Goal: Transaction & Acquisition: Purchase product/service

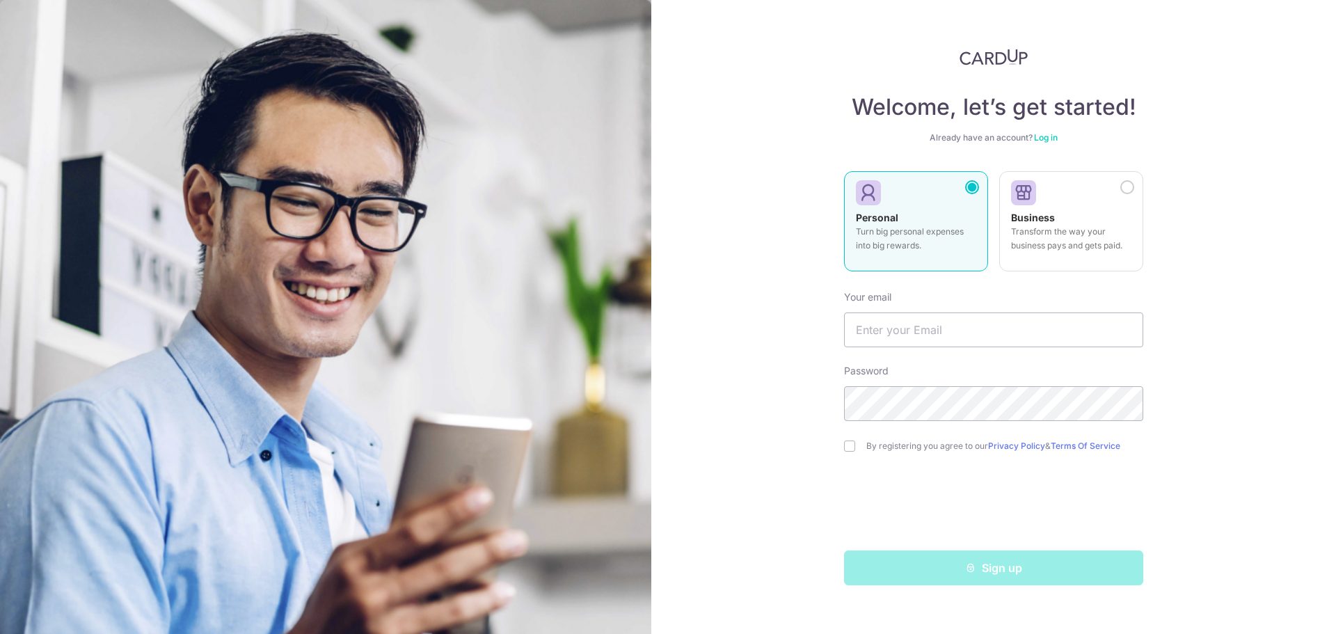
type input "[EMAIL_ADDRESS][DOMAIN_NAME]"
click at [850, 446] on input "checkbox" at bounding box center [849, 445] width 11 height 11
checkbox input "true"
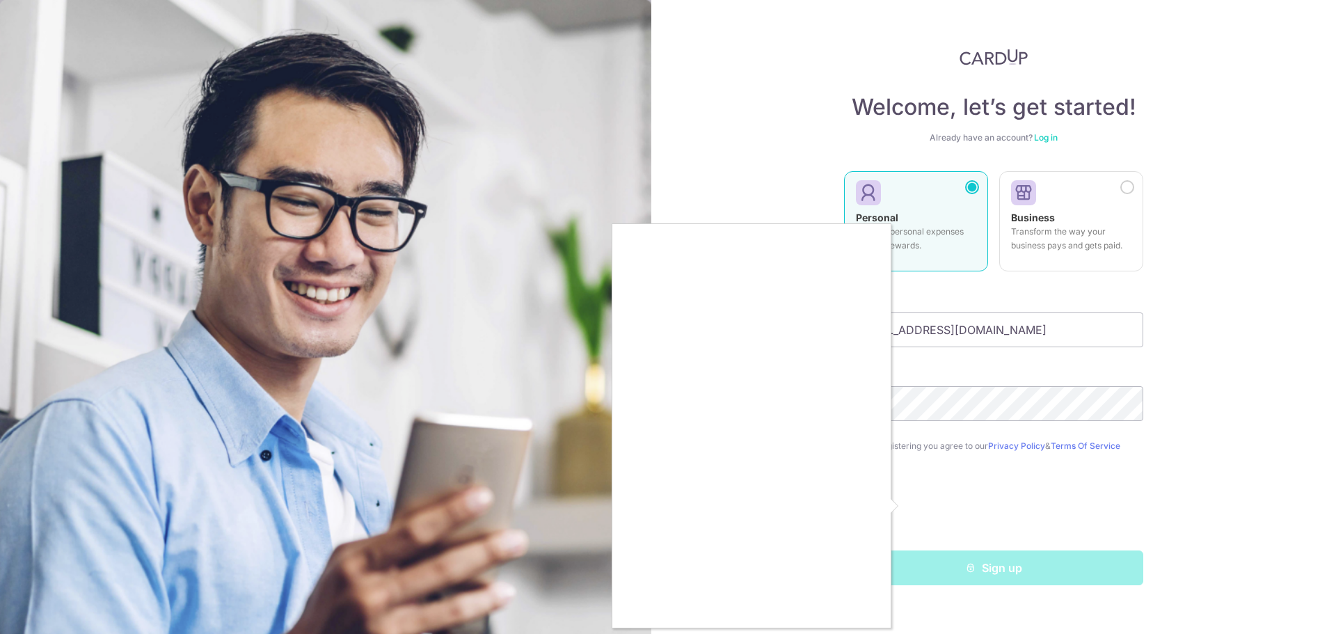
click at [606, 397] on div at bounding box center [668, 317] width 1336 height 634
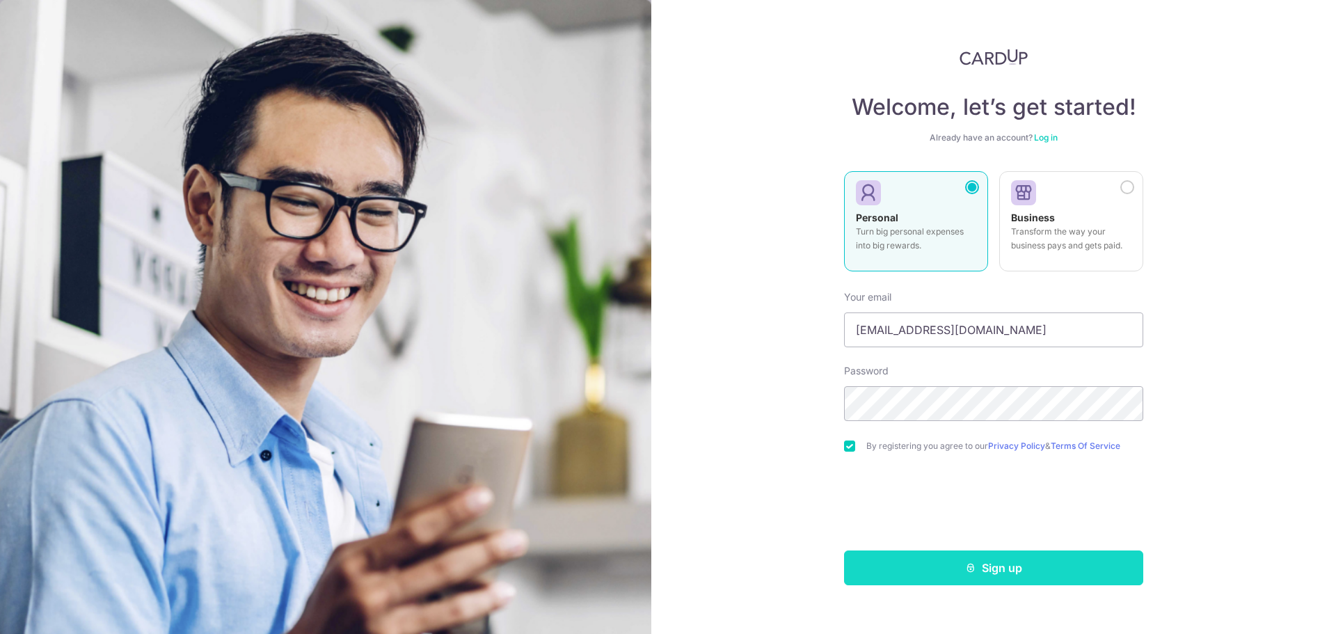
click at [979, 573] on button "Sign up" at bounding box center [993, 567] width 299 height 35
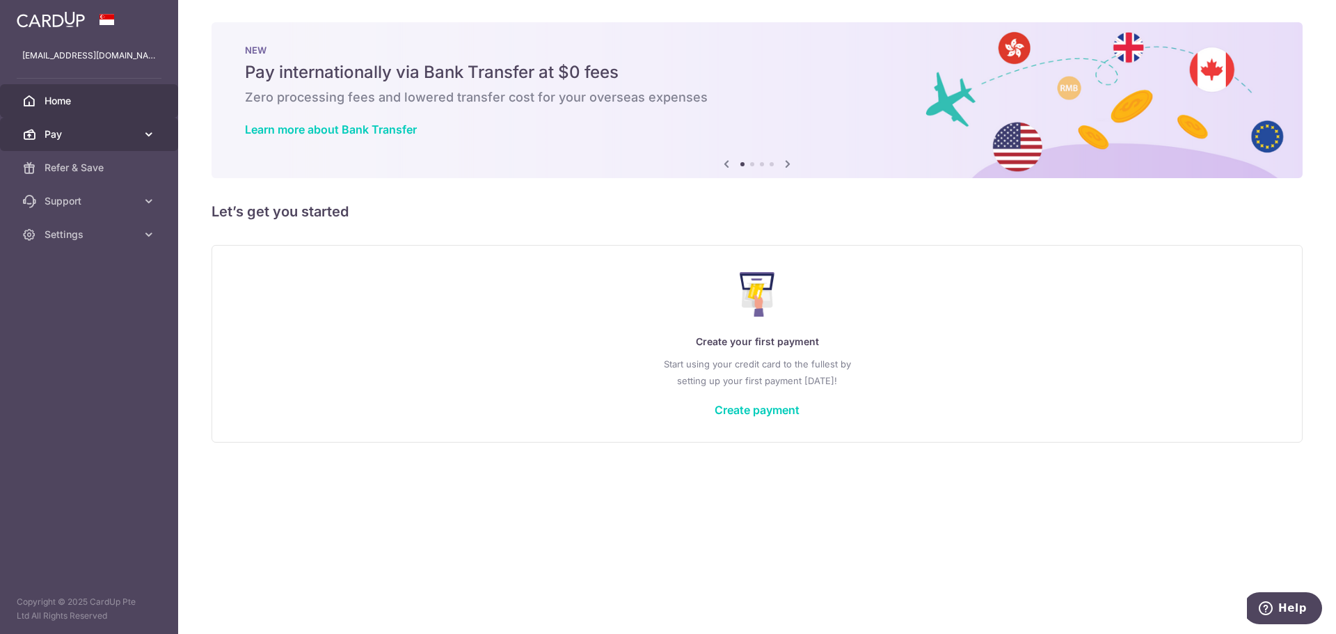
click at [105, 134] on span "Pay" at bounding box center [91, 134] width 92 height 14
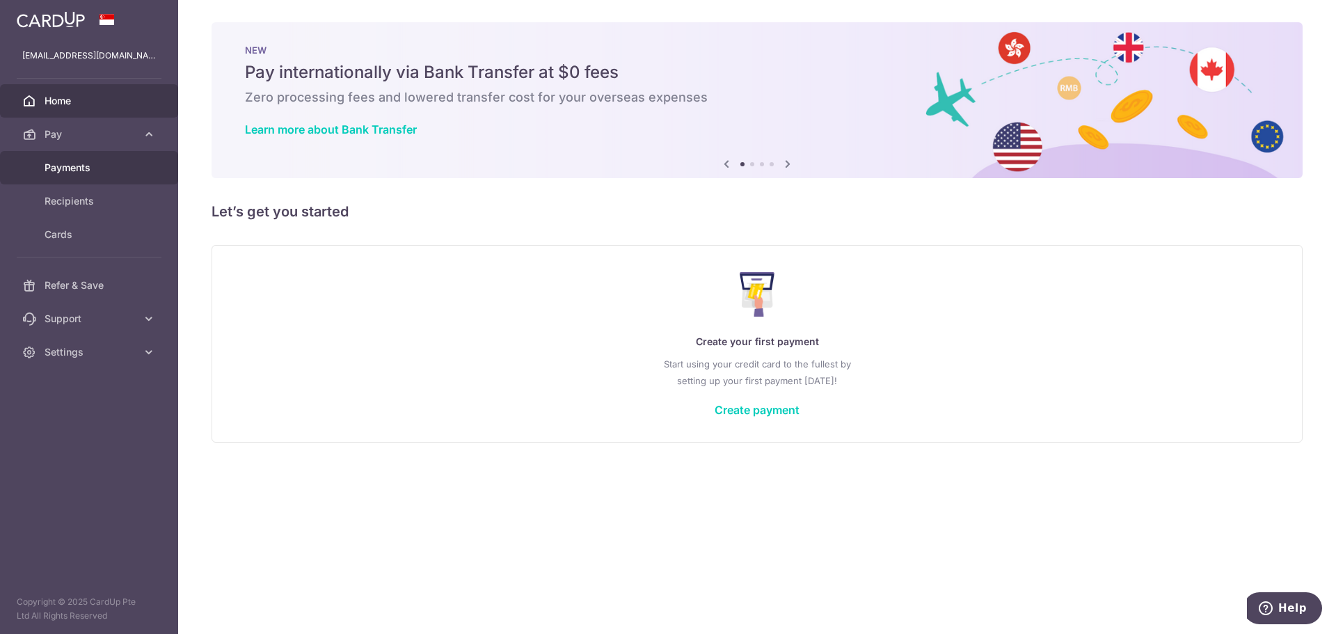
click at [95, 166] on span "Payments" at bounding box center [91, 168] width 92 height 14
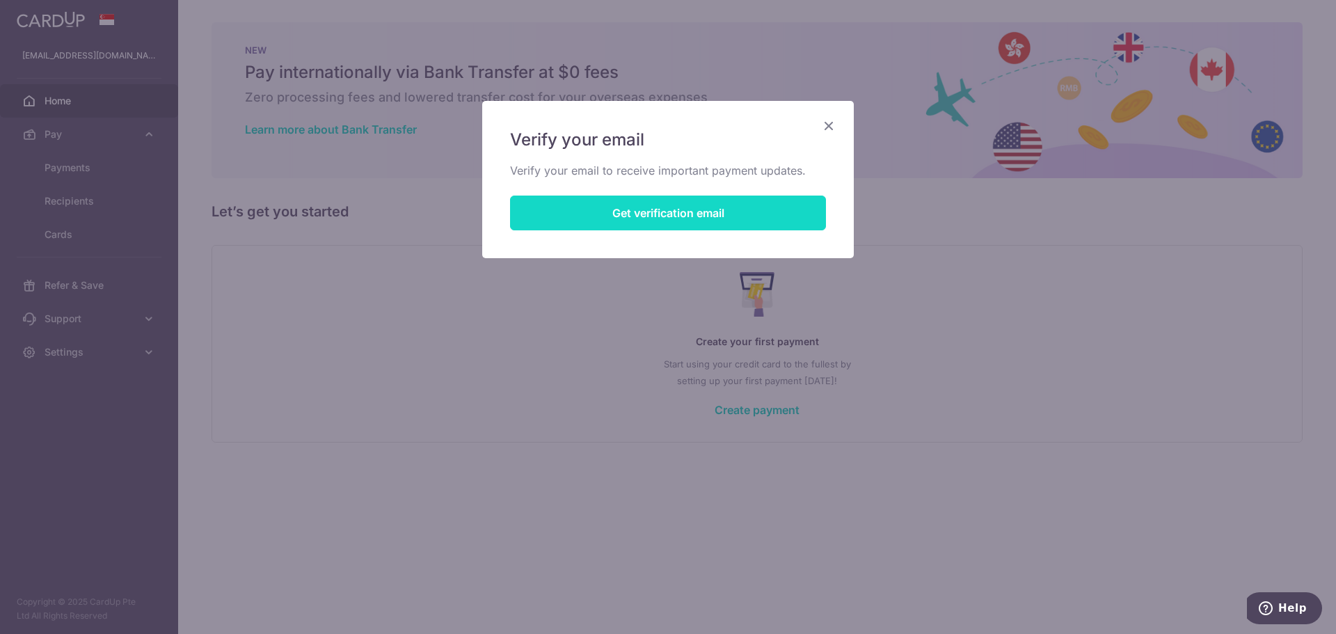
click at [759, 219] on button "Get verification email" at bounding box center [668, 212] width 316 height 35
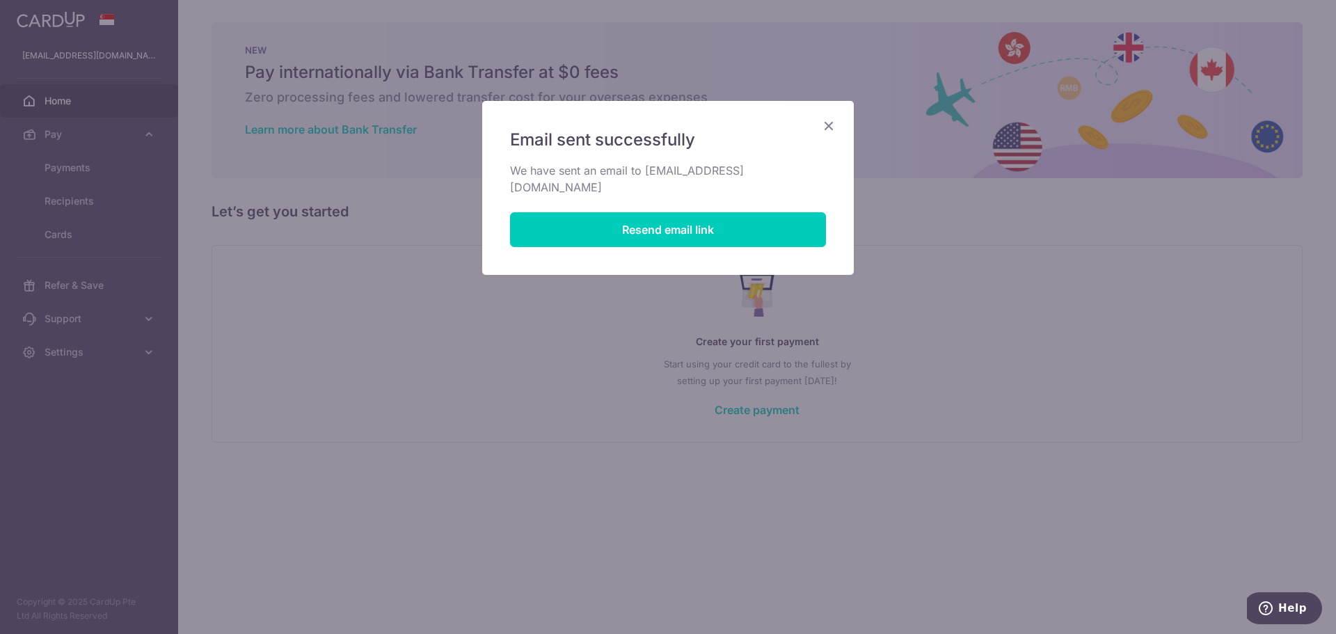
click at [829, 124] on icon "Close" at bounding box center [828, 125] width 17 height 17
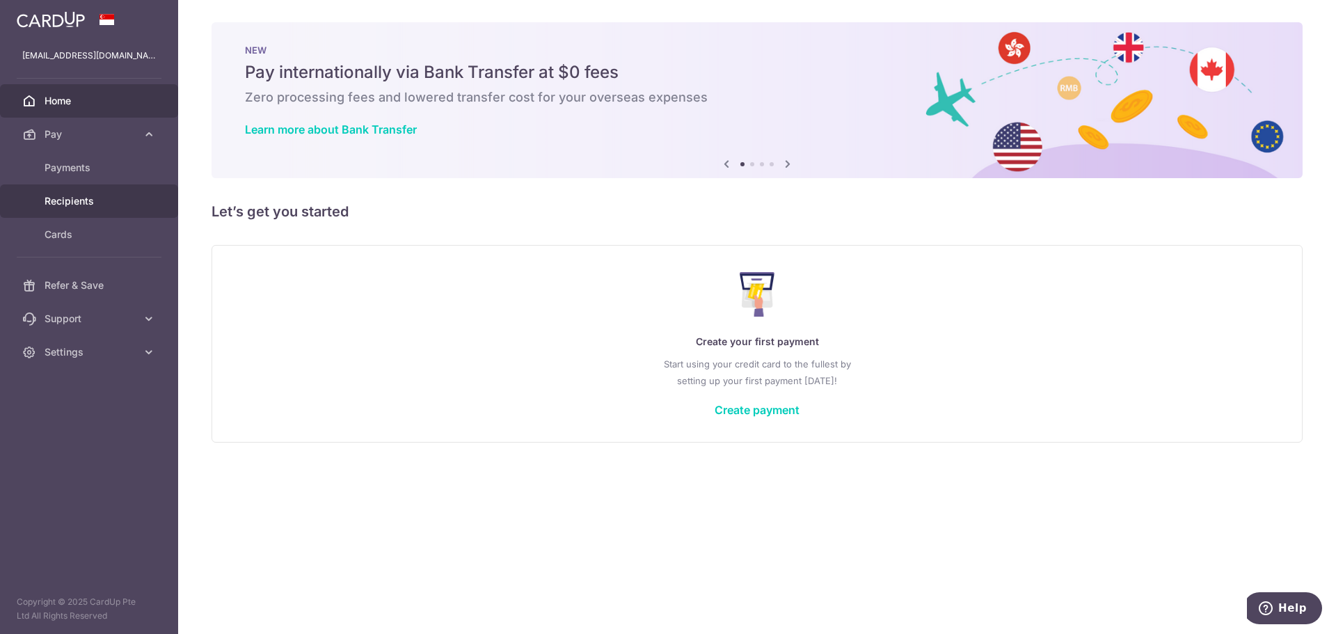
click at [72, 198] on span "Recipients" at bounding box center [91, 201] width 92 height 14
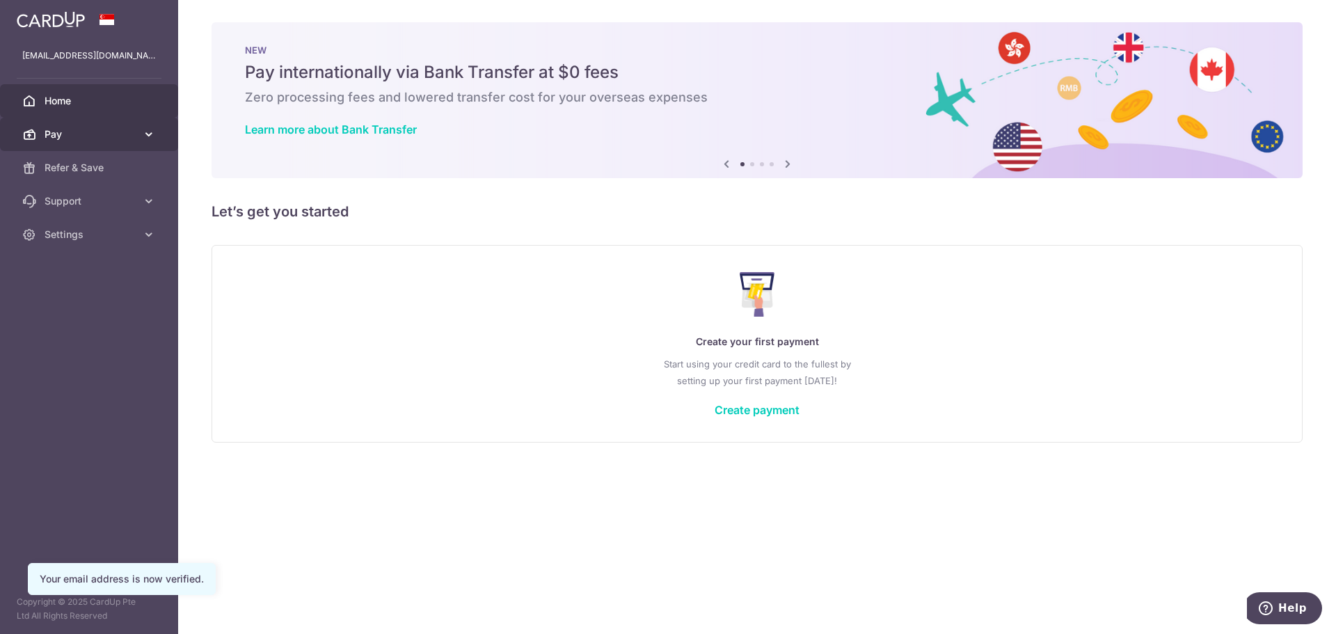
click at [115, 132] on span "Pay" at bounding box center [91, 134] width 92 height 14
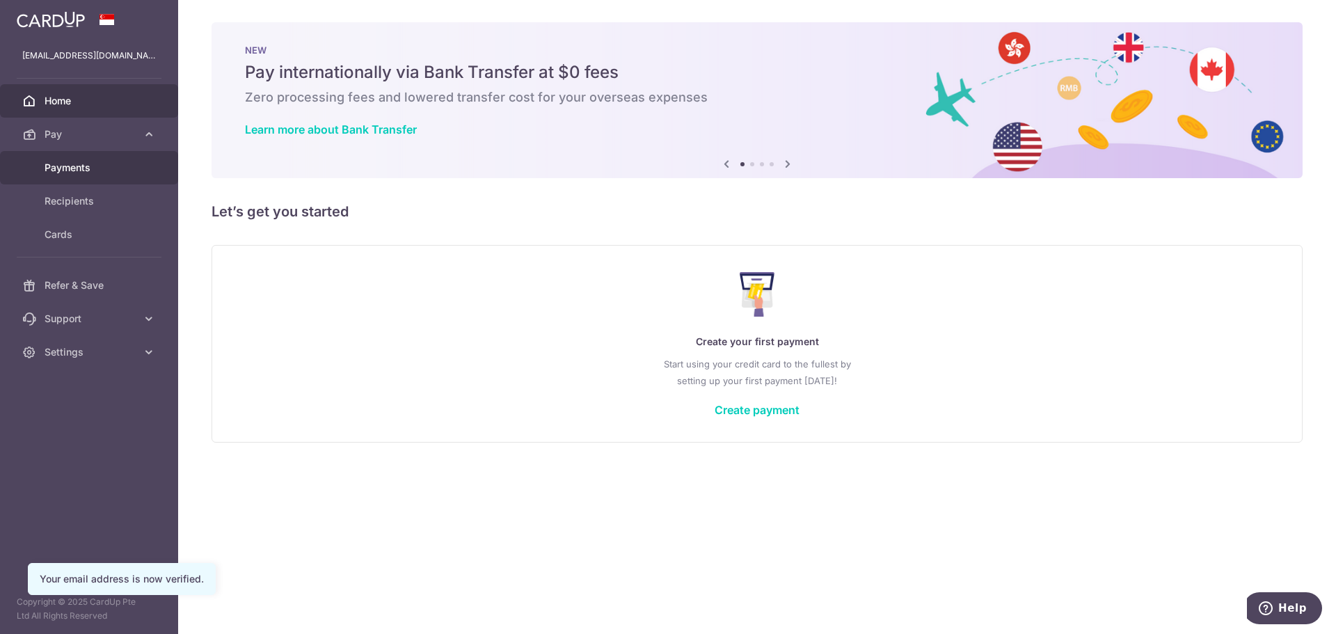
click at [99, 170] on span "Payments" at bounding box center [91, 168] width 92 height 14
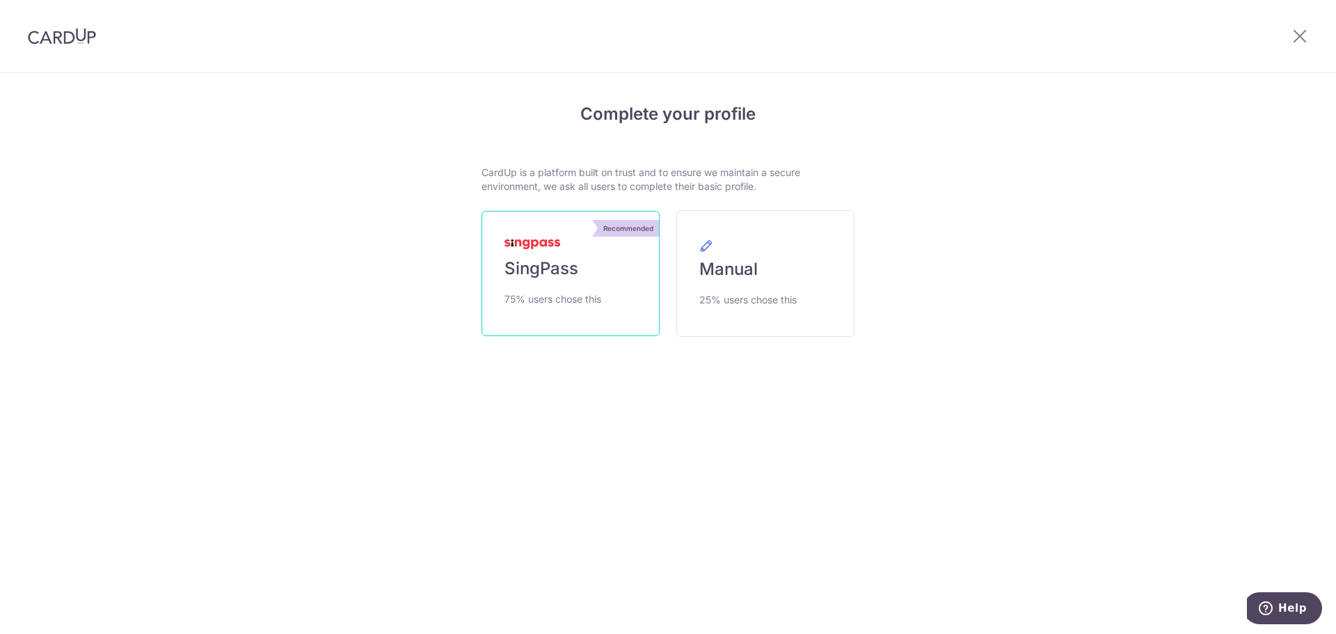
click at [541, 278] on span "SingPass" at bounding box center [541, 268] width 74 height 22
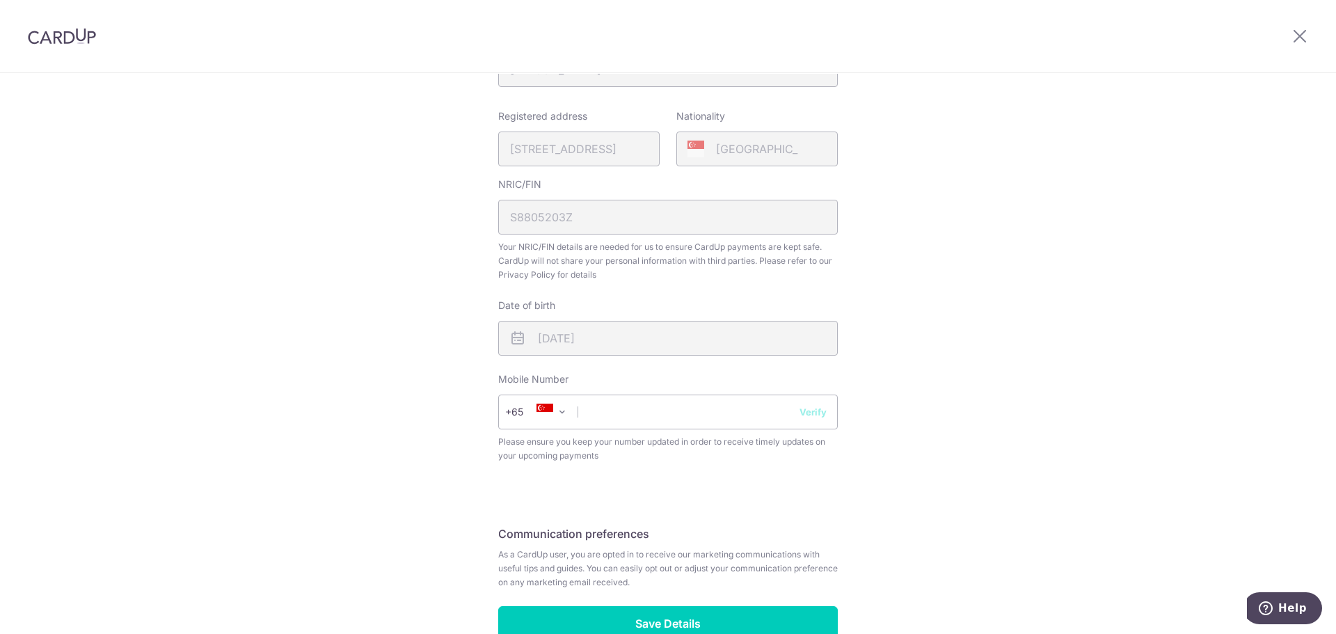
scroll to position [348, 0]
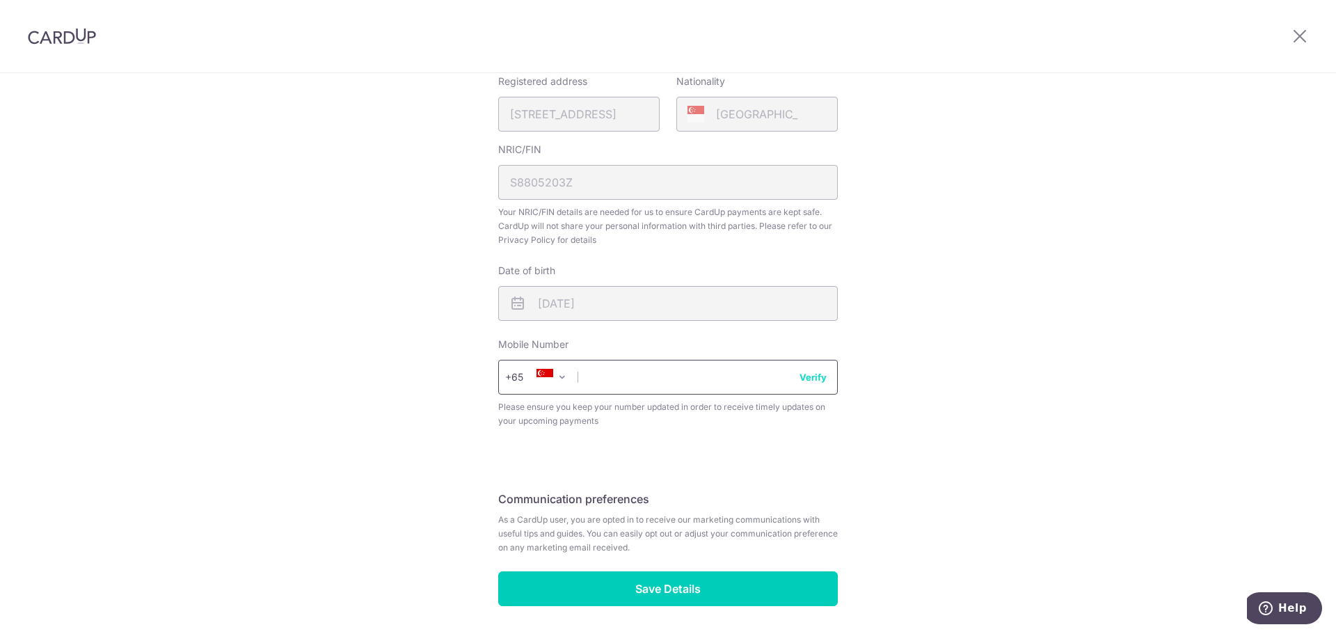
click at [646, 385] on input "text" at bounding box center [668, 377] width 340 height 35
type input "87624931"
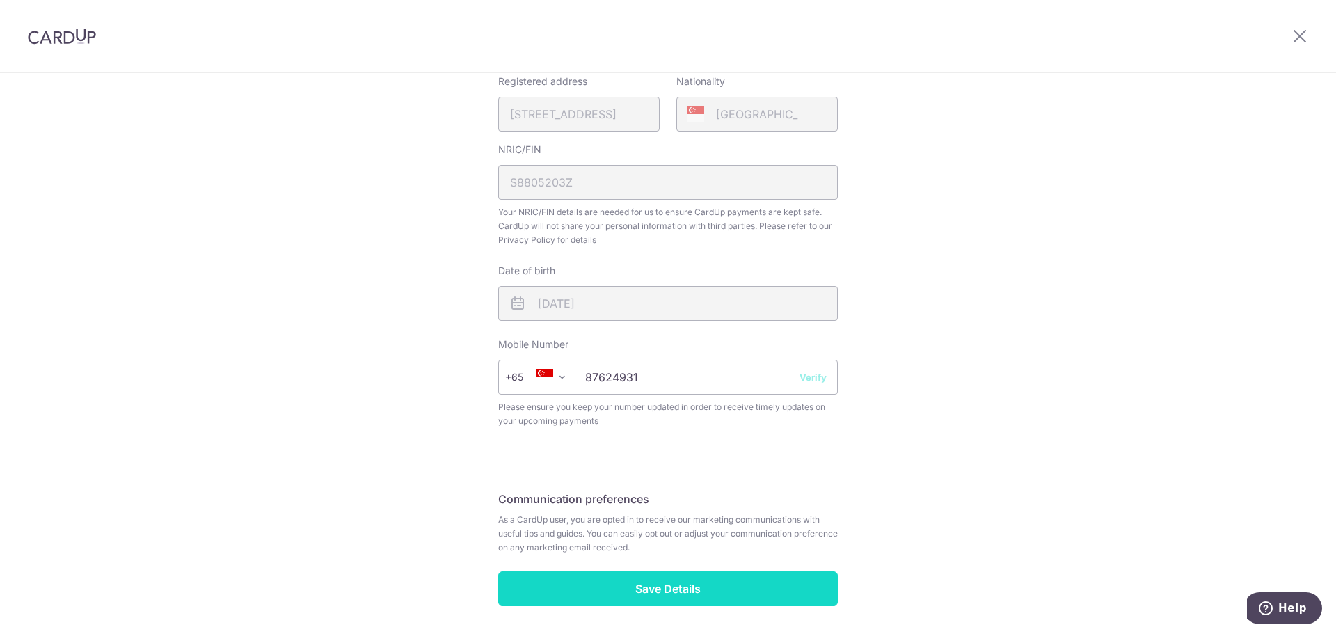
click at [698, 589] on input "Save Details" at bounding box center [668, 588] width 340 height 35
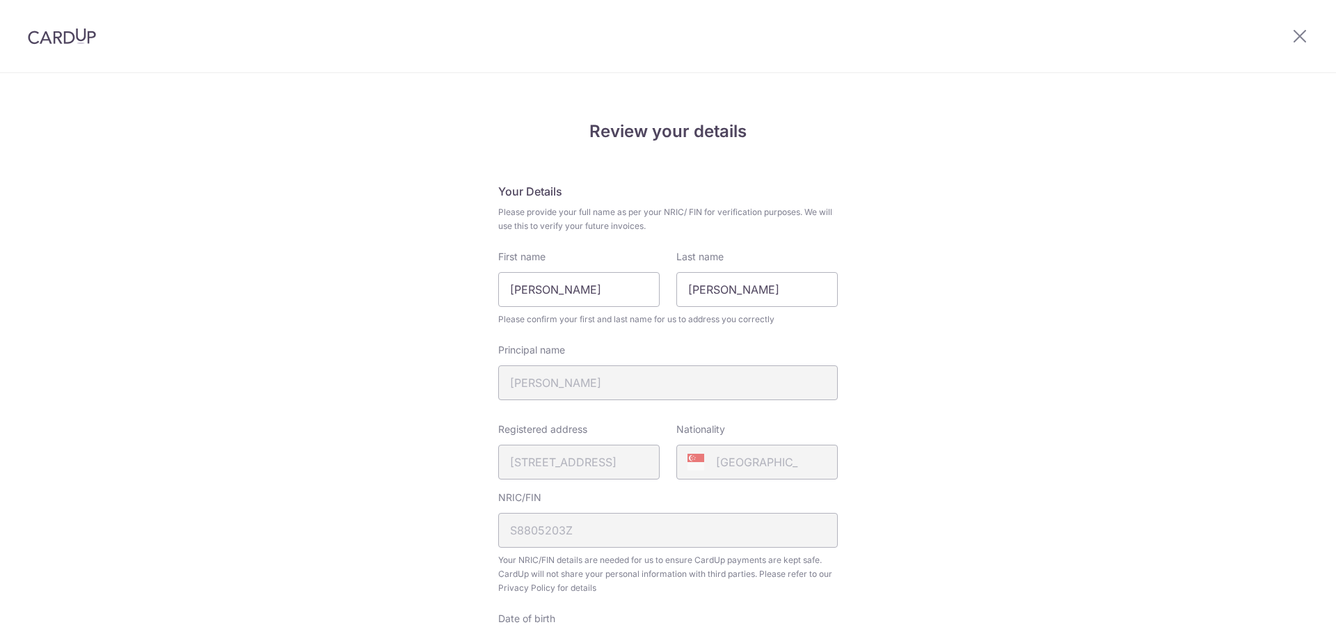
scroll to position [416, 0]
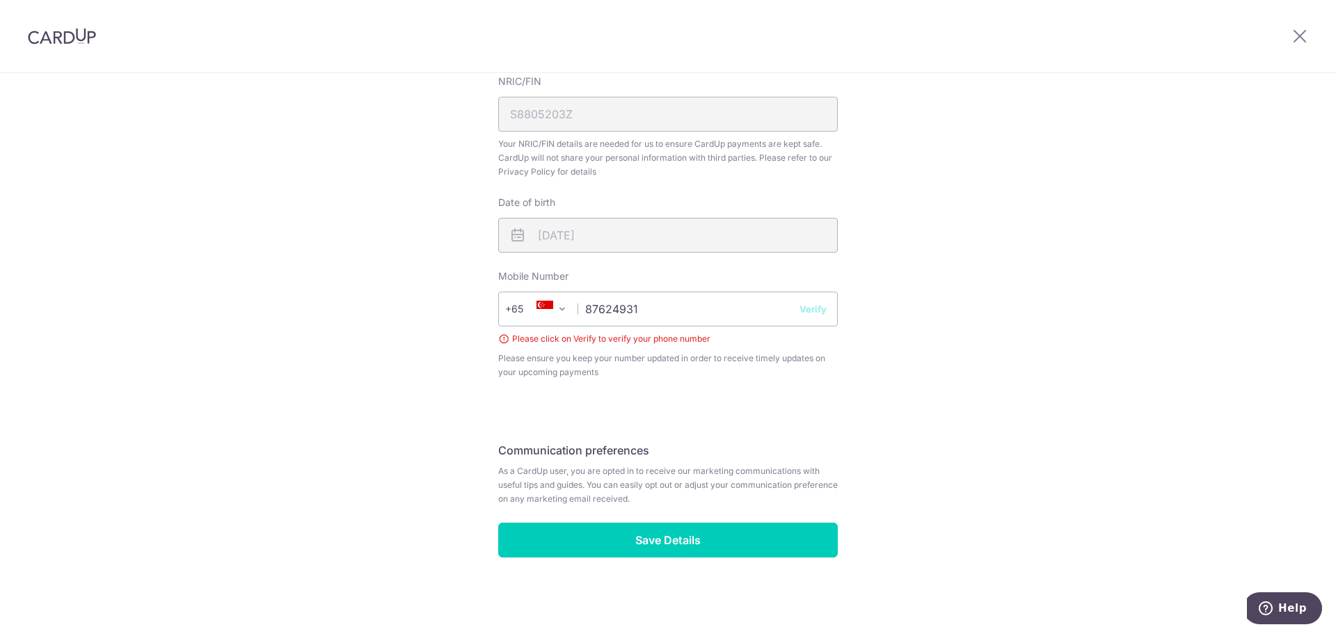
click at [805, 314] on button "Verify" at bounding box center [812, 309] width 27 height 14
click at [813, 310] on button "Verify" at bounding box center [812, 309] width 27 height 14
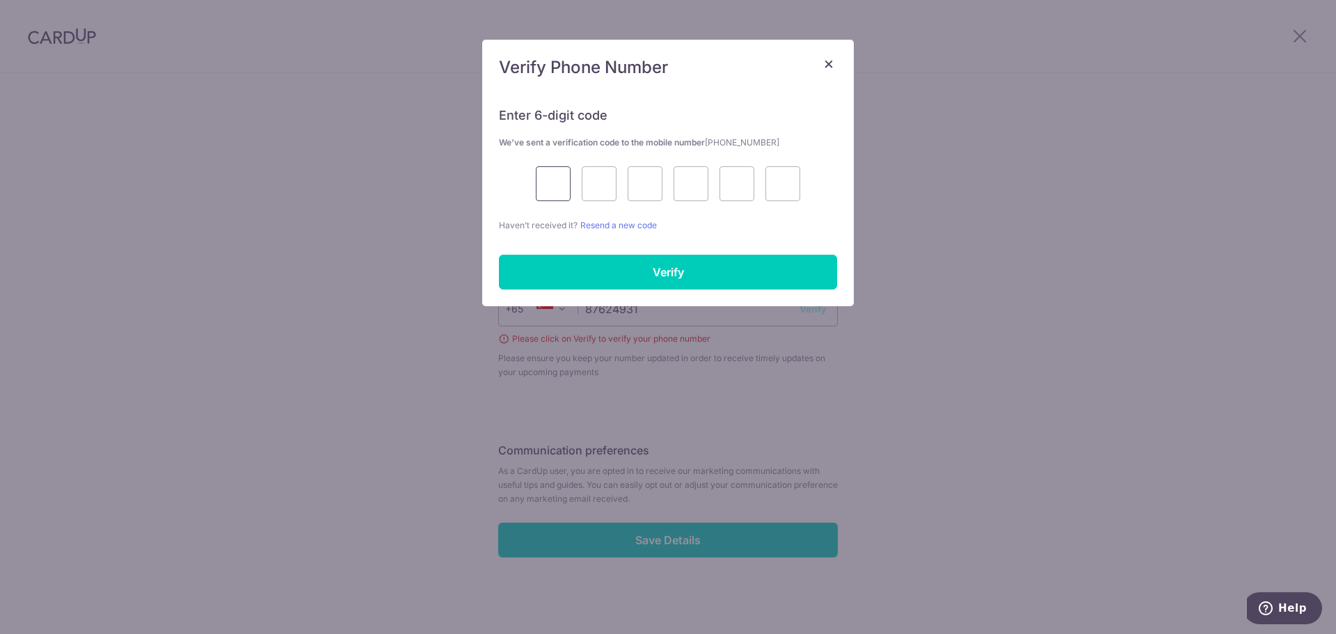
click at [551, 183] on input "text" at bounding box center [553, 183] width 35 height 35
type input "2"
type input "5"
type input "8"
type input "6"
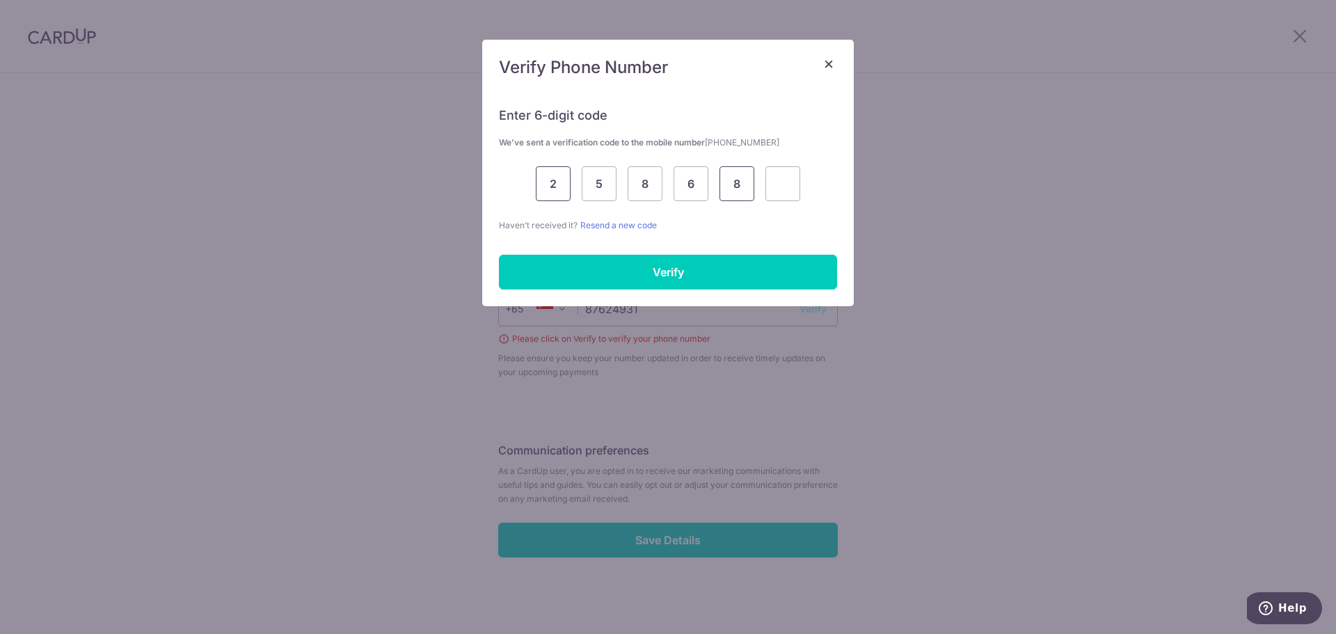
type input "8"
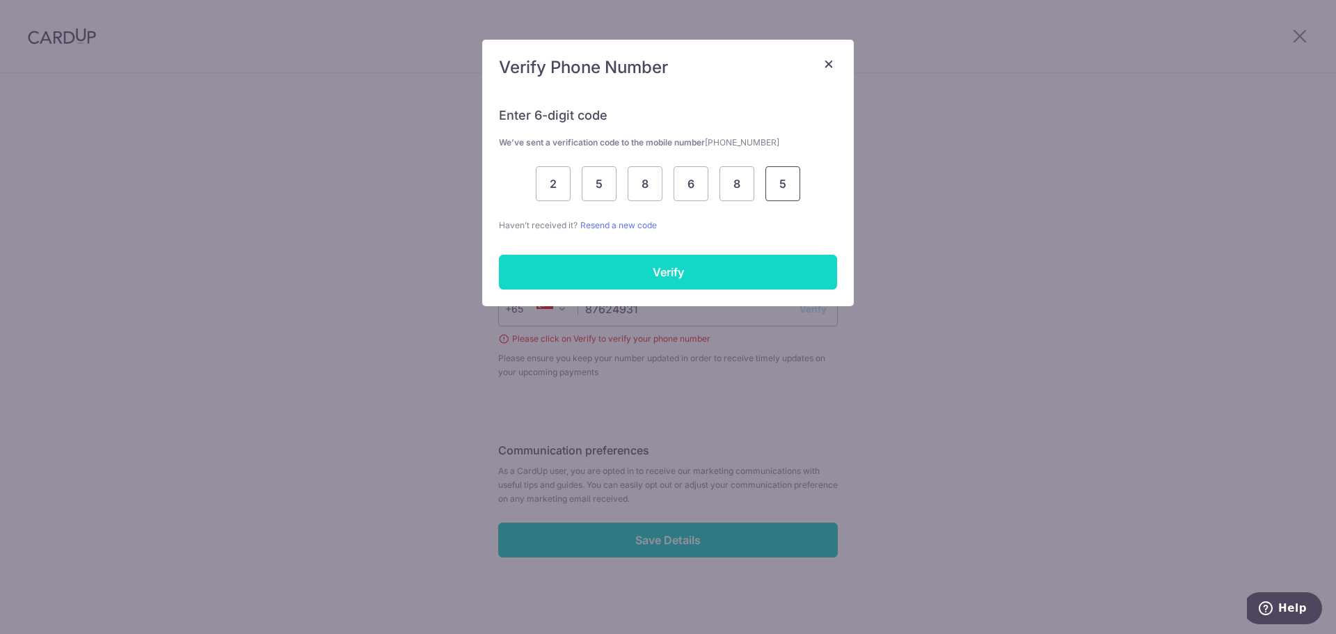
type input "5"
click at [572, 275] on input "Verify" at bounding box center [668, 272] width 338 height 35
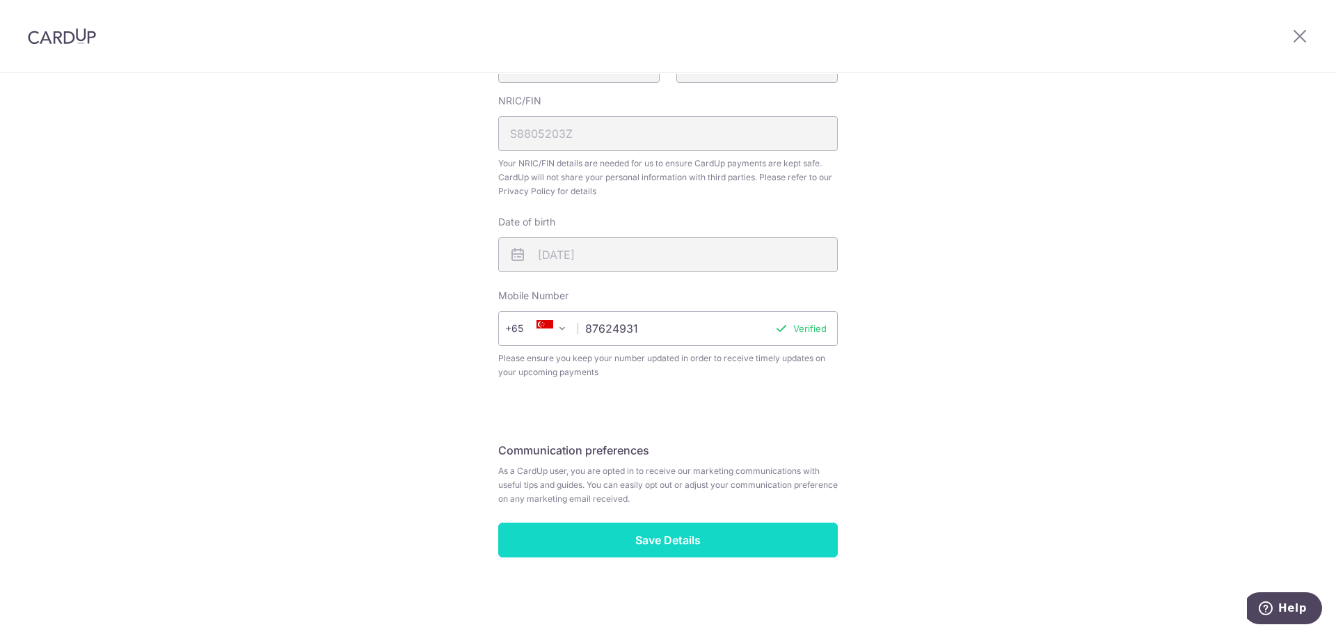
click at [672, 541] on input "Save Details" at bounding box center [668, 539] width 340 height 35
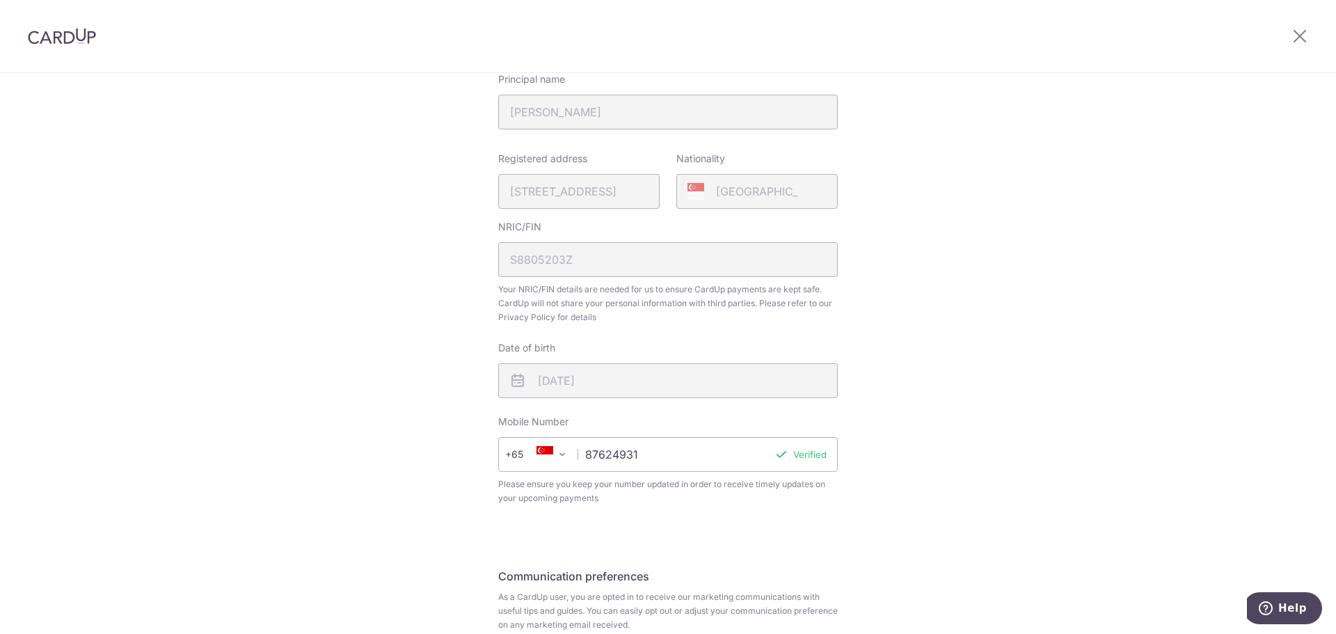
scroll to position [278, 0]
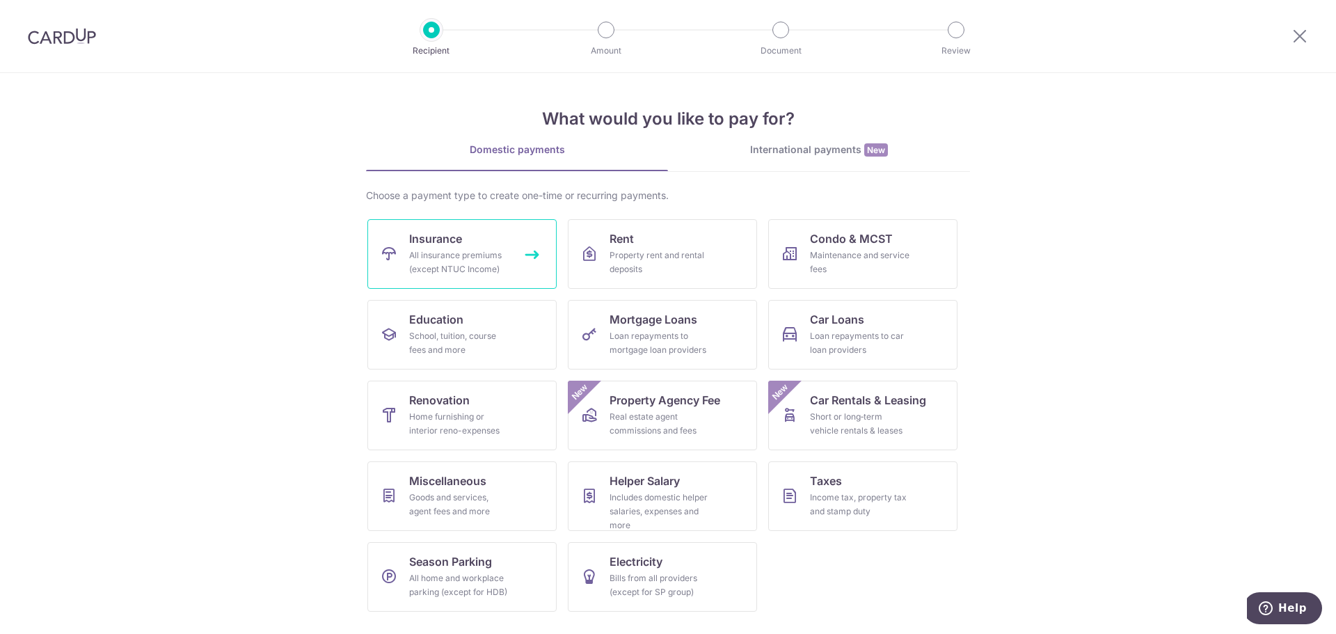
click at [493, 249] on div "All insurance premiums (except NTUC Income)" at bounding box center [459, 262] width 100 height 28
click at [655, 498] on div "Includes domestic helper salaries, expenses and more" at bounding box center [659, 511] width 100 height 42
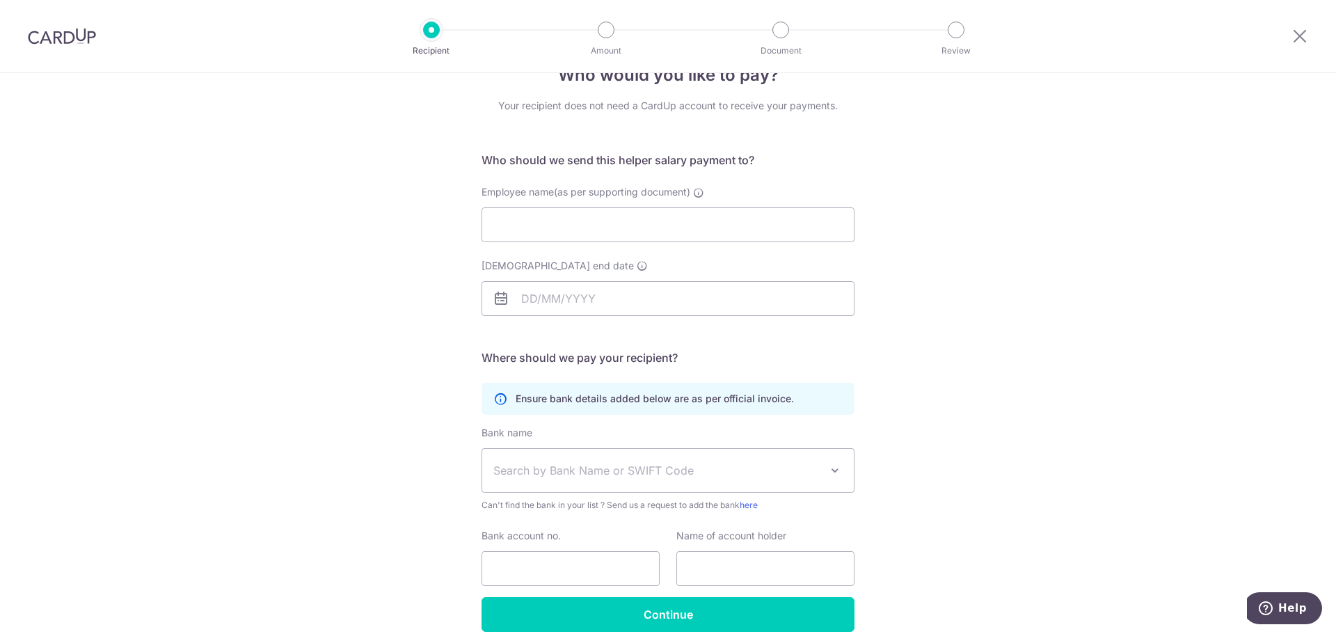
scroll to position [102, 0]
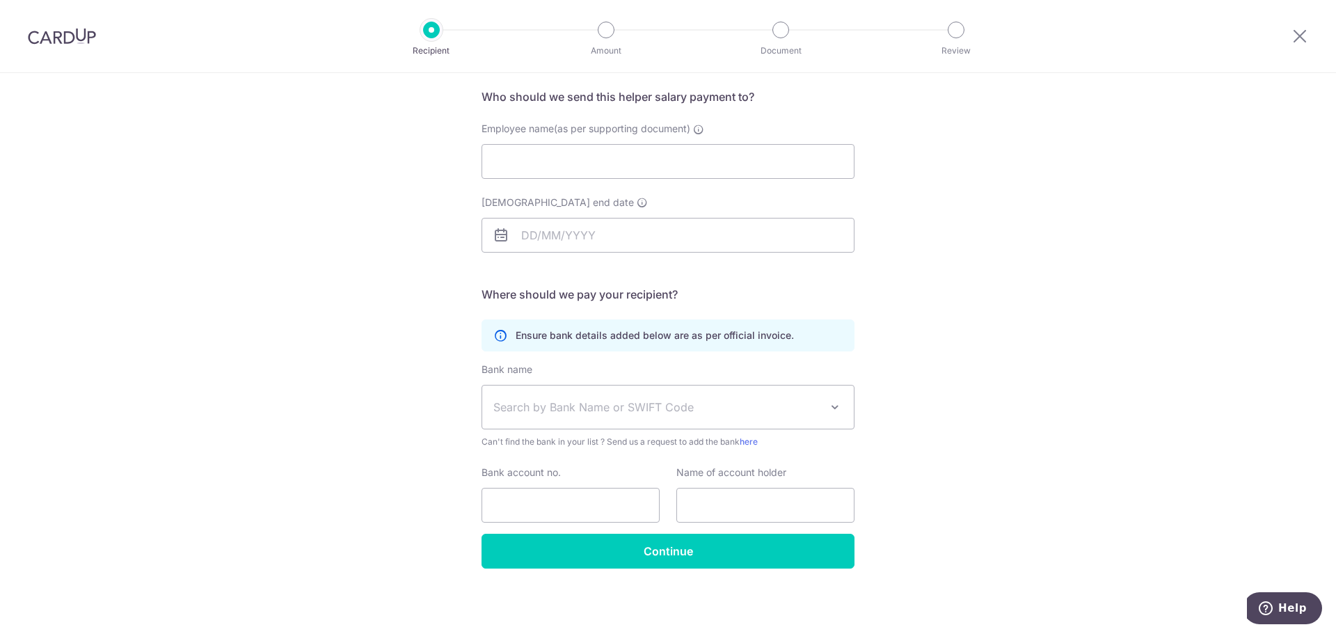
click at [967, 290] on div "Who would you like to pay? Your recipient does not need a CardUp account to rec…" at bounding box center [668, 302] width 1336 height 662
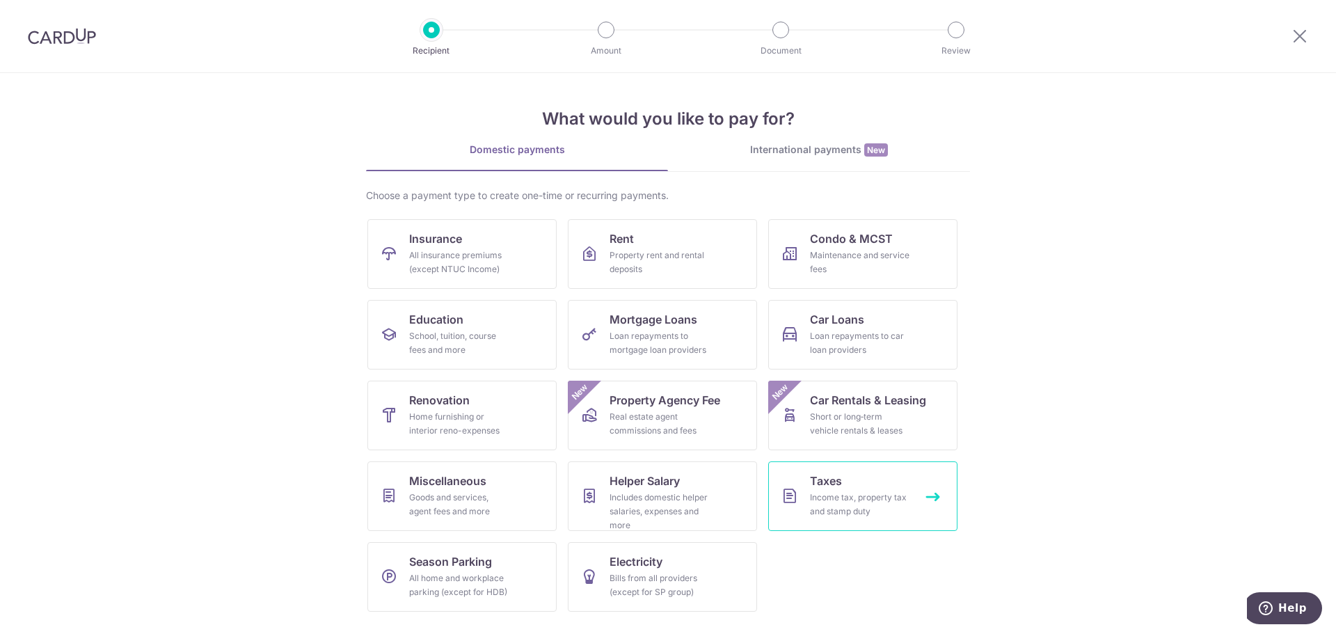
click at [859, 497] on div "Income tax, property tax and stamp duty" at bounding box center [860, 504] width 100 height 28
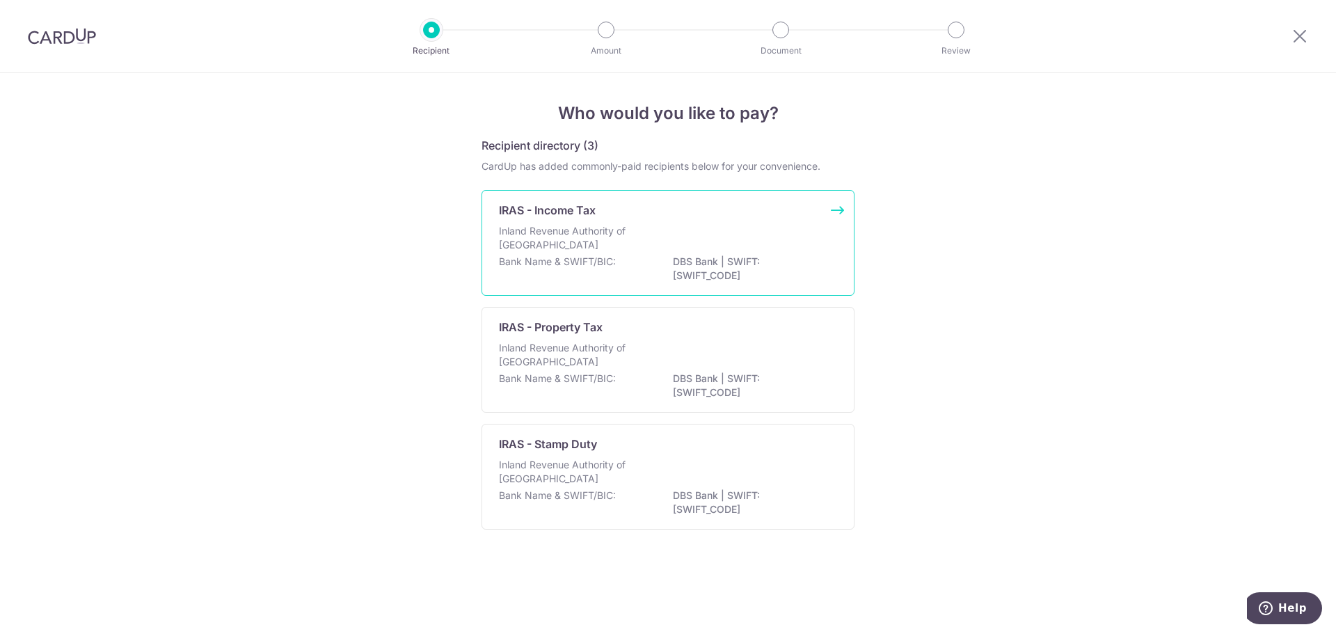
click at [630, 248] on p "Inland Revenue Authority of Singapore" at bounding box center [572, 238] width 147 height 28
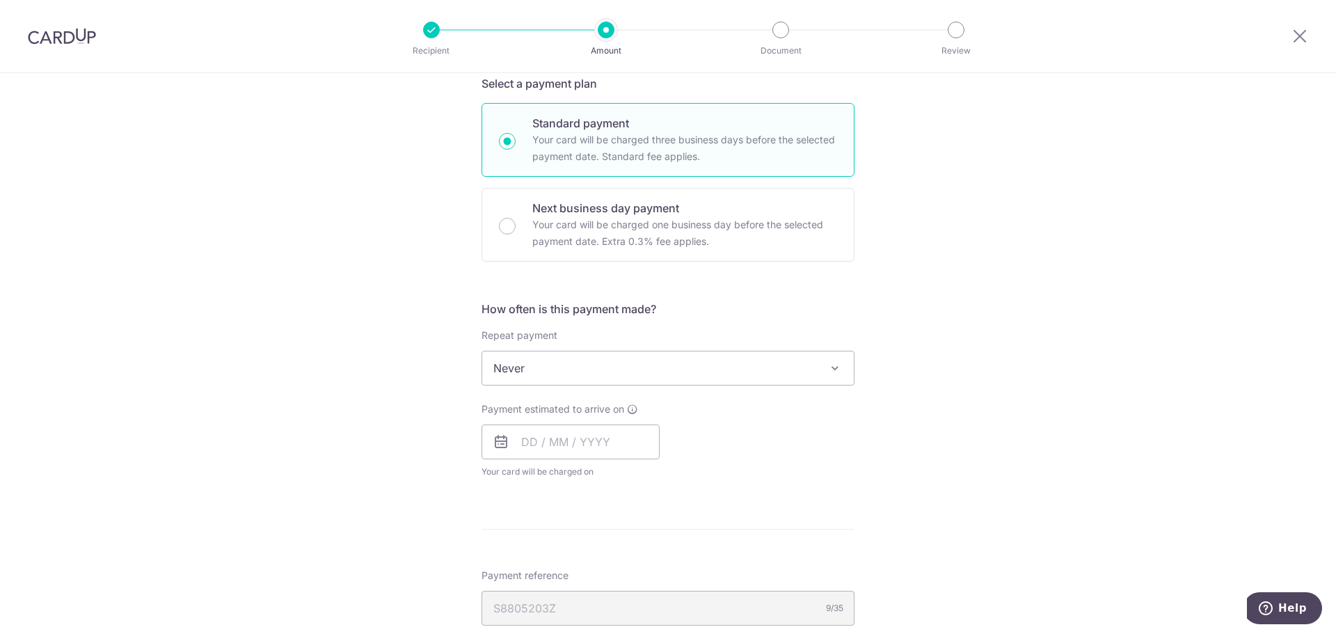
scroll to position [348, 0]
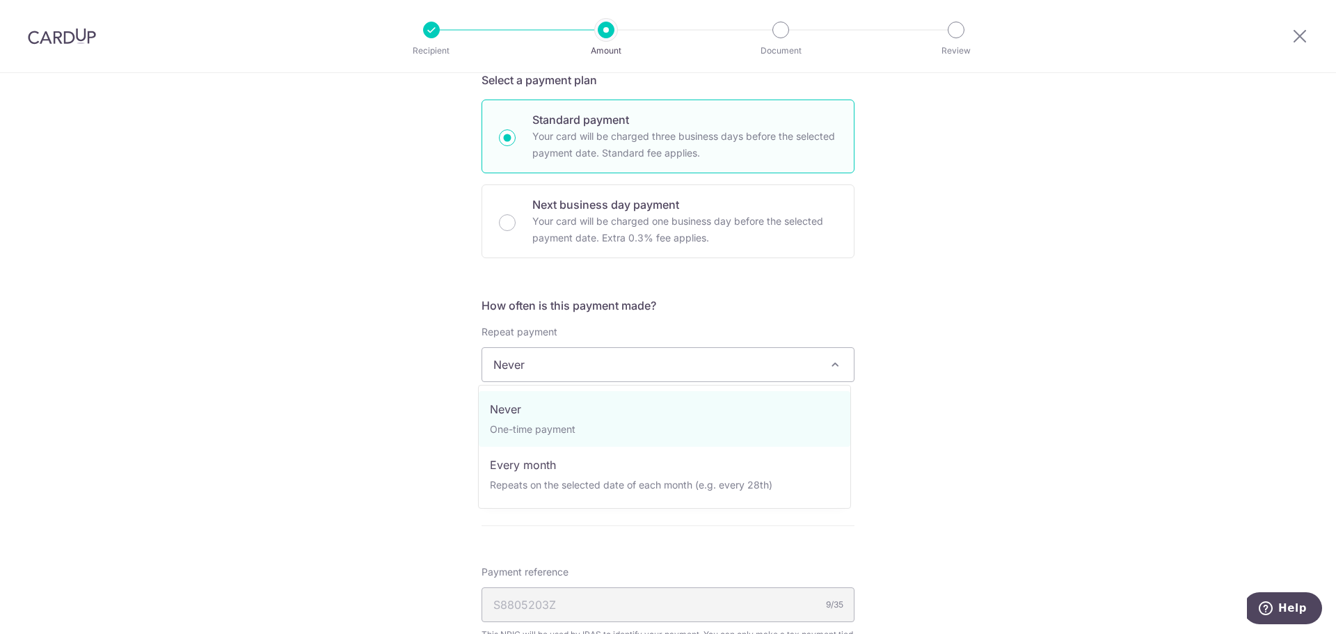
click at [525, 370] on span "Never" at bounding box center [668, 364] width 372 height 33
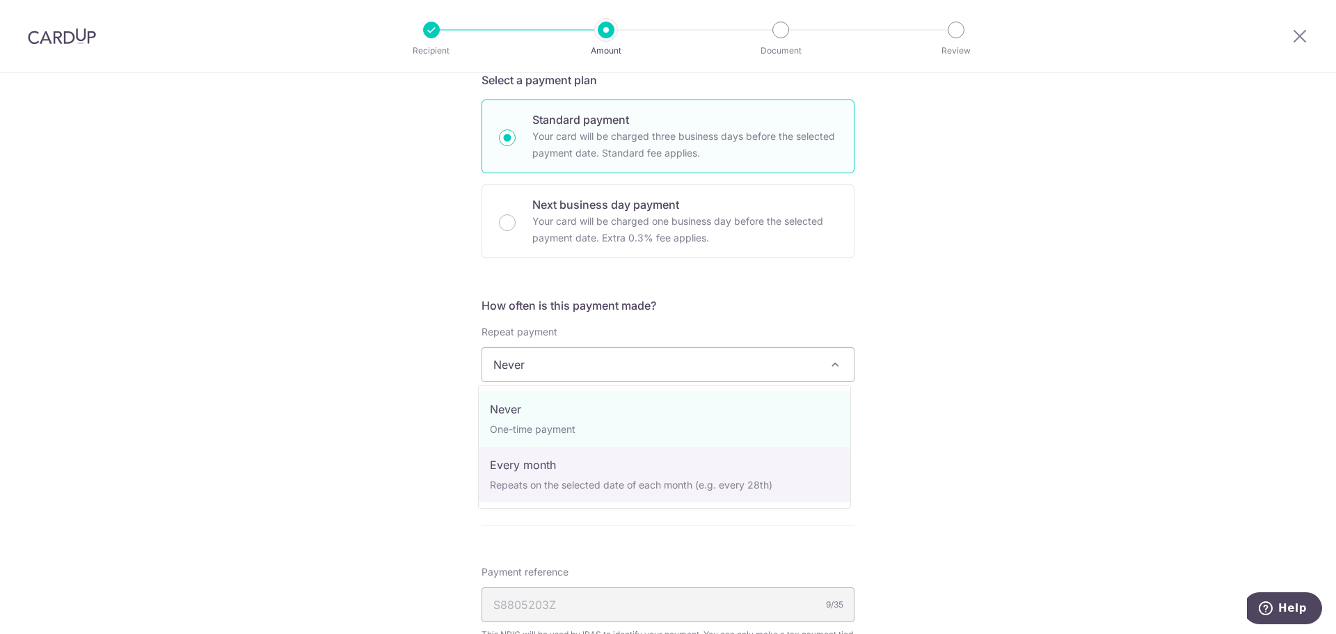
select select "3"
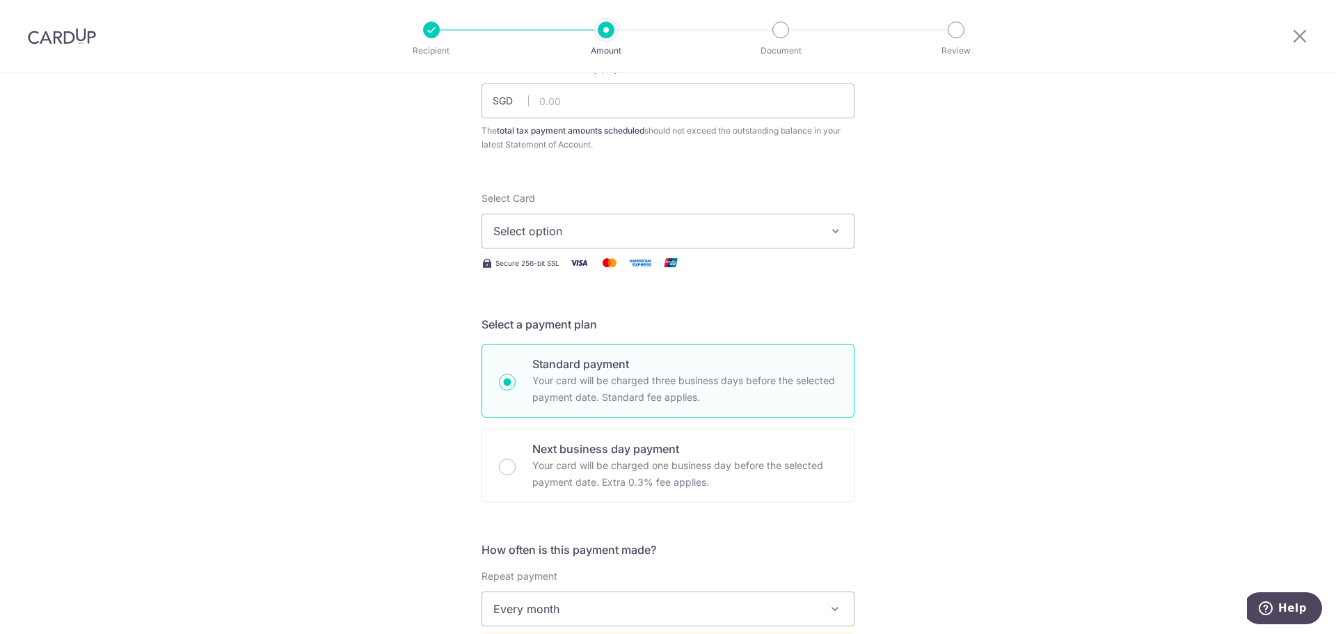
scroll to position [70, 0]
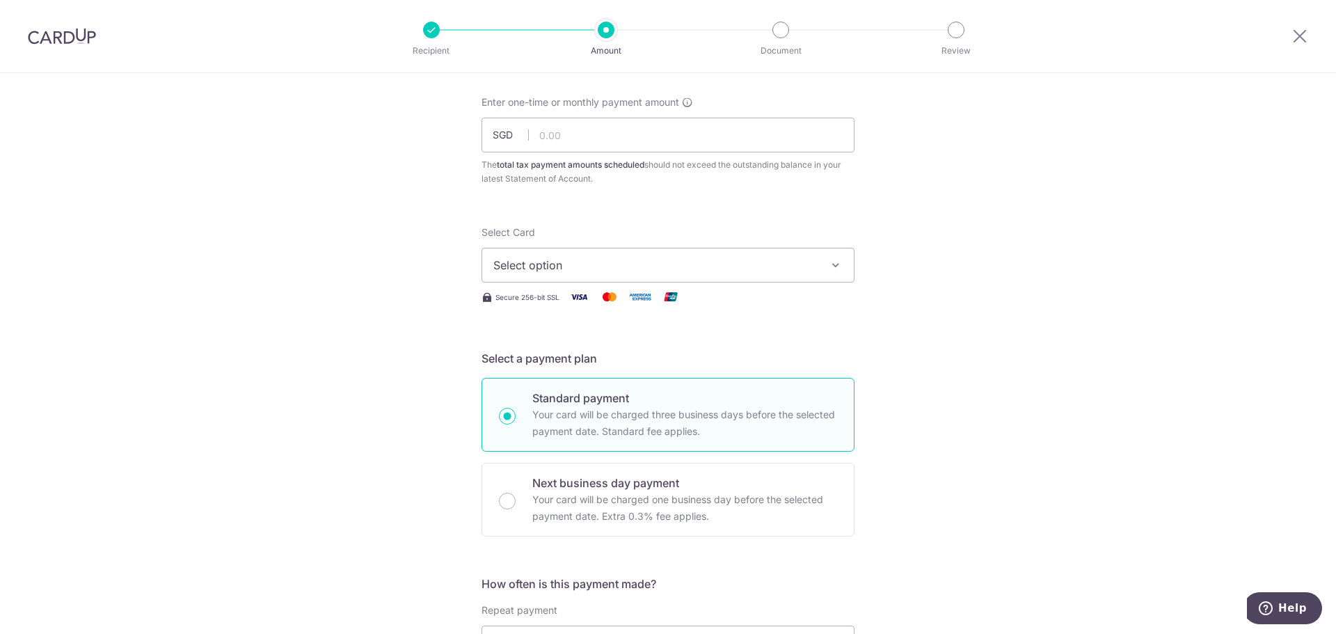
click at [655, 262] on span "Select option" at bounding box center [655, 265] width 324 height 17
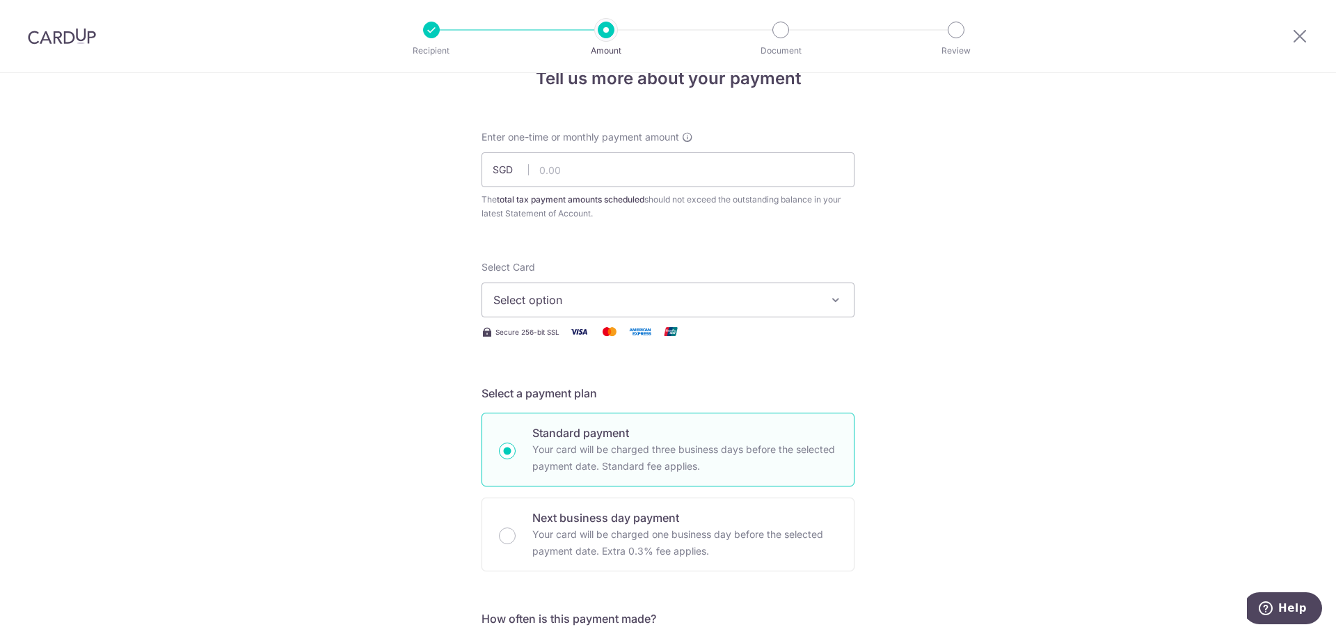
scroll to position [0, 0]
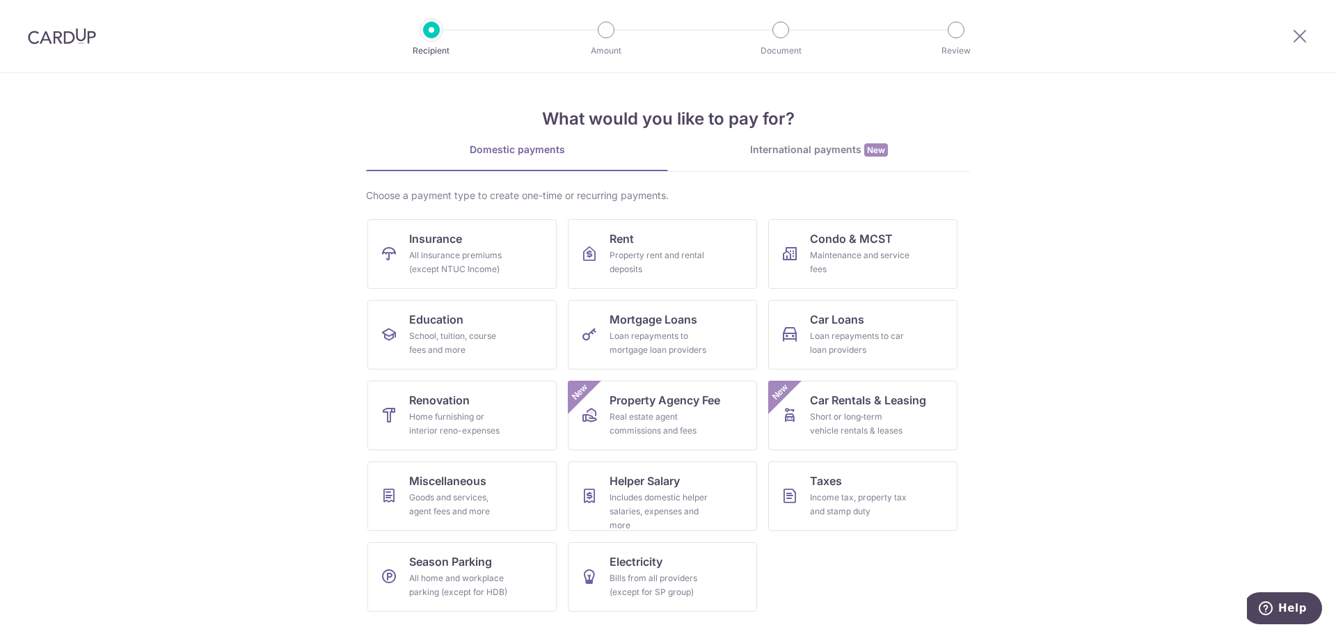
click at [795, 153] on div "International payments New" at bounding box center [819, 150] width 302 height 15
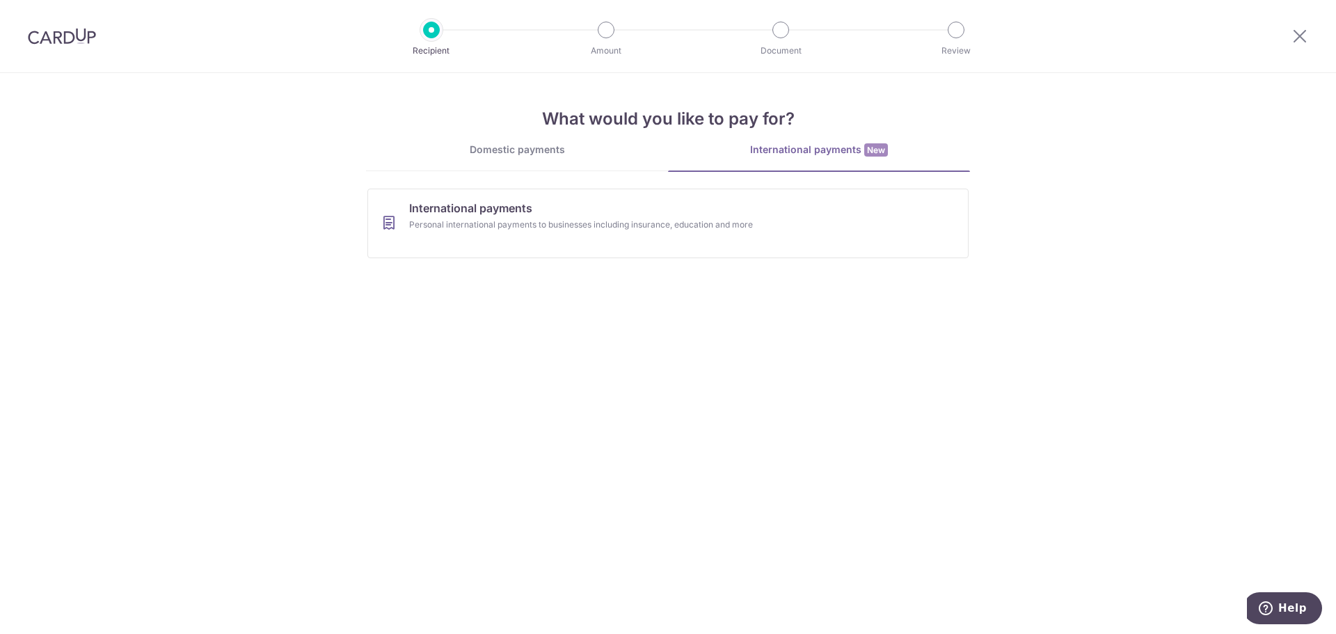
click at [562, 152] on div "Domestic payments" at bounding box center [517, 150] width 302 height 14
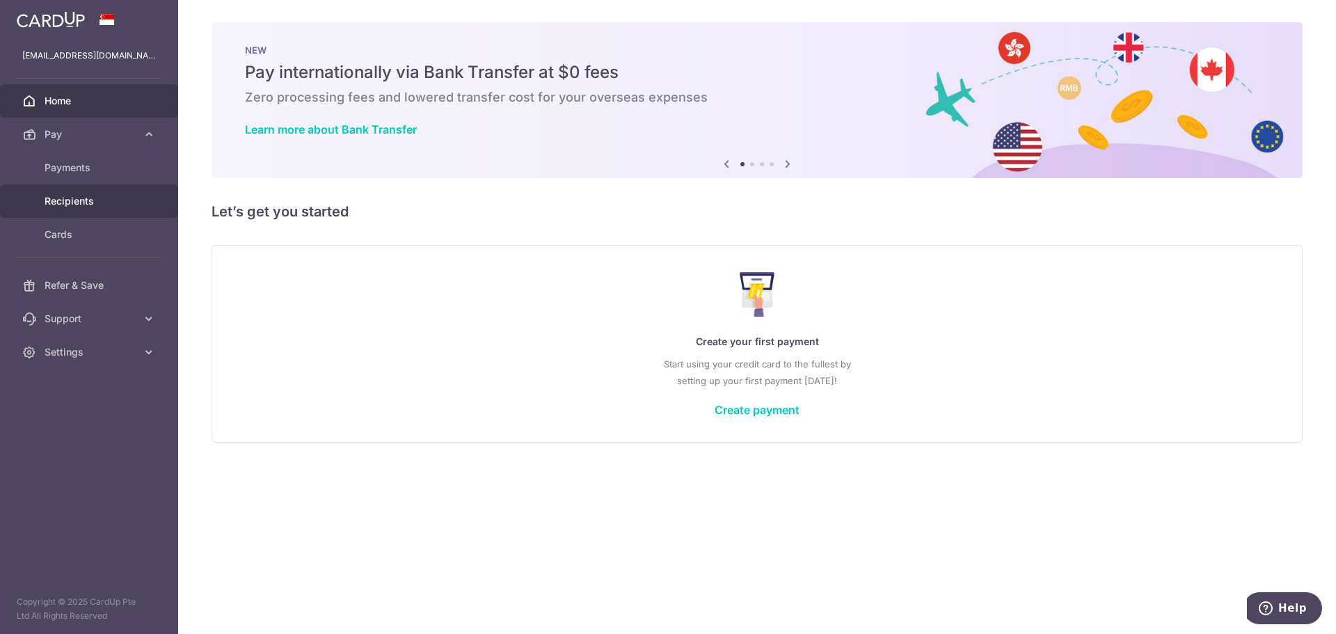
click at [66, 204] on span "Recipients" at bounding box center [91, 201] width 92 height 14
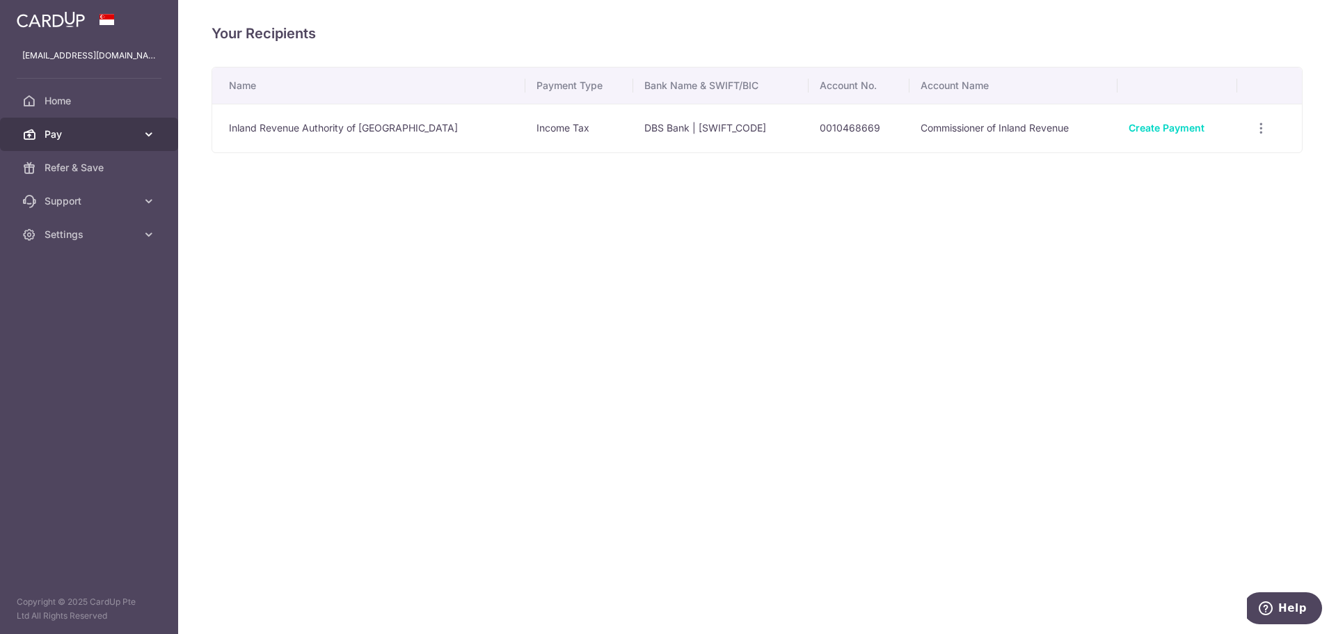
click at [103, 136] on span "Pay" at bounding box center [91, 134] width 92 height 14
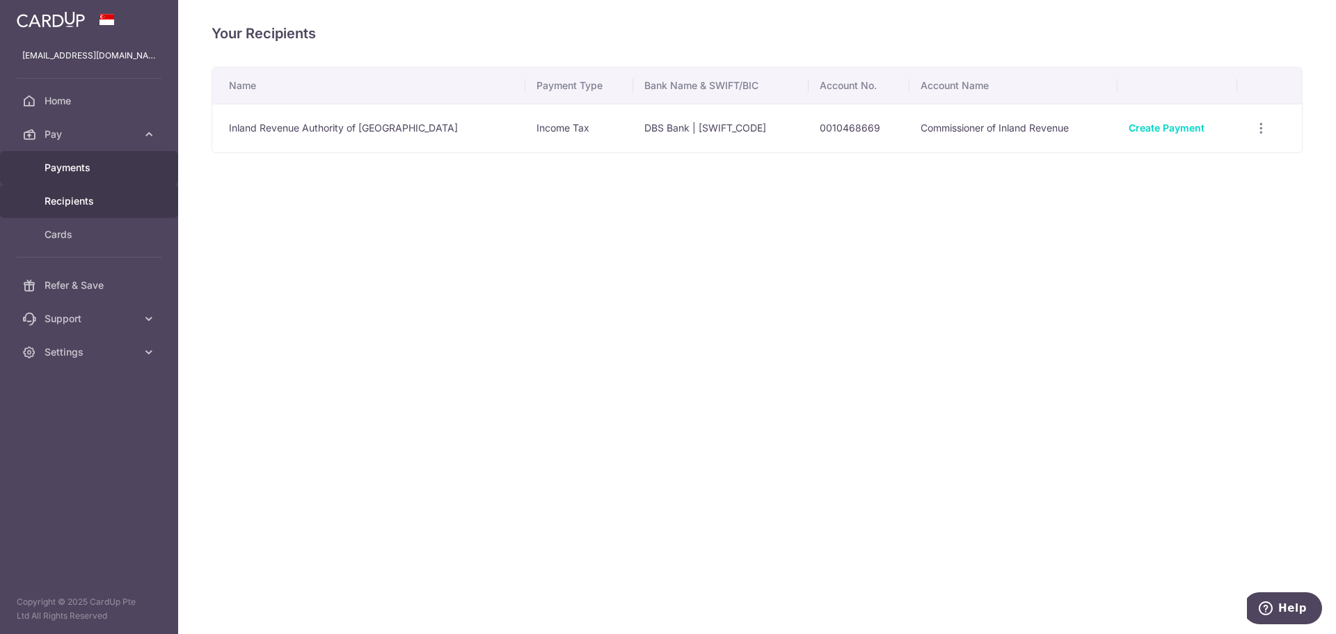
click at [92, 171] on span "Payments" at bounding box center [91, 168] width 92 height 14
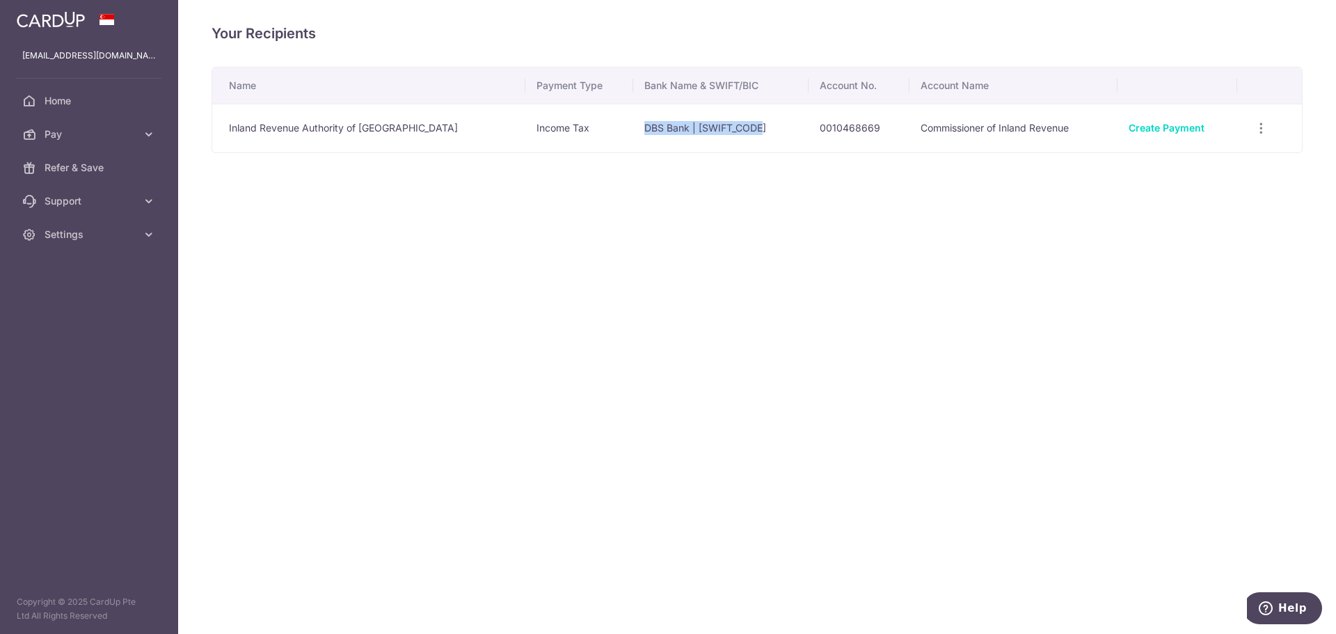
drag, startPoint x: 601, startPoint y: 130, endPoint x: 735, endPoint y: 129, distance: 133.6
click at [735, 129] on td "DBS Bank | DBSSSGSGXXX" at bounding box center [720, 128] width 175 height 49
click at [735, 129] on td "DBS Bank | [SWIFT_CODE]" at bounding box center [720, 128] width 175 height 49
click at [1169, 128] on link "Create Payment" at bounding box center [1166, 128] width 76 height 12
click at [104, 126] on link "Pay" at bounding box center [89, 134] width 178 height 33
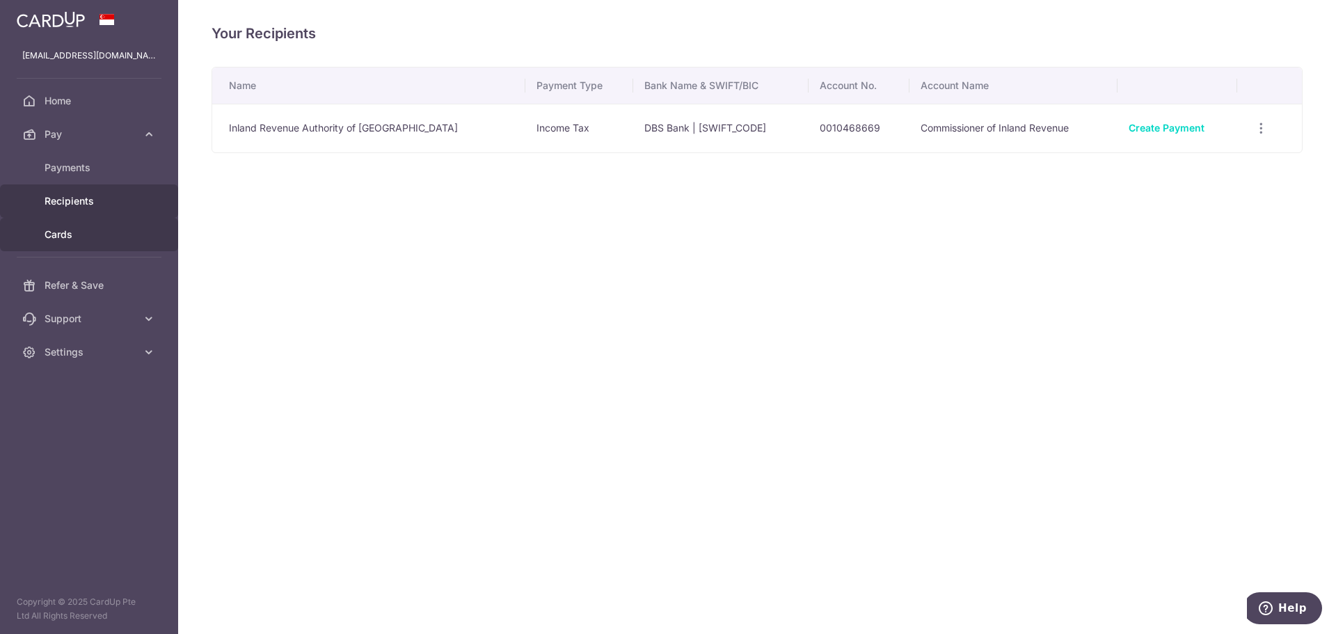
click at [90, 237] on span "Cards" at bounding box center [91, 235] width 92 height 14
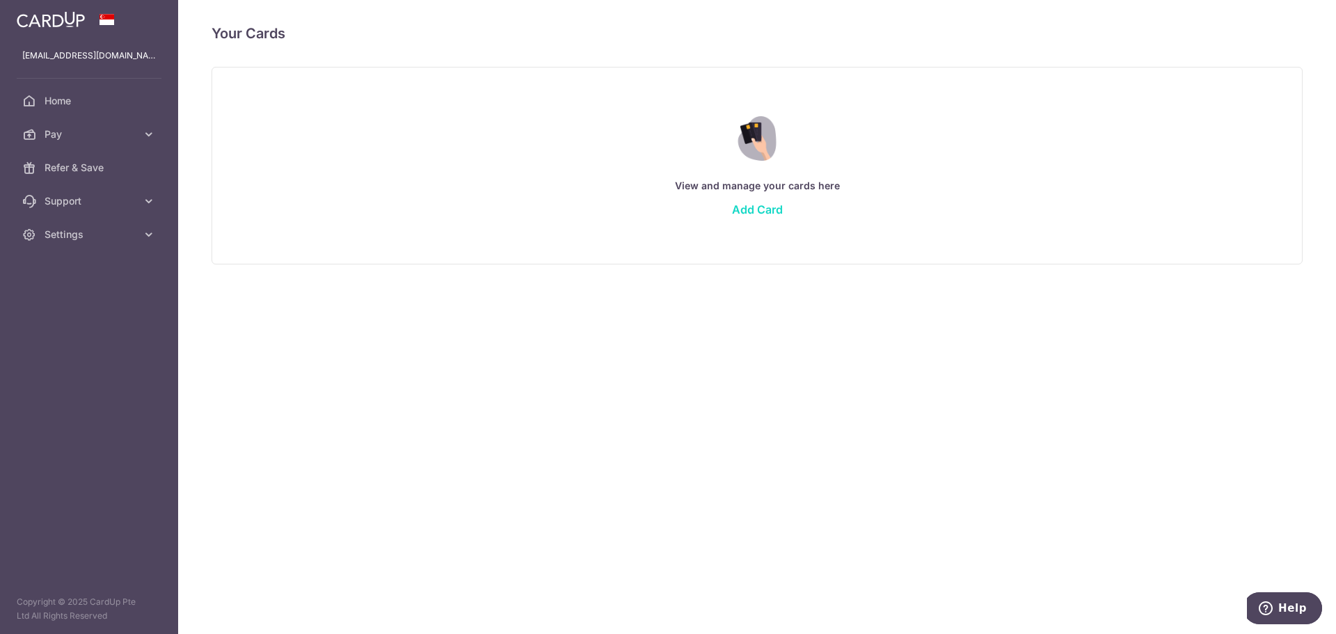
click at [756, 211] on link "Add Card" at bounding box center [757, 209] width 51 height 14
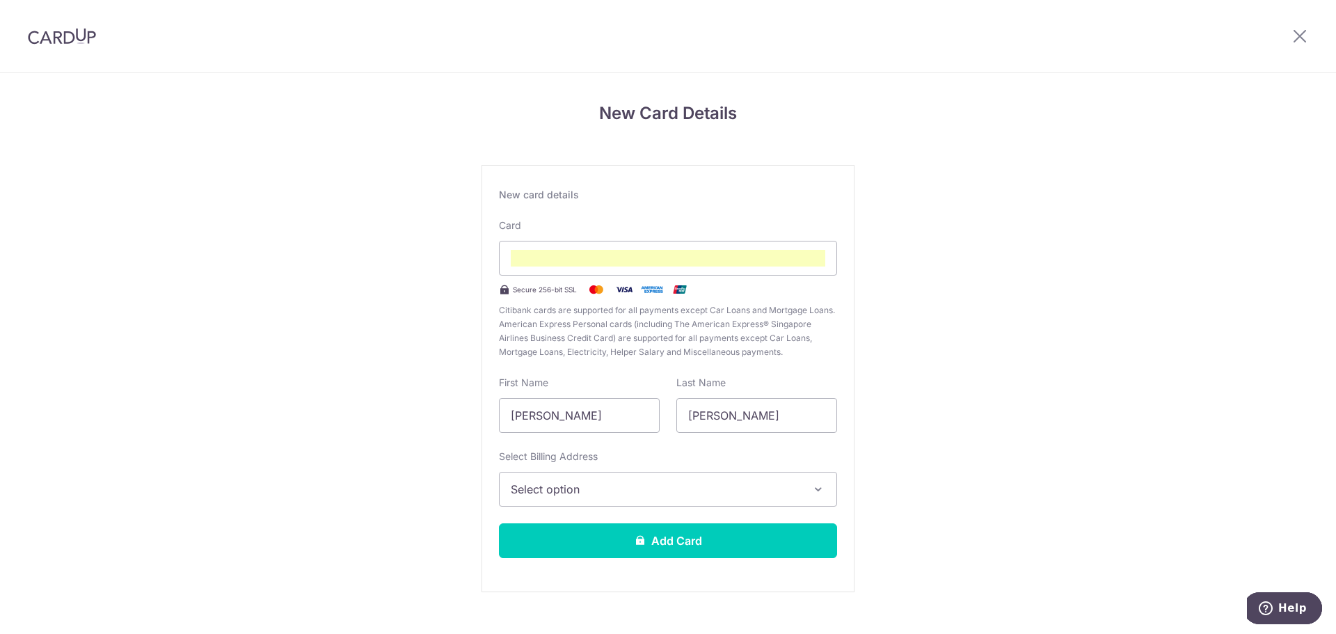
click at [616, 487] on span "Select option" at bounding box center [655, 489] width 289 height 17
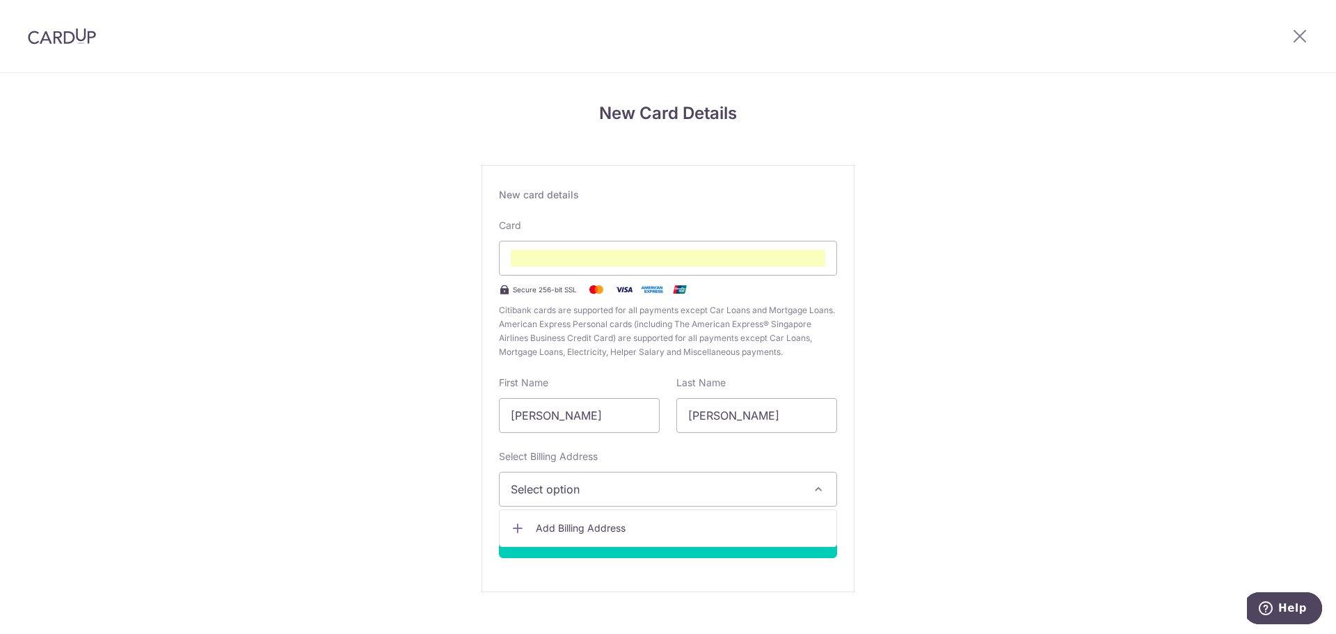
click at [463, 497] on div "New Card Details New card details Card Secure 256-bit SSL Citibank cards are su…" at bounding box center [668, 365] width 1336 height 584
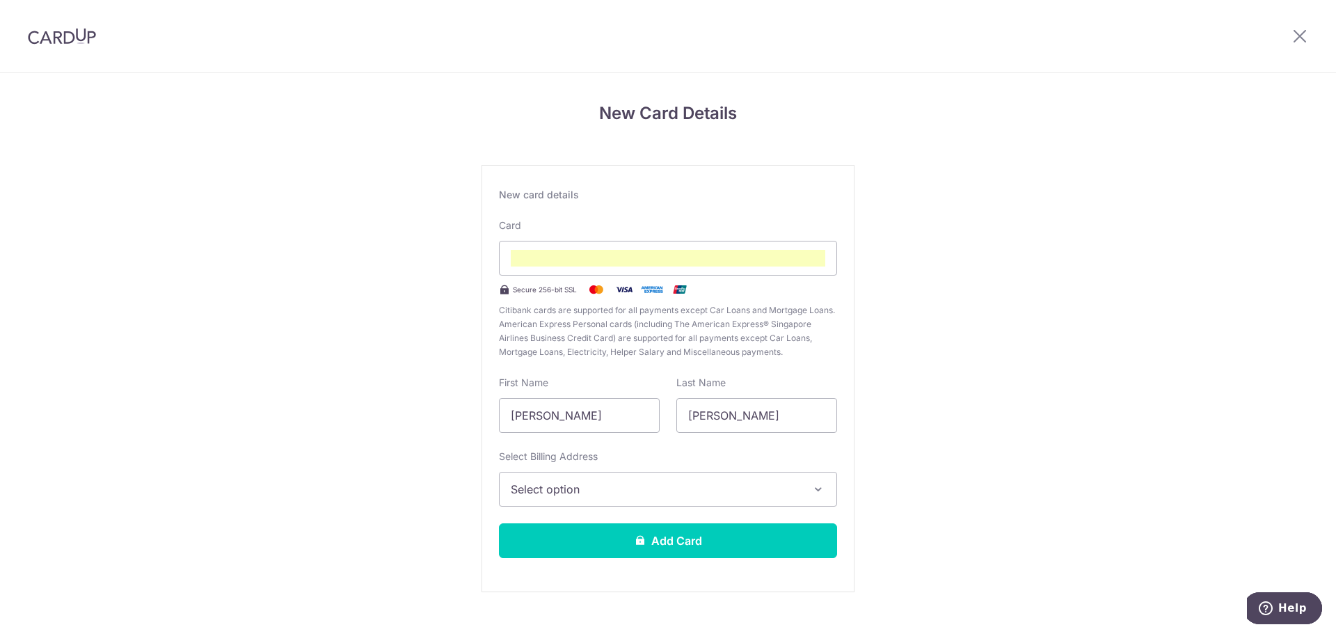
click at [561, 496] on span "Select option" at bounding box center [655, 489] width 289 height 17
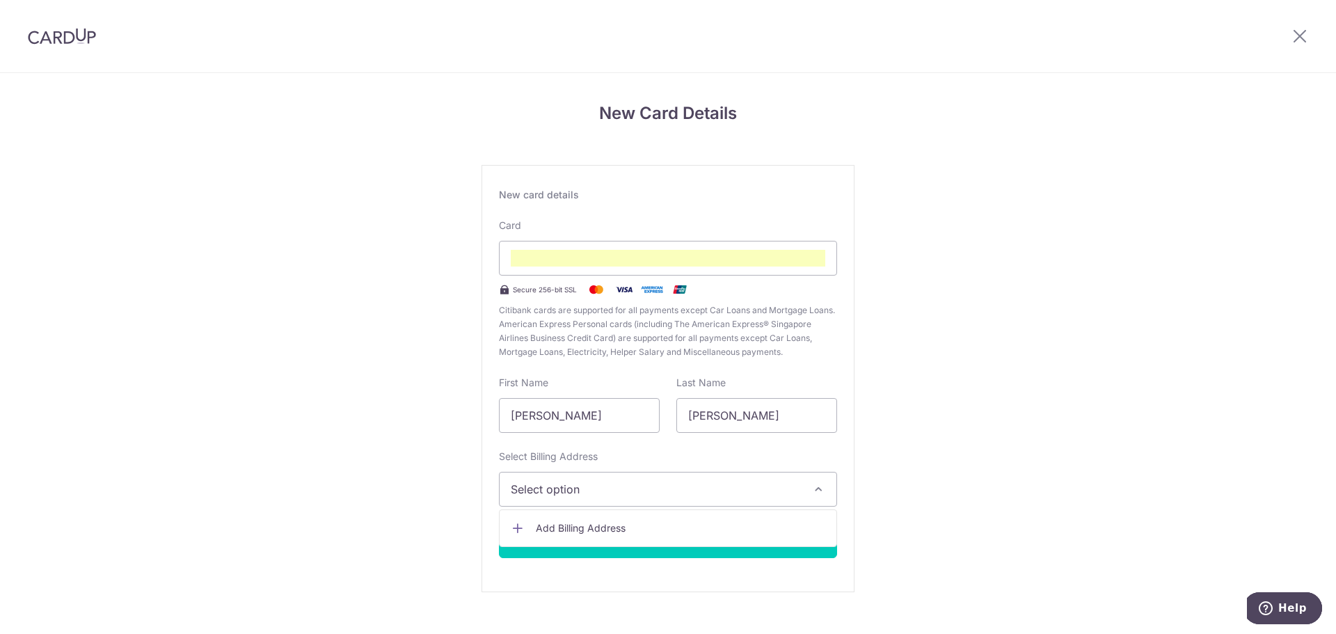
click at [544, 530] on span "Add Billing Address" at bounding box center [680, 528] width 289 height 14
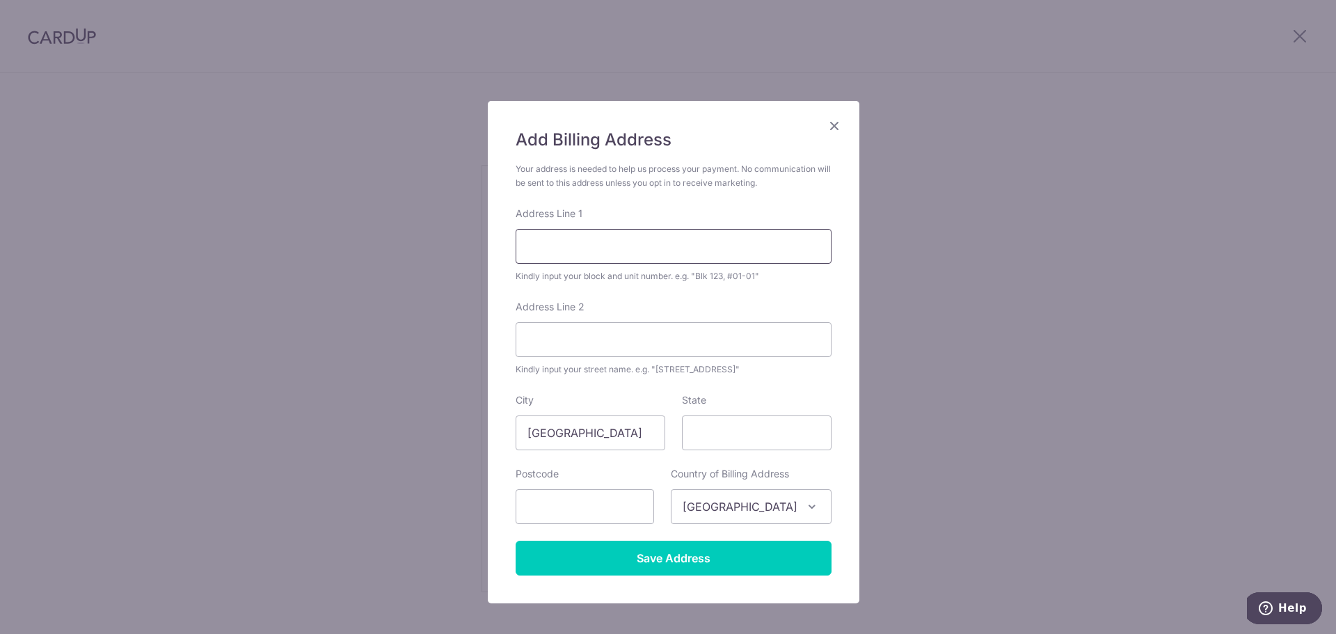
click at [580, 257] on input "Address Line 1" at bounding box center [674, 246] width 316 height 35
type input "27 Tampines St 86"
type input "the Santorini"
type input "[GEOGRAPHIC_DATA]"
type input "528570"
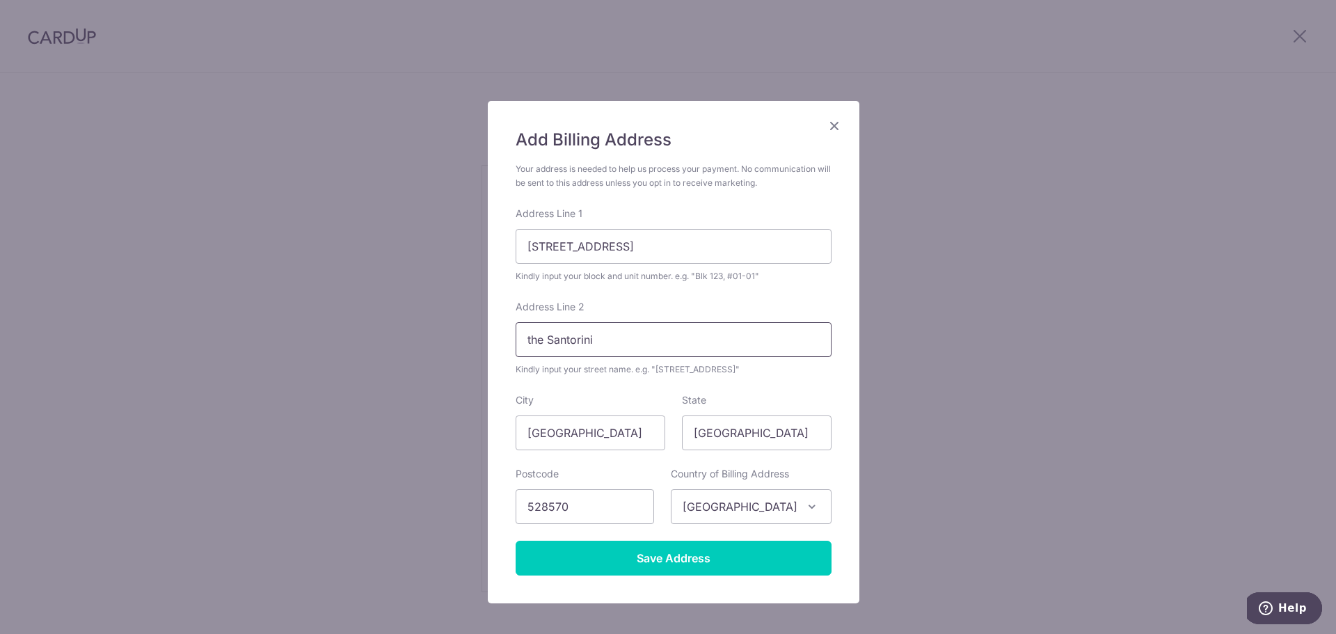
drag, startPoint x: 609, startPoint y: 341, endPoint x: 490, endPoint y: 341, distance: 119.0
click at [490, 341] on div "Add Billing Address Your address is needed to help us process your payment. No …" at bounding box center [674, 352] width 372 height 502
type input "#14-25"
click at [676, 310] on div "Address Line 2 #14-25 Kindly input your street name. e.g. "Hougang Street 10"" at bounding box center [674, 338] width 316 height 77
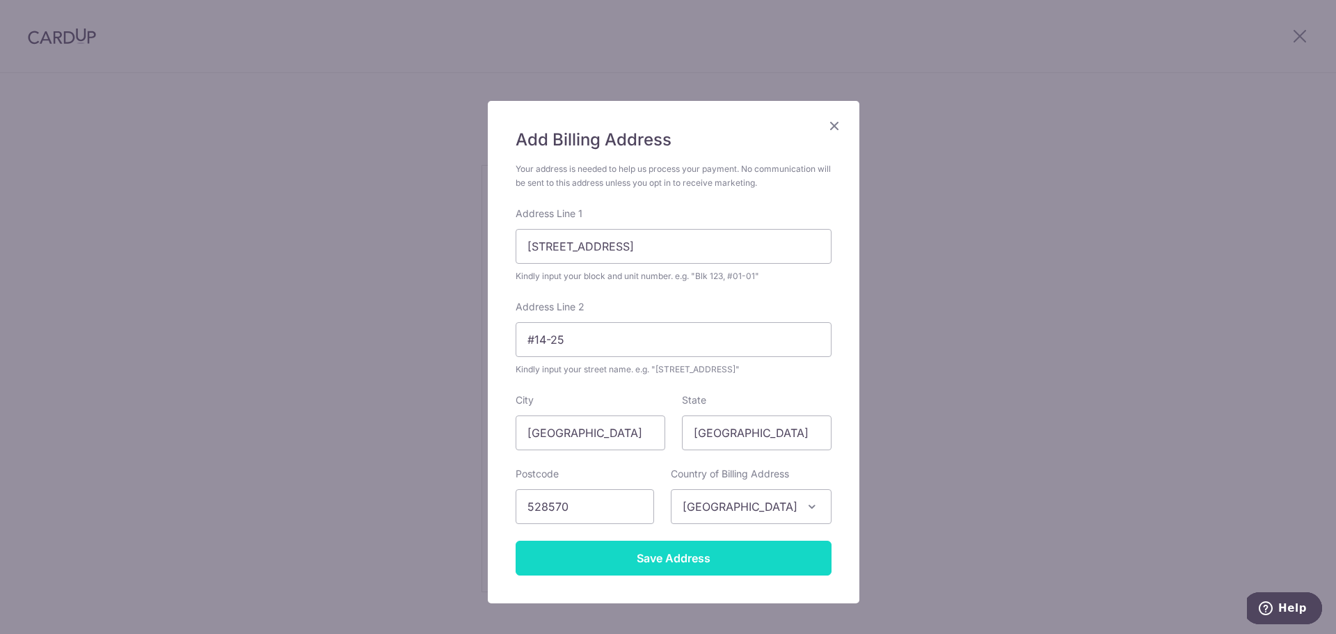
click at [680, 562] on input "Save Address" at bounding box center [674, 558] width 316 height 35
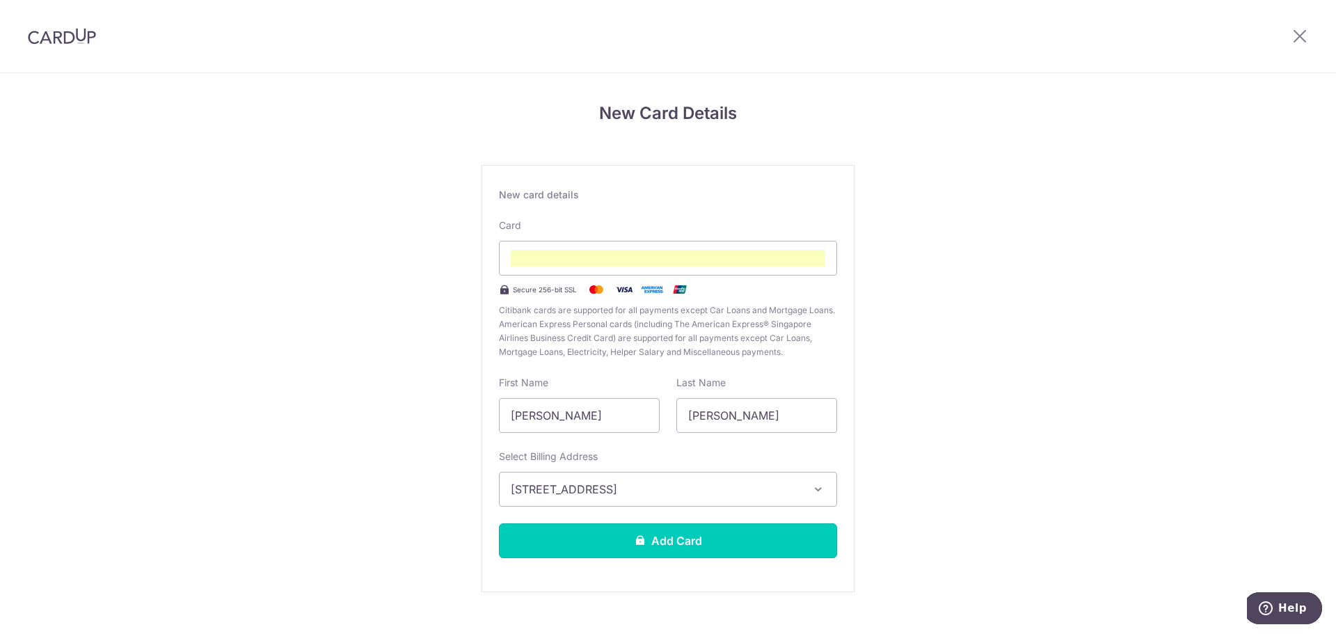
click at [577, 543] on button "Add Card" at bounding box center [668, 540] width 338 height 35
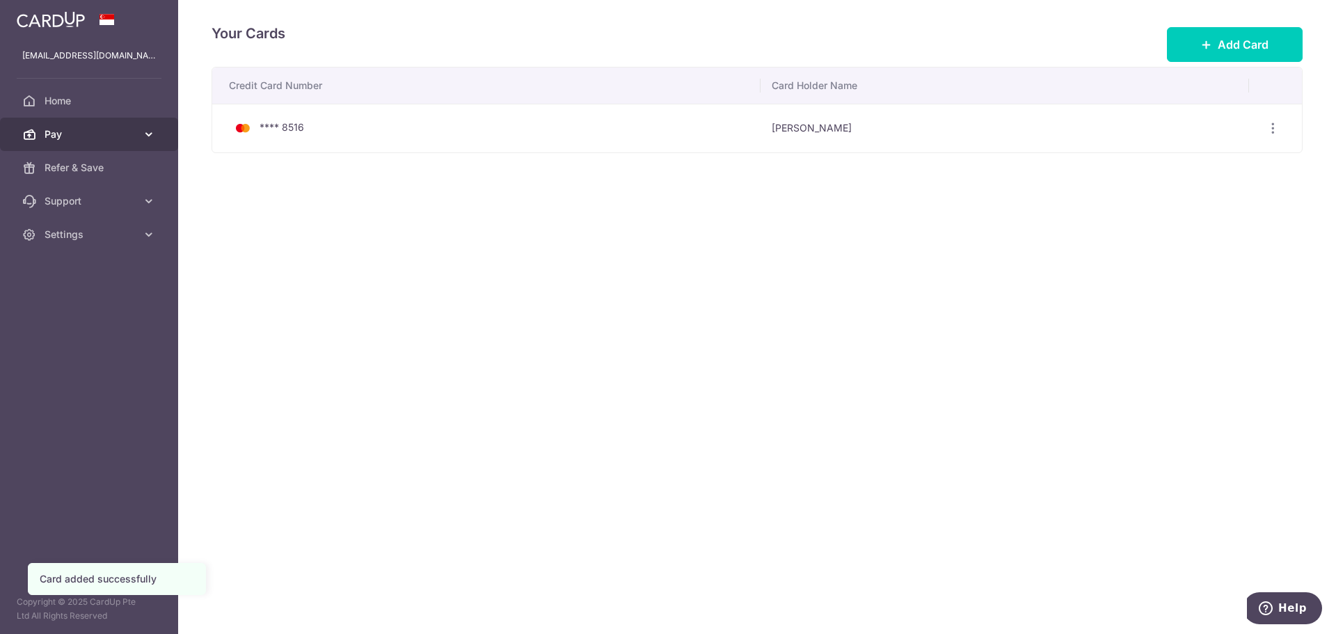
click at [91, 136] on span "Pay" at bounding box center [91, 134] width 92 height 14
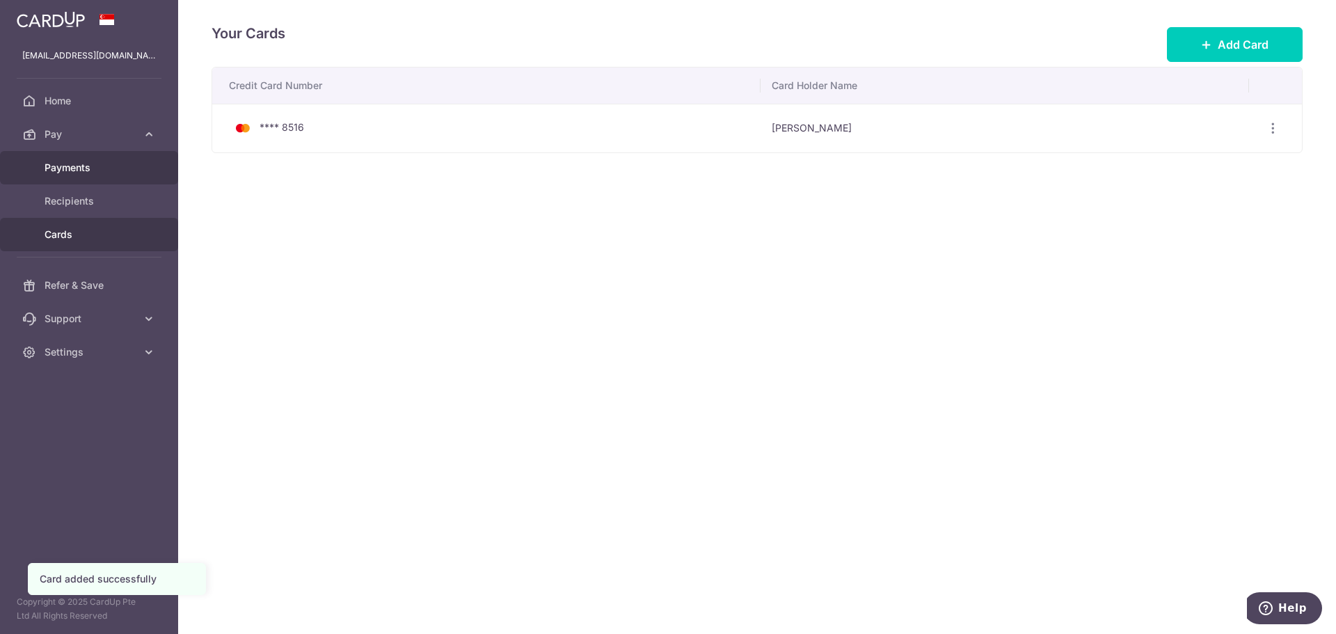
click at [81, 168] on span "Payments" at bounding box center [91, 168] width 92 height 14
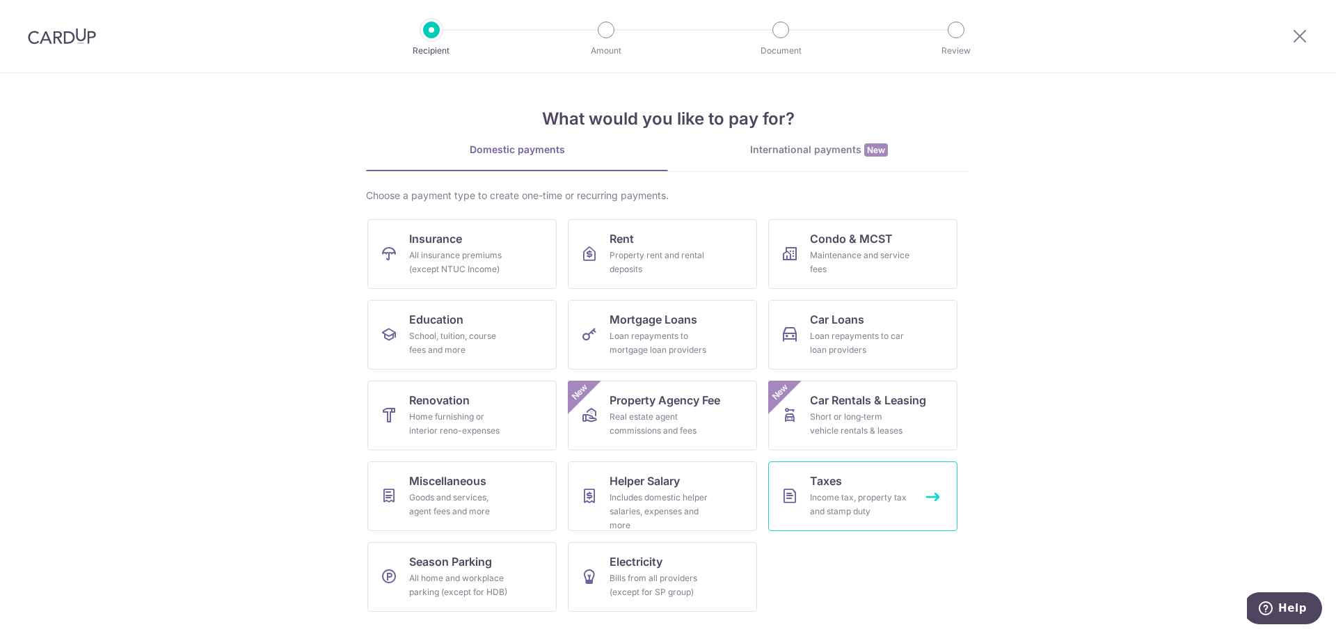
click at [858, 484] on link "Taxes Income tax, property tax and stamp duty" at bounding box center [862, 496] width 189 height 70
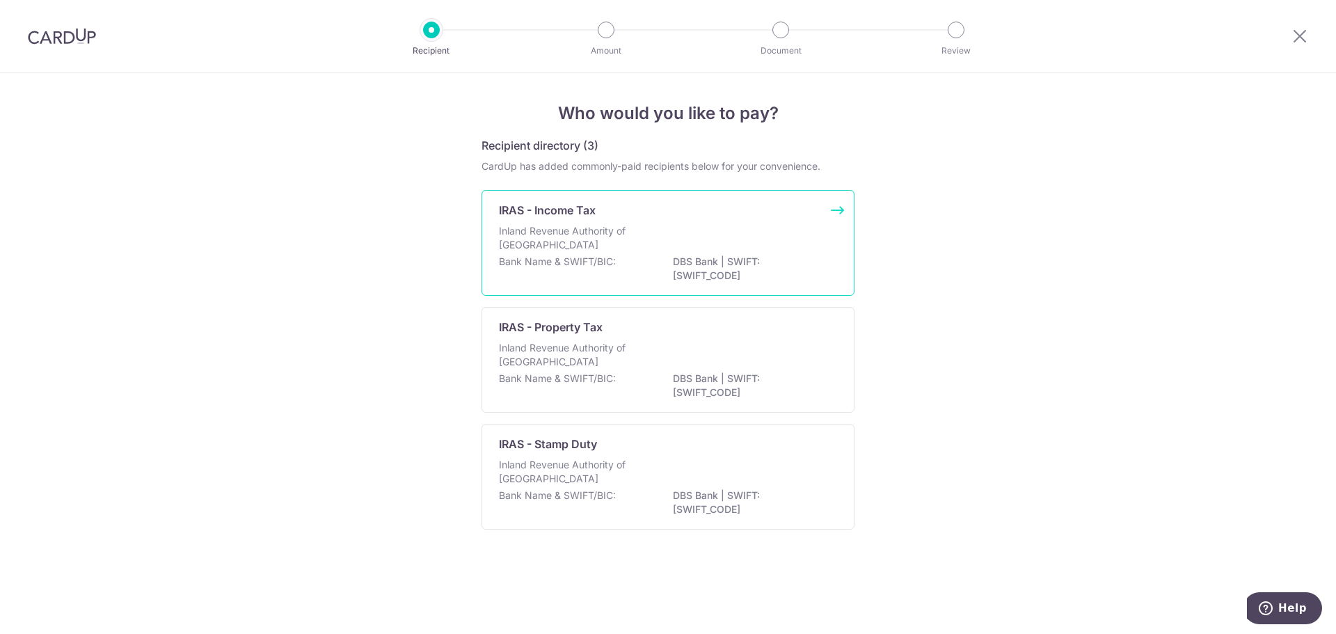
click at [660, 229] on div "Inland Revenue Authority of [GEOGRAPHIC_DATA]" at bounding box center [668, 239] width 338 height 31
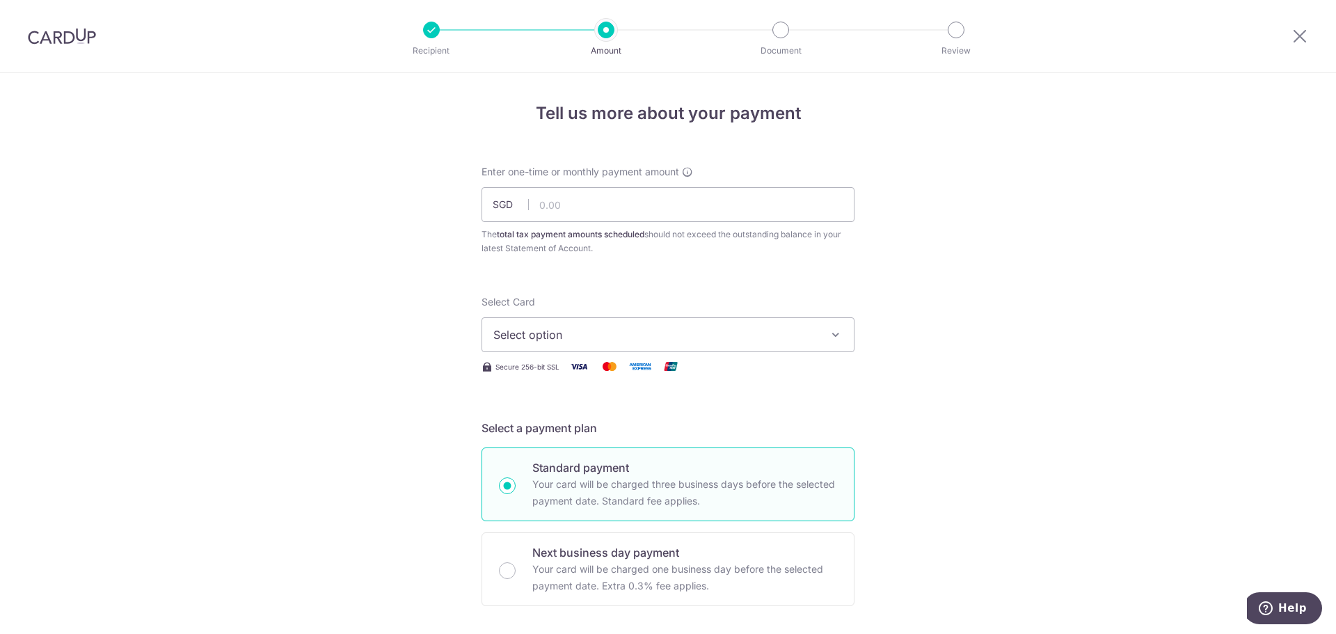
click at [596, 331] on span "Select option" at bounding box center [655, 334] width 324 height 17
drag, startPoint x: 572, startPoint y: 436, endPoint x: 491, endPoint y: 415, distance: 83.2
click at [572, 436] on span "**** 8516" at bounding box center [552, 434] width 51 height 17
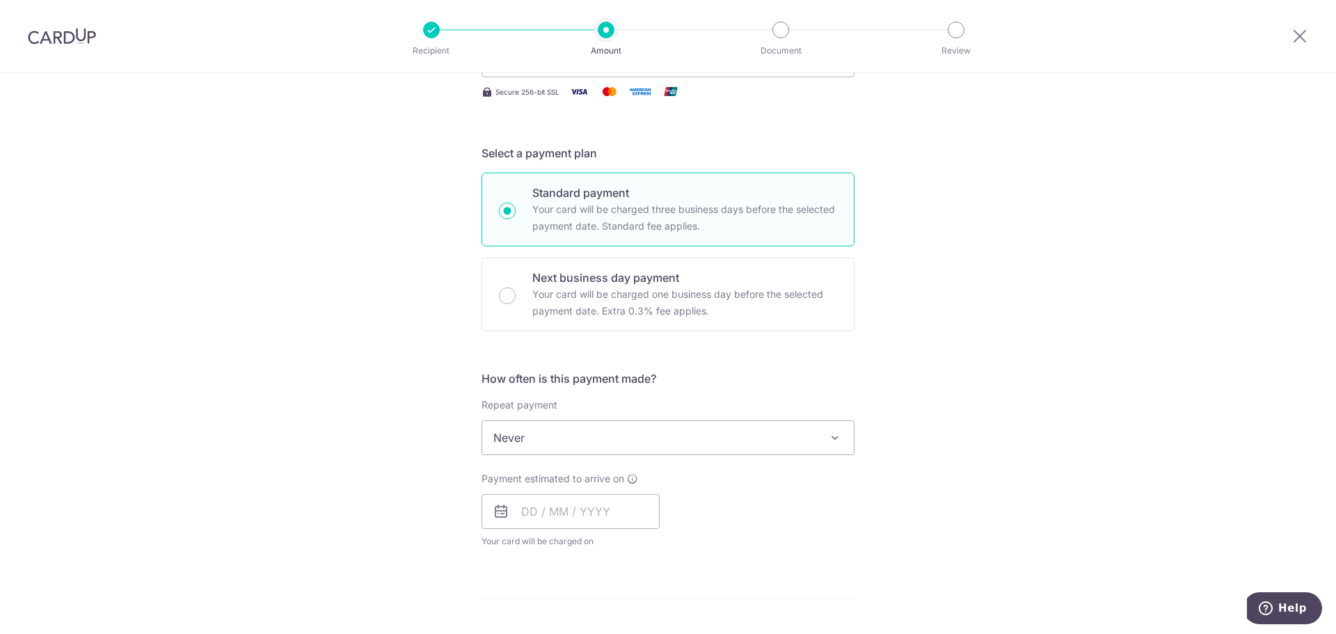
scroll to position [278, 0]
click at [525, 442] on span "Never" at bounding box center [668, 433] width 372 height 33
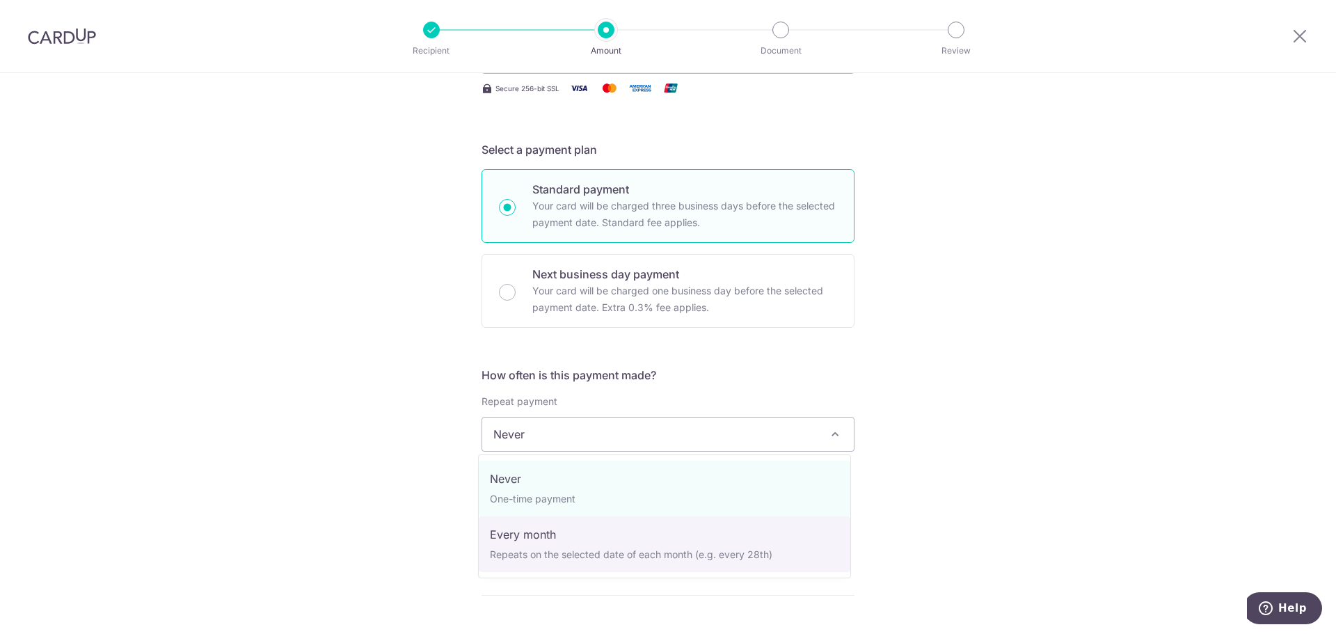
select select "3"
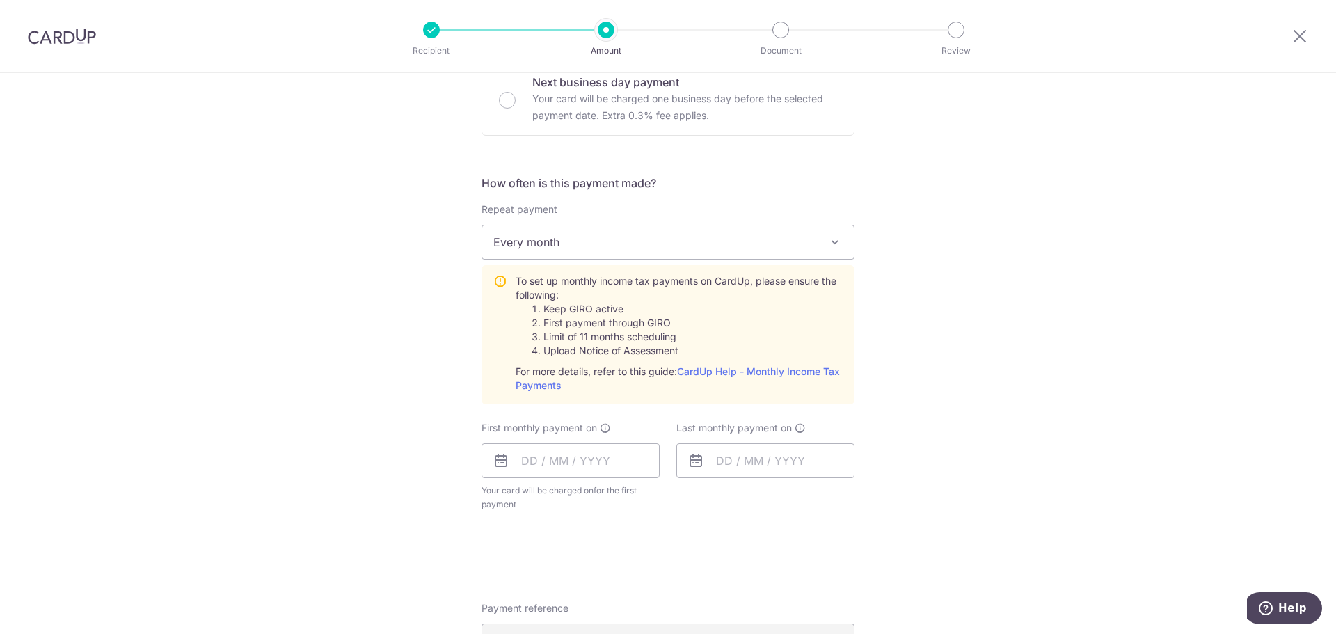
scroll to position [487, 0]
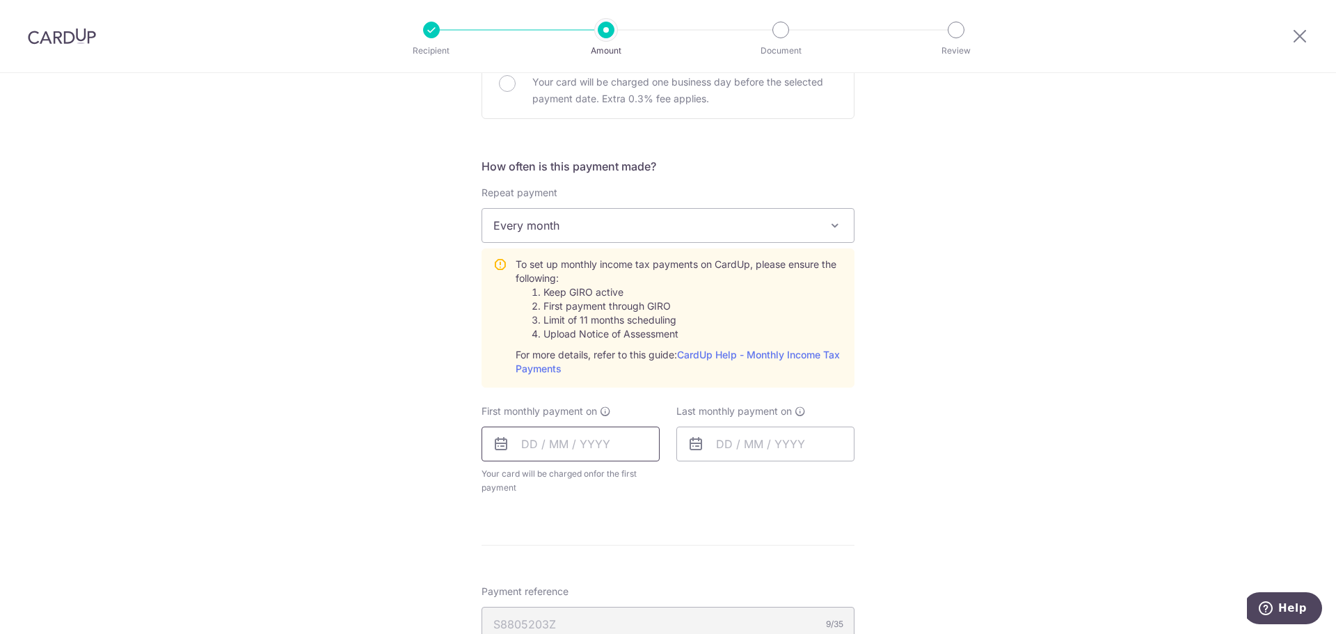
click at [562, 449] on input "text" at bounding box center [570, 443] width 178 height 35
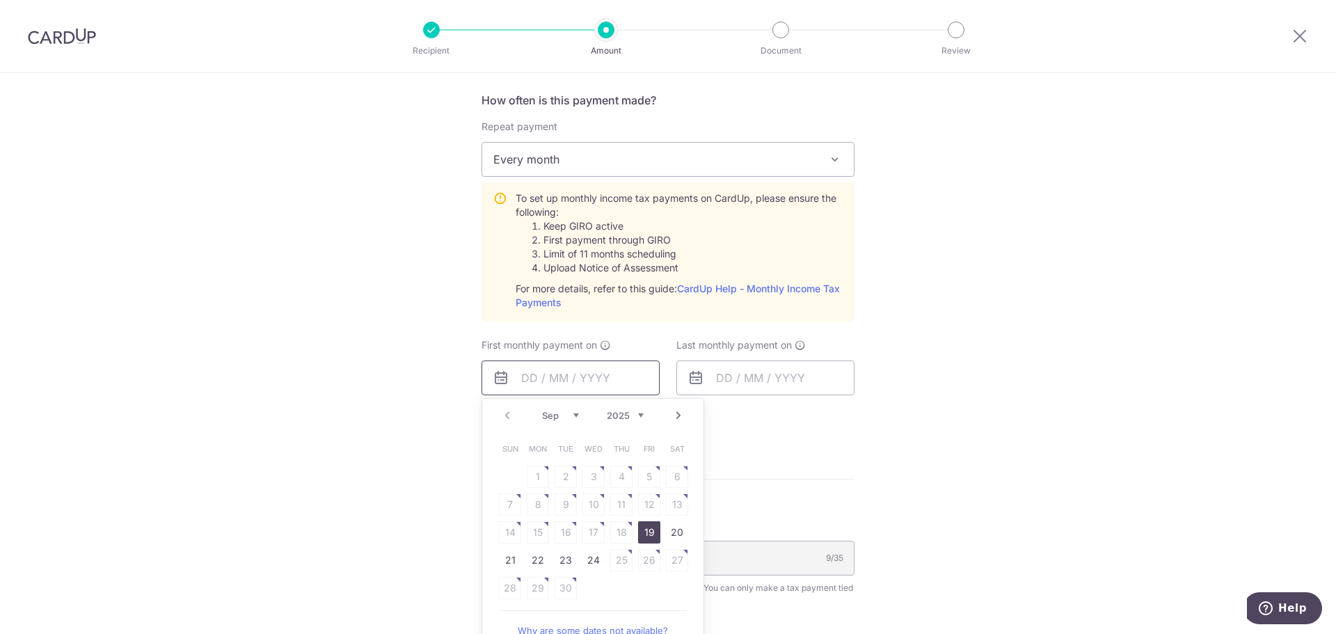
scroll to position [557, 0]
click at [831, 488] on form "Enter one-time or monthly payment amount SGD The total tax payment amounts sche…" at bounding box center [667, 254] width 373 height 1293
click at [587, 372] on input "text" at bounding box center [570, 374] width 178 height 35
click at [675, 409] on link "Next" at bounding box center [678, 412] width 17 height 17
click at [506, 413] on link "Prev" at bounding box center [507, 412] width 17 height 17
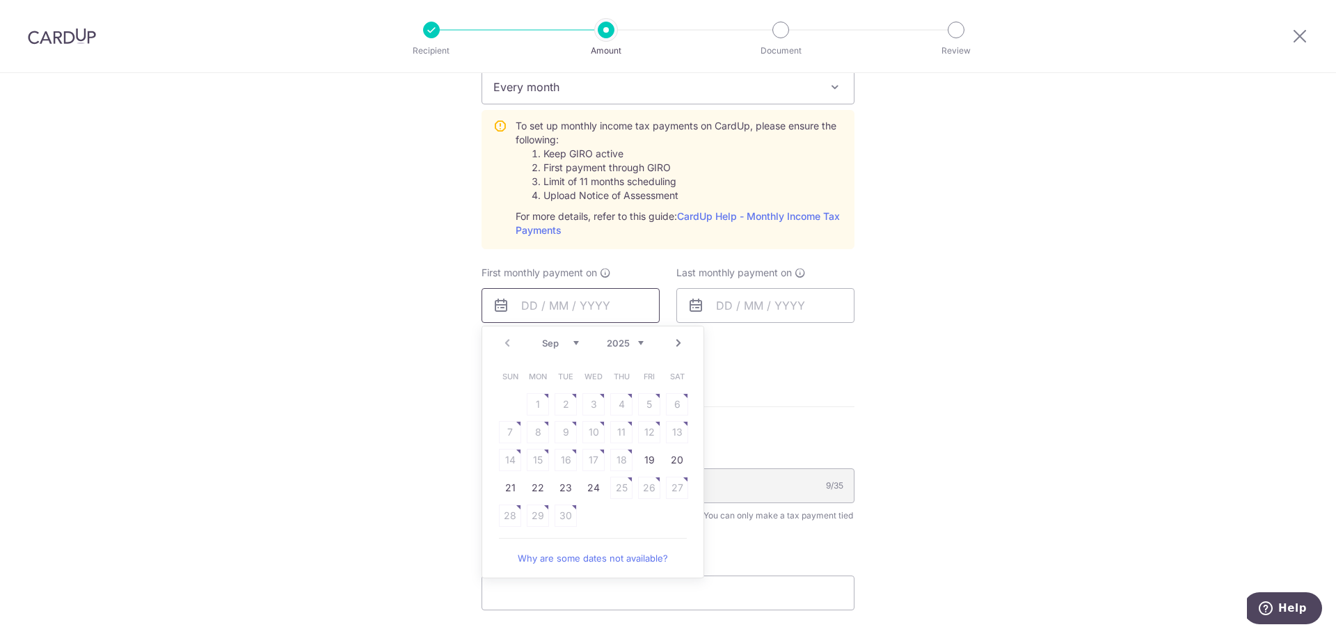
scroll to position [626, 0]
click at [612, 554] on link "Why are some dates not available?" at bounding box center [593, 557] width 188 height 28
click at [677, 344] on link "Next" at bounding box center [678, 342] width 17 height 17
click at [501, 341] on link "Prev" at bounding box center [507, 342] width 17 height 17
click at [672, 344] on link "Next" at bounding box center [678, 342] width 17 height 17
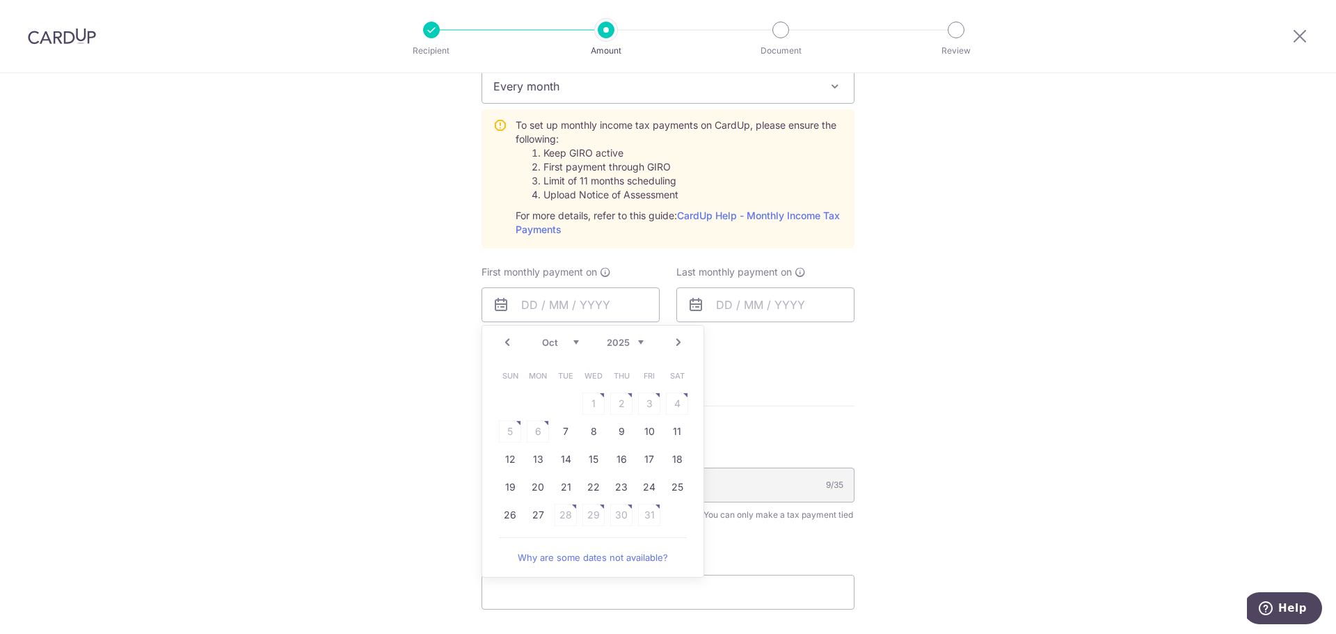
click at [506, 340] on link "Prev" at bounding box center [507, 342] width 17 height 17
drag, startPoint x: 589, startPoint y: 492, endPoint x: 746, endPoint y: 420, distance: 172.5
click at [590, 492] on link "24" at bounding box center [593, 487] width 22 height 22
type input "[DATE]"
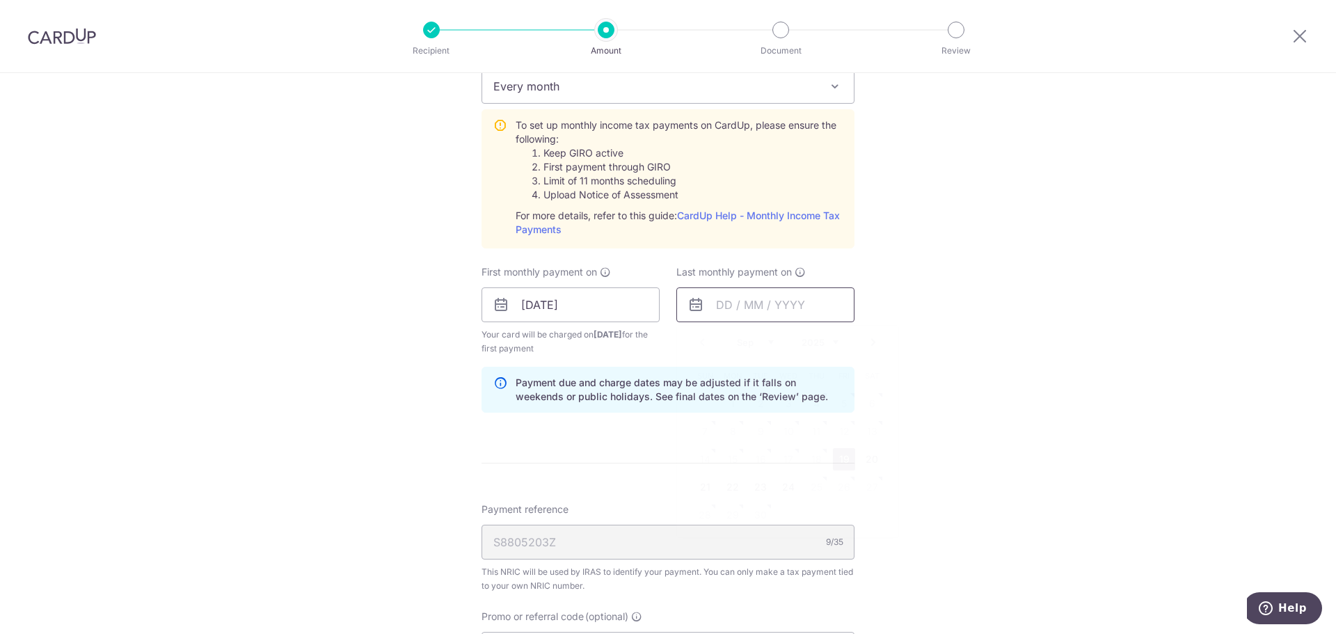
click at [749, 309] on input "text" at bounding box center [765, 304] width 178 height 35
click at [865, 346] on link "Next" at bounding box center [873, 342] width 17 height 17
click at [870, 346] on link "Next" at bounding box center [873, 342] width 17 height 17
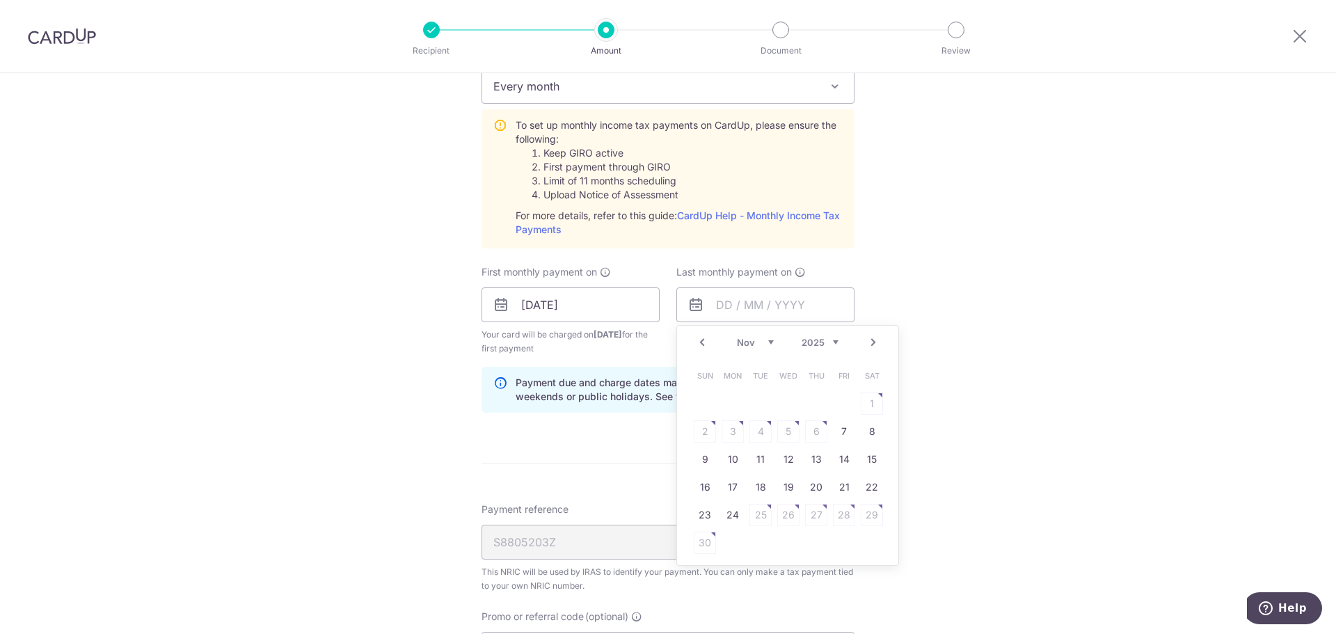
click at [870, 346] on link "Next" at bounding box center [873, 342] width 17 height 17
click at [763, 490] on link "24" at bounding box center [760, 487] width 22 height 22
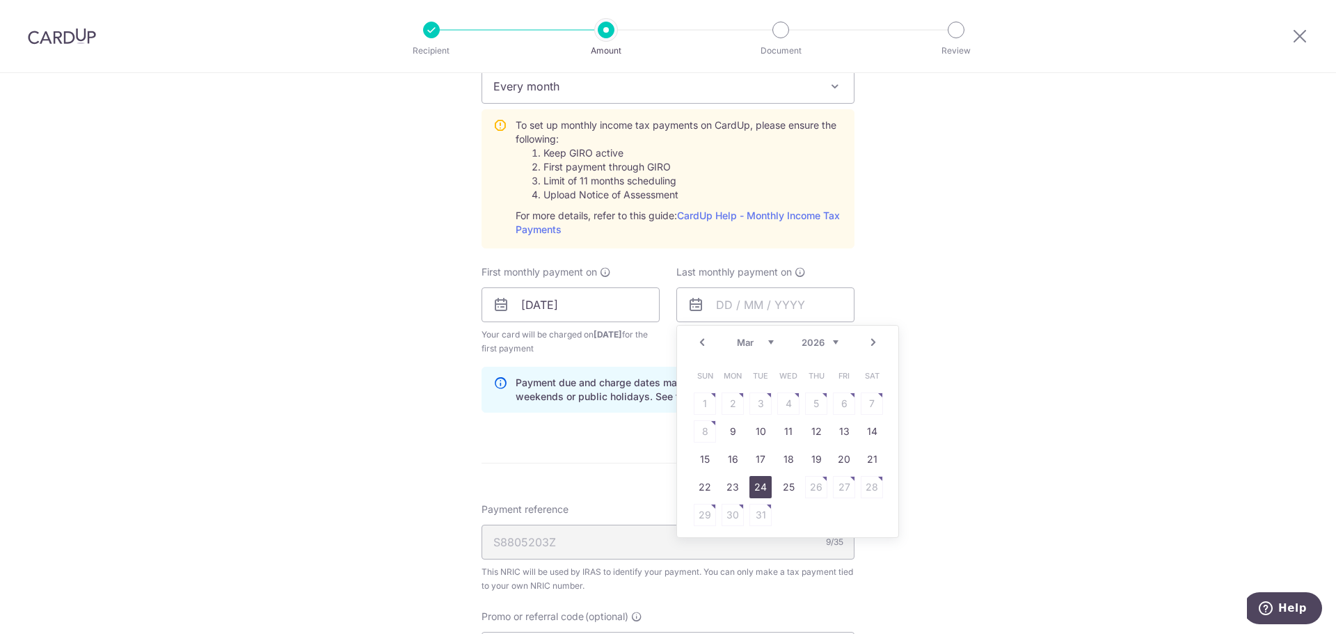
type input "[DATE]"
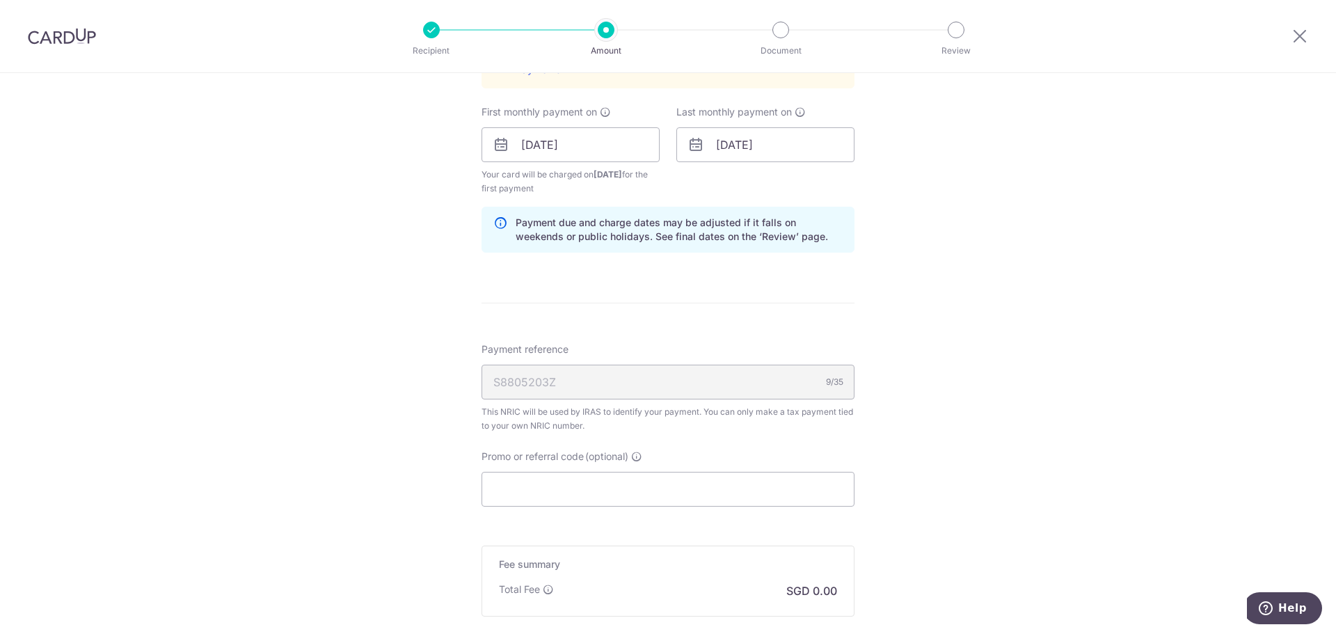
scroll to position [835, 0]
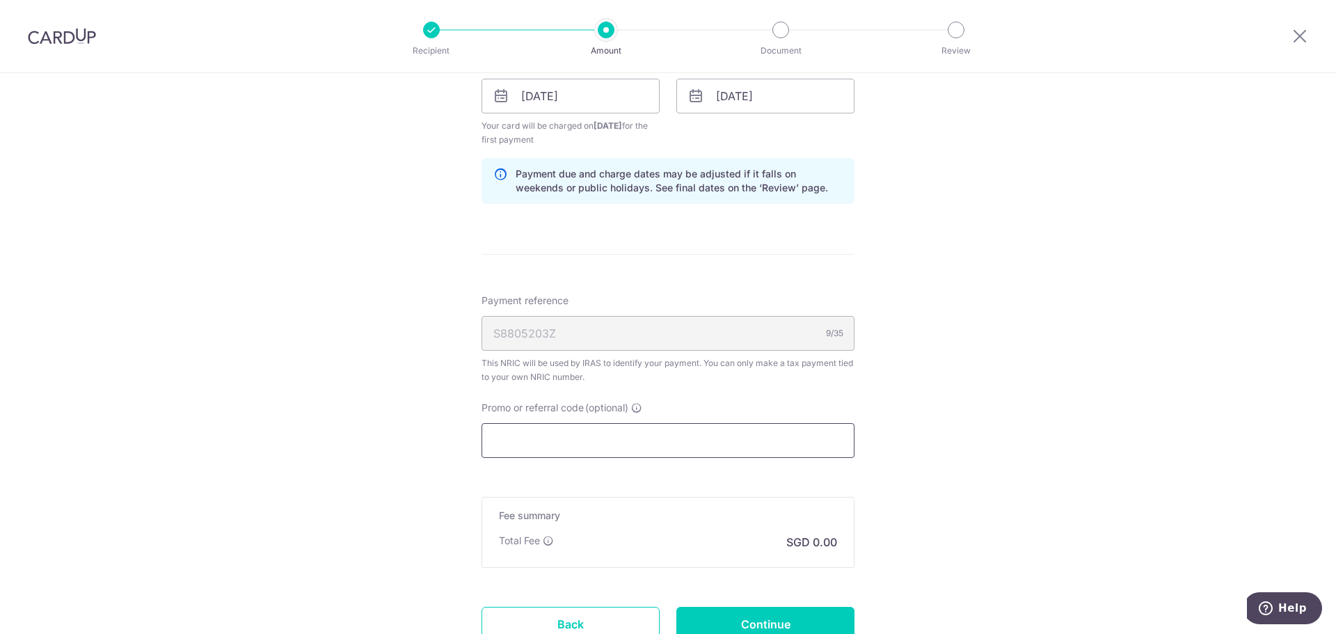
click at [513, 445] on input "Promo or referral code (optional)" at bounding box center [667, 440] width 373 height 35
paste input "MCTAX25N"
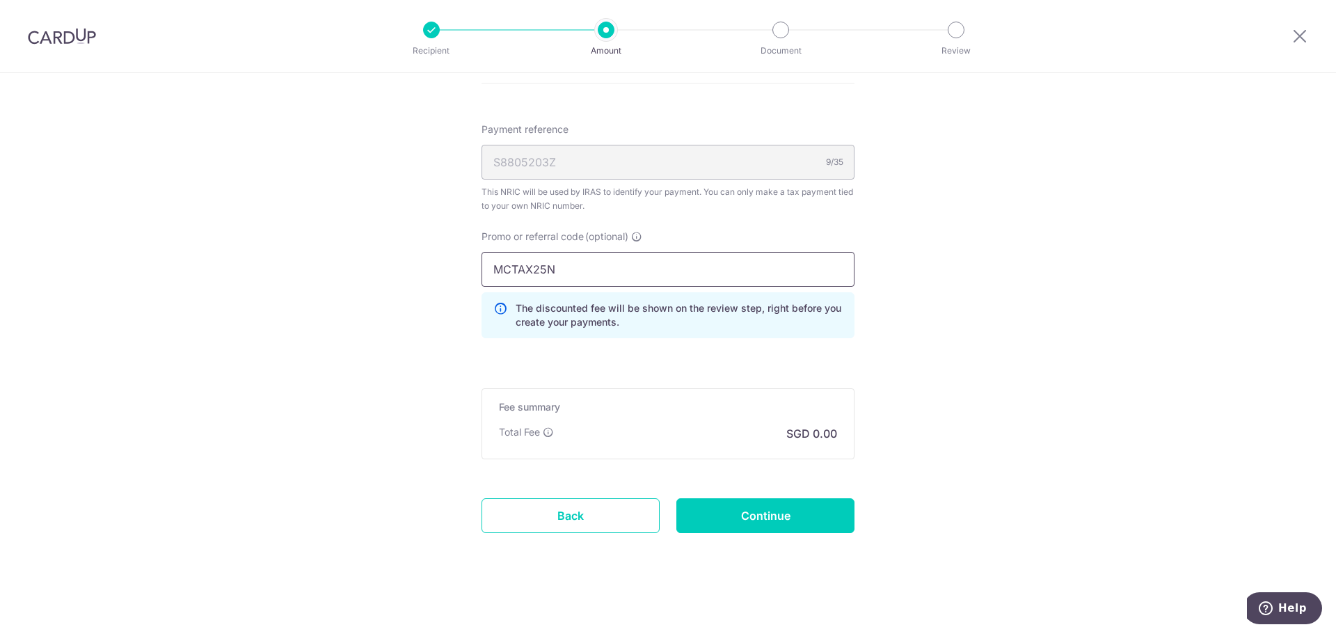
scroll to position [1009, 0]
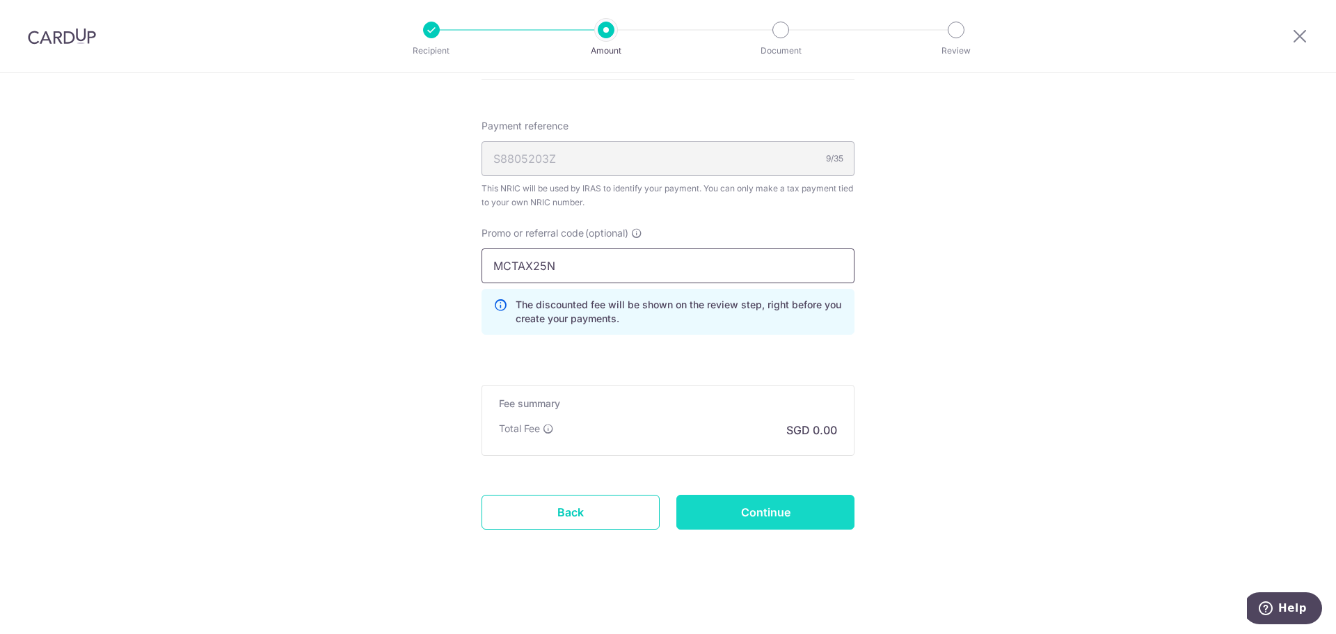
type input "MCTAX25N"
click at [749, 520] on input "Continue" at bounding box center [765, 512] width 178 height 35
type input "Create Schedule"
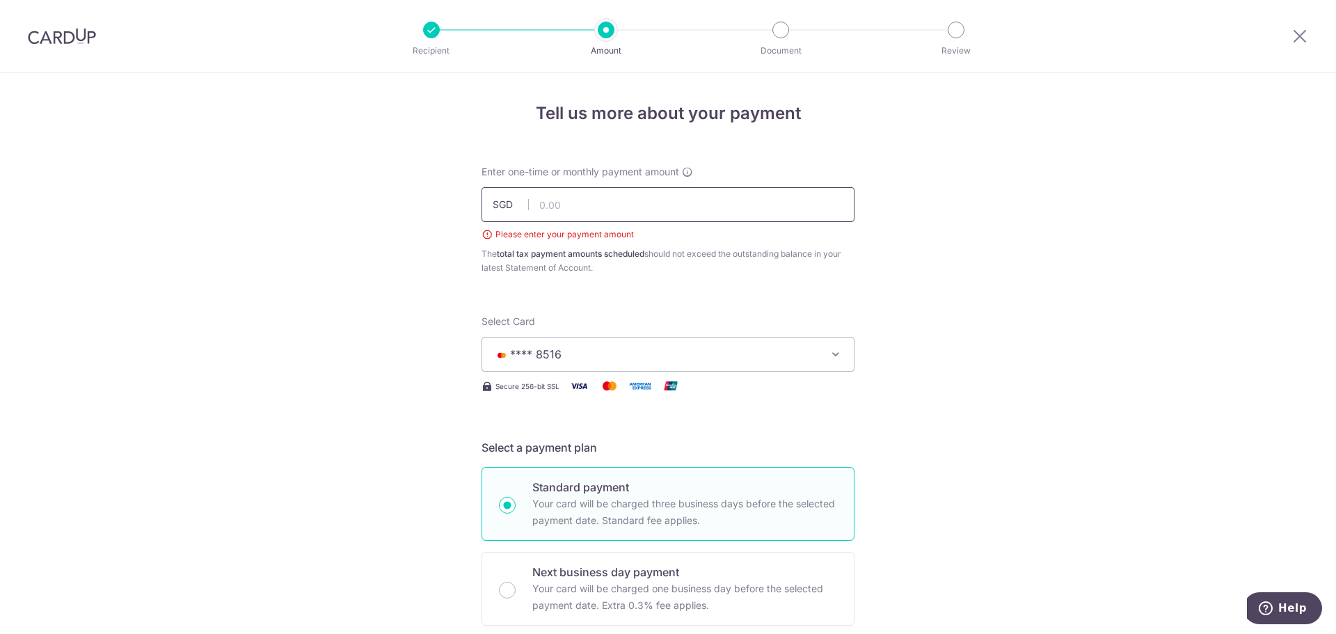
click at [584, 207] on input "text" at bounding box center [667, 204] width 373 height 35
click at [561, 205] on input "text" at bounding box center [667, 204] width 373 height 35
type input "871.88"
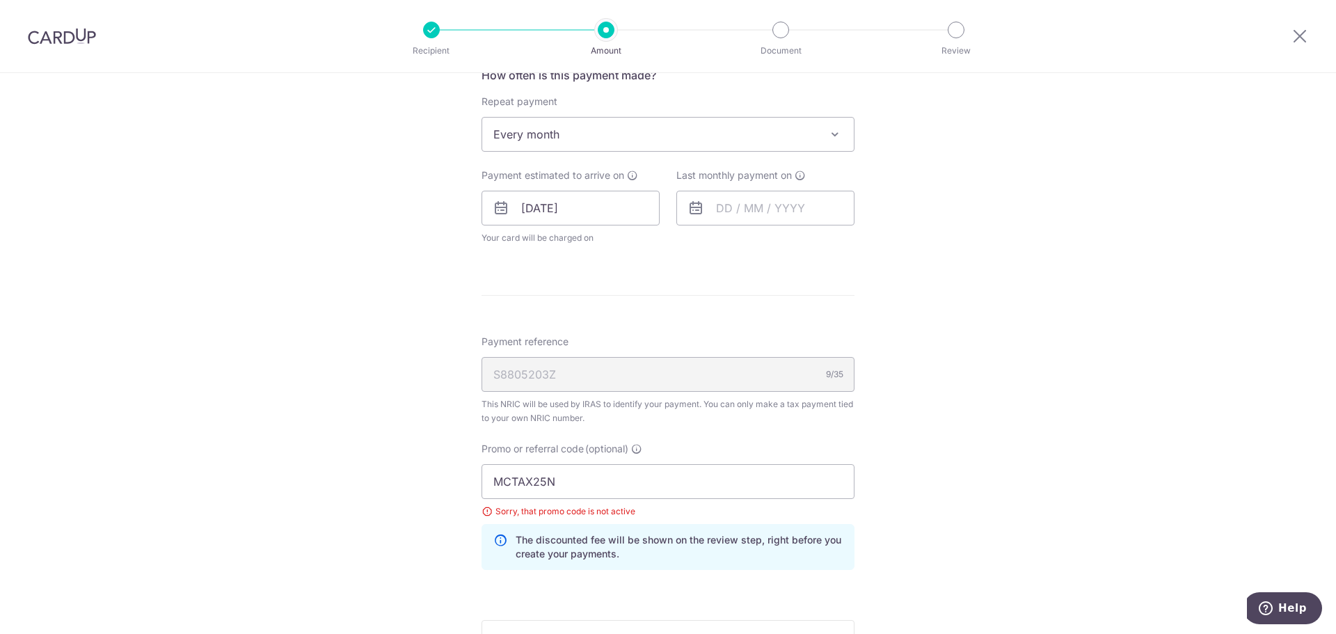
scroll to position [626, 0]
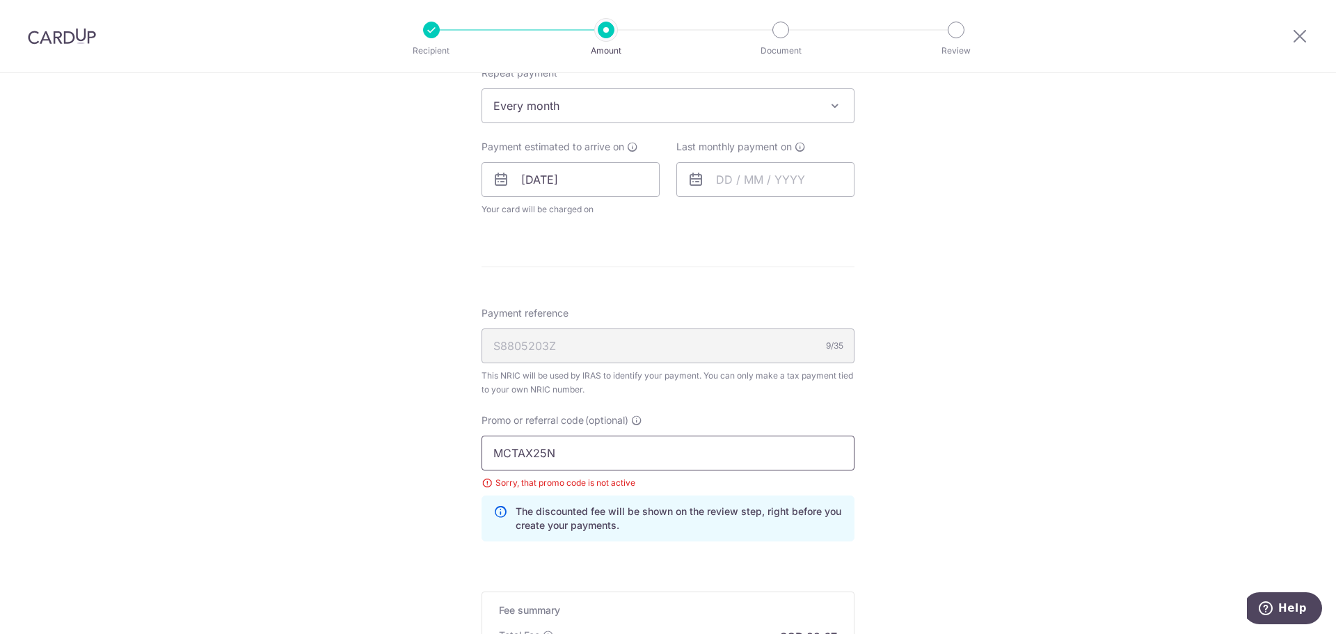
drag, startPoint x: 558, startPoint y: 460, endPoint x: 456, endPoint y: 461, distance: 102.3
click at [456, 461] on div "Tell us more about your payment Enter one-time or monthly payment amount SGD 87…" at bounding box center [668, 144] width 1336 height 1394
paste input "text"
type input "MCTAX25"
click at [424, 457] on div "Tell us more about your payment Enter one-time or monthly payment amount SGD 87…" at bounding box center [668, 144] width 1336 height 1394
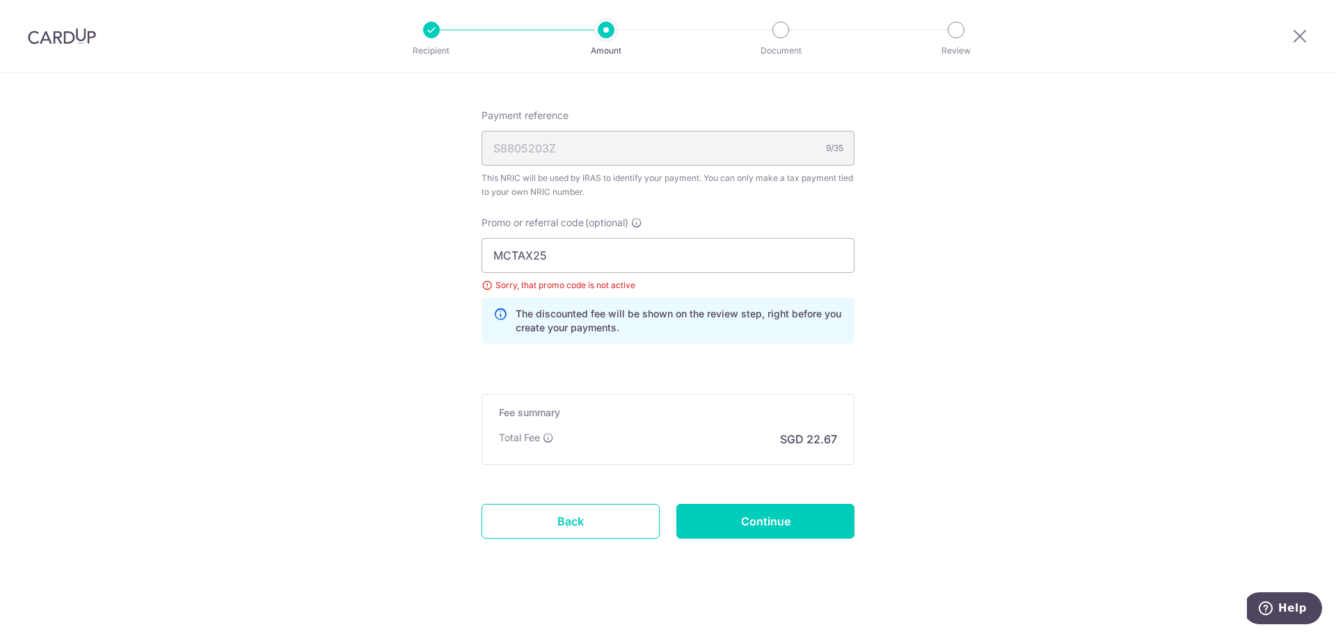
scroll to position [833, 0]
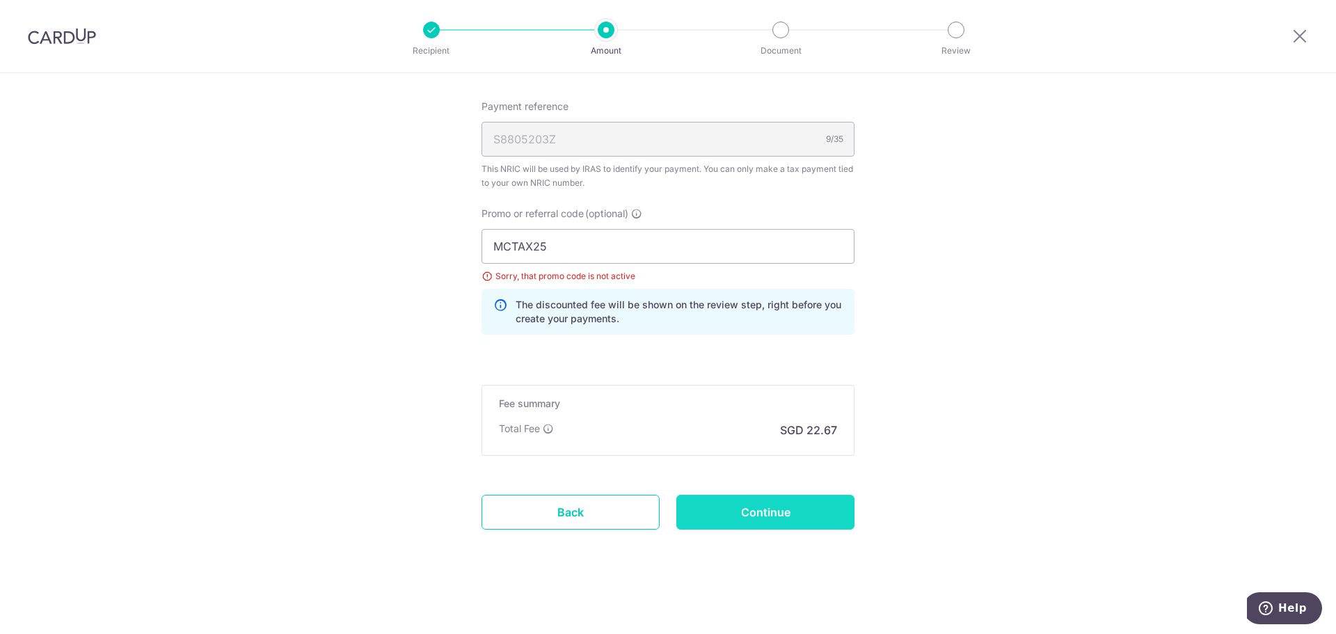
click at [747, 514] on input "Continue" at bounding box center [765, 512] width 178 height 35
type input "Create Schedule"
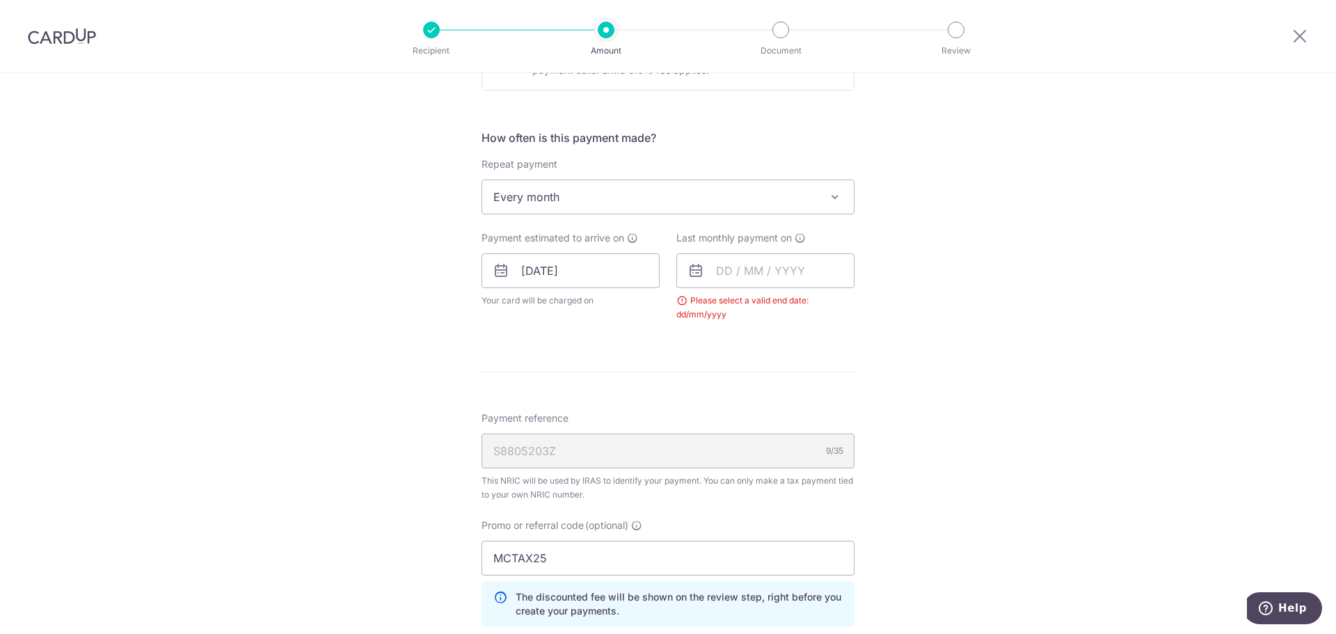
scroll to position [529, 0]
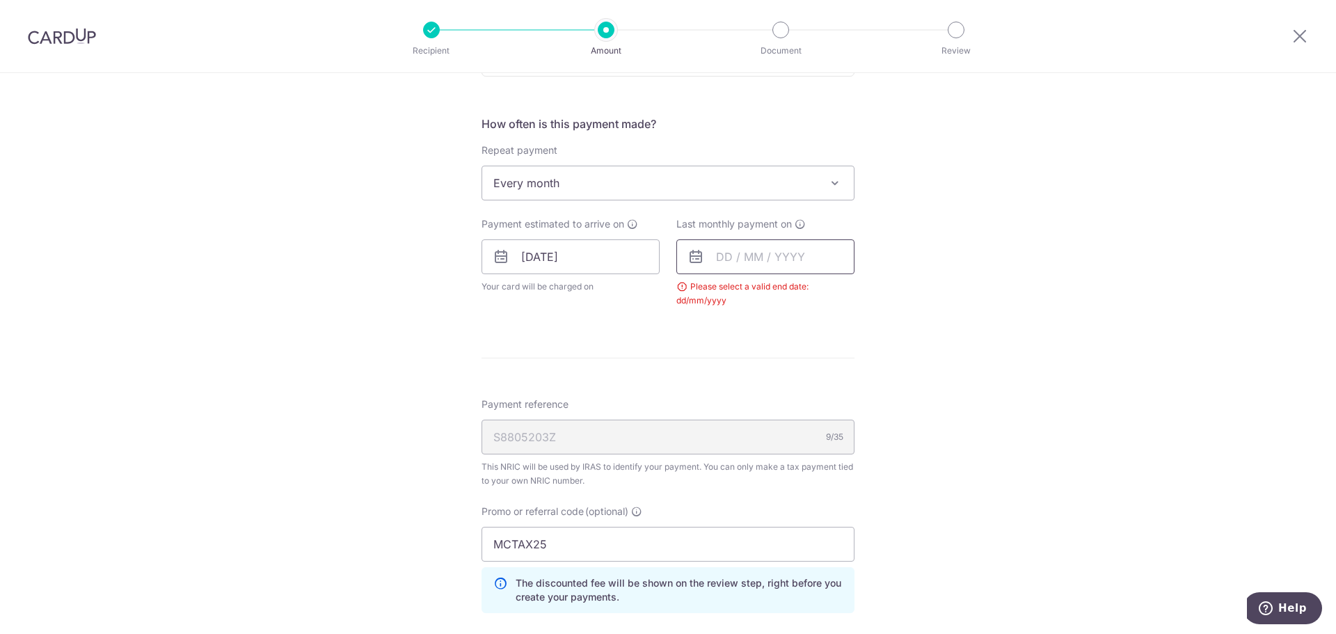
click at [767, 269] on input "text" at bounding box center [765, 256] width 178 height 35
click at [865, 290] on link "Next" at bounding box center [873, 294] width 17 height 17
click at [866, 292] on link "Next" at bounding box center [873, 294] width 17 height 17
click at [868, 294] on link "Next" at bounding box center [873, 294] width 17 height 17
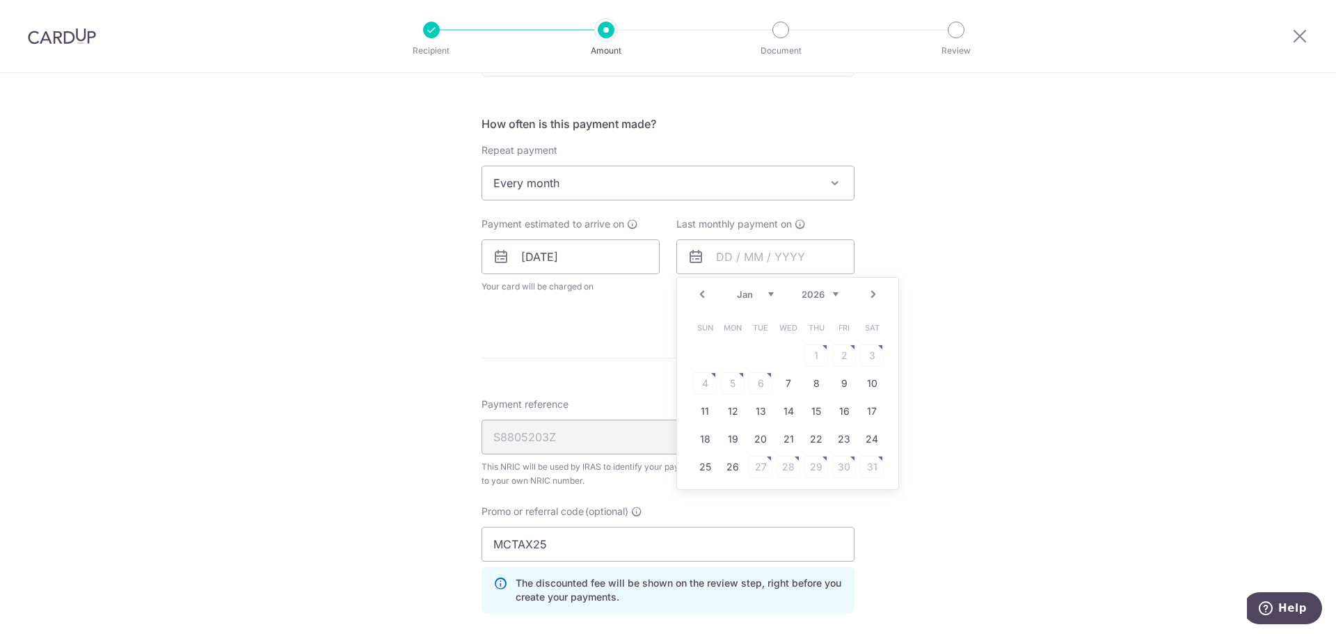
click at [868, 294] on link "Next" at bounding box center [873, 294] width 17 height 17
click at [694, 292] on link "Prev" at bounding box center [702, 294] width 17 height 17
click at [763, 440] on link "24" at bounding box center [760, 439] width 22 height 22
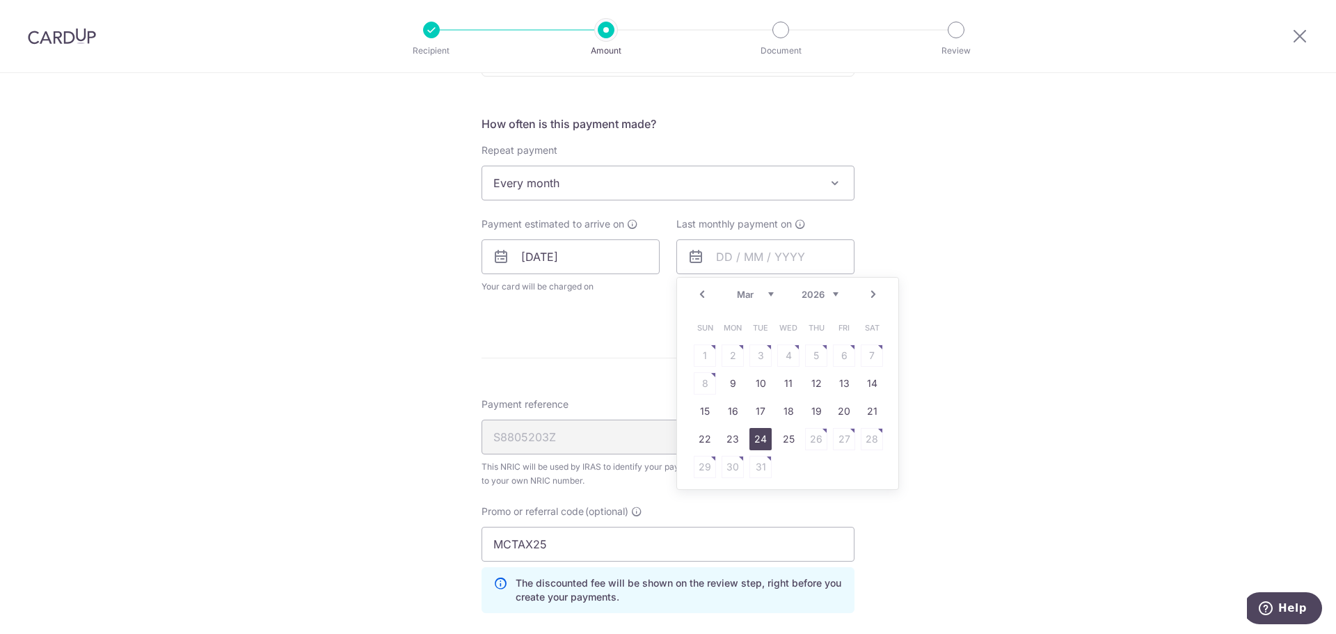
type input "[DATE]"
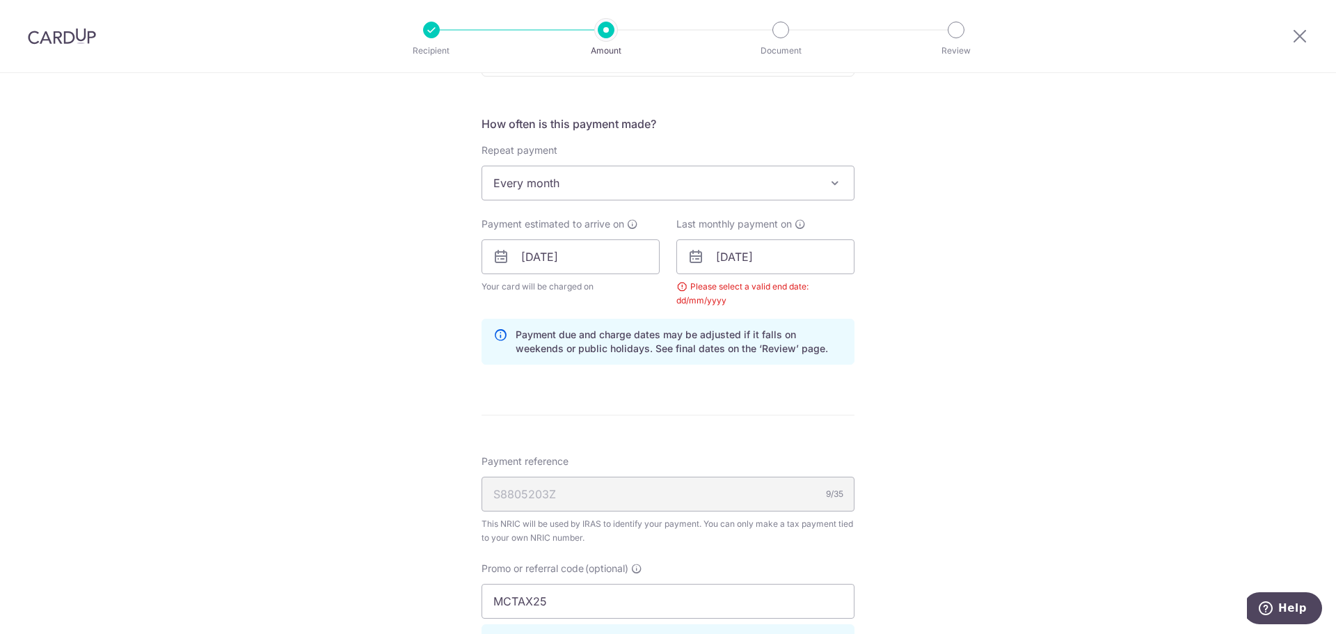
click at [892, 355] on div "Tell us more about your payment Enter one-time or monthly payment amount SGD 87…" at bounding box center [668, 257] width 1336 height 1426
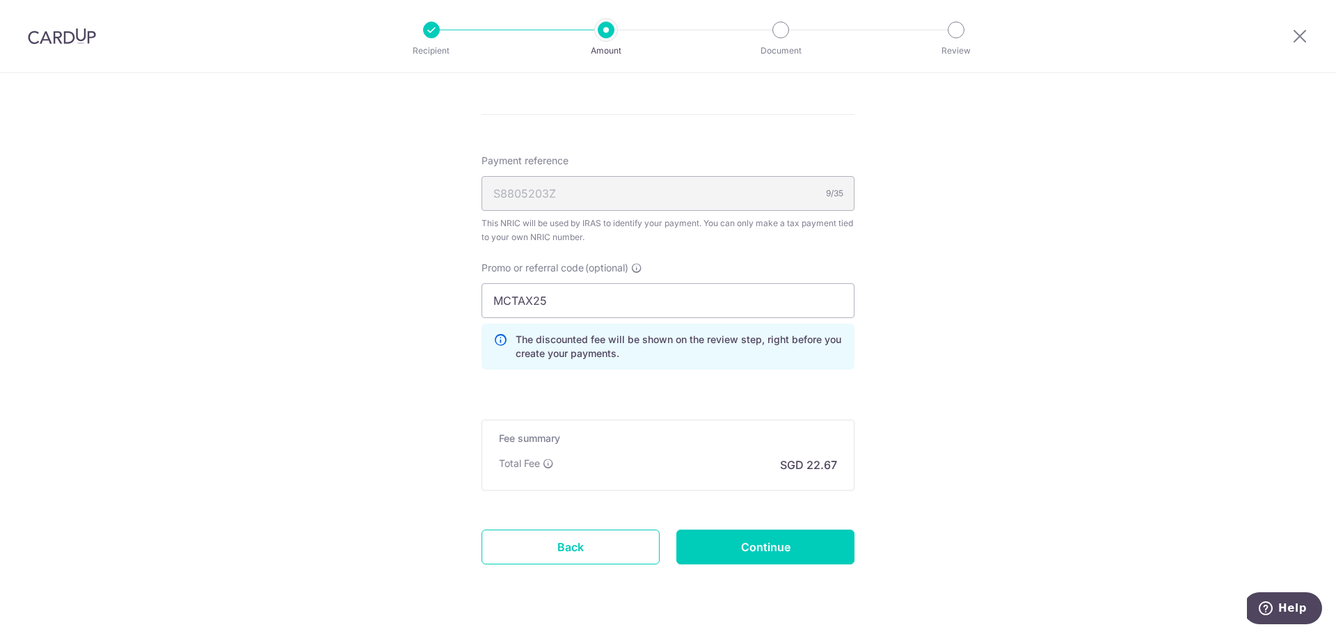
scroll to position [795, 0]
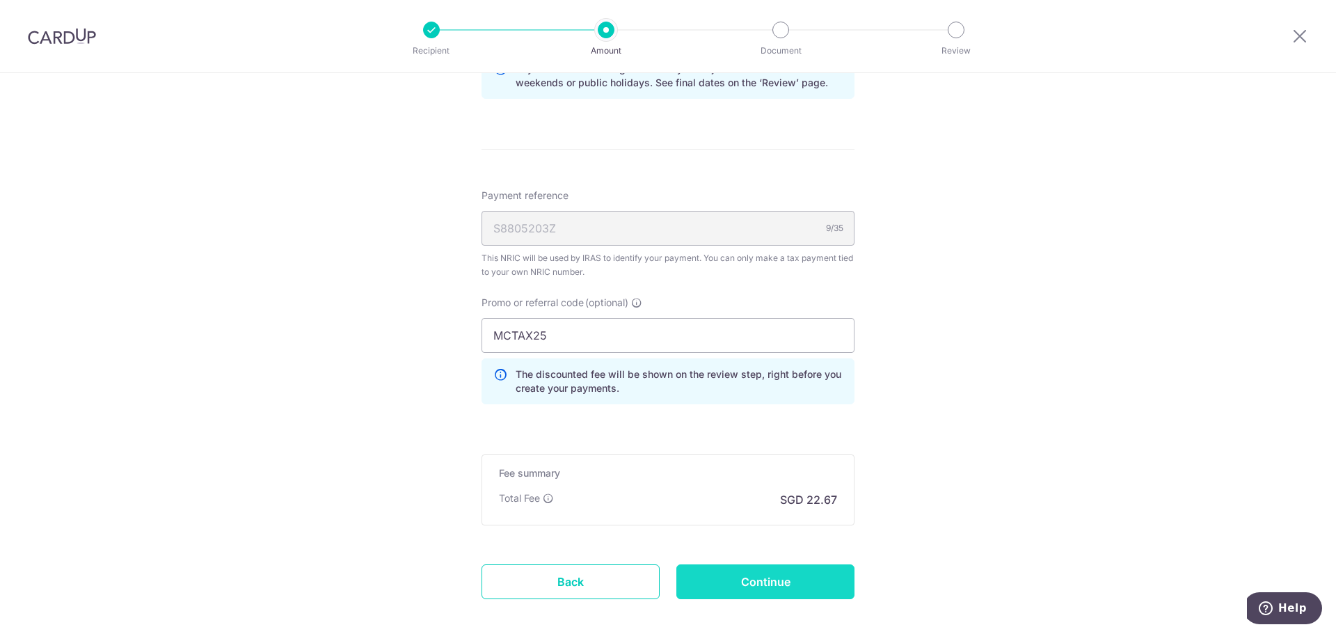
click at [762, 578] on input "Continue" at bounding box center [765, 581] width 178 height 35
type input "Create Schedule"
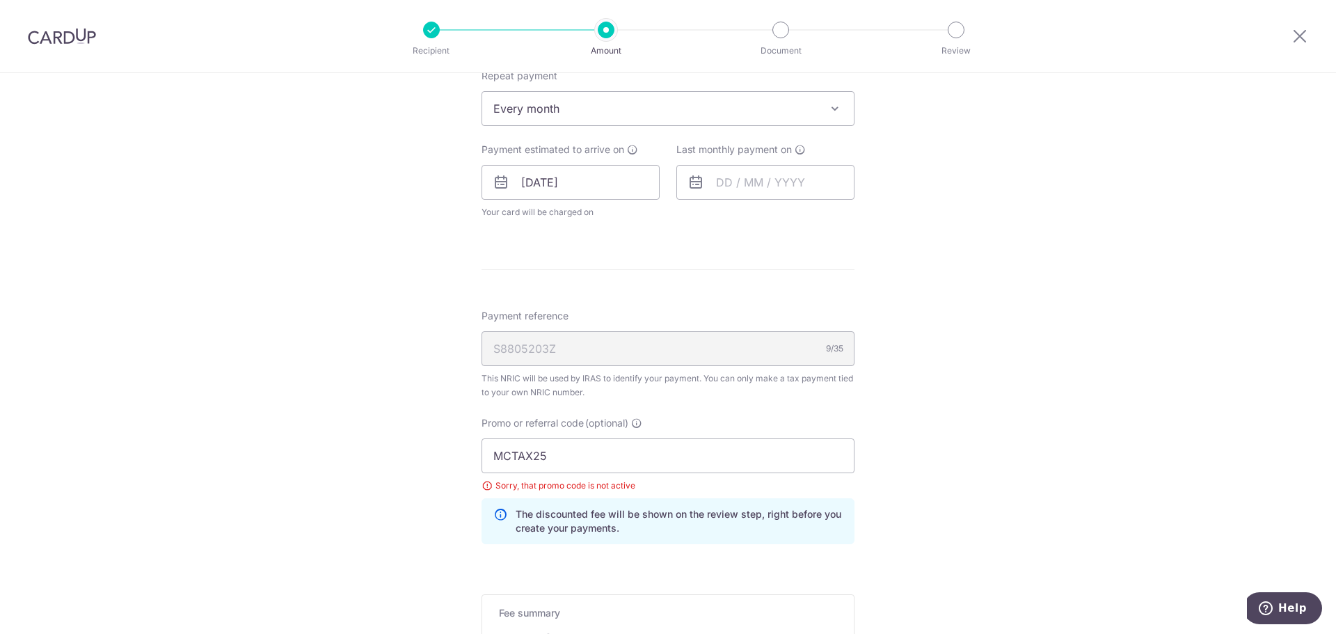
scroll to position [605, 0]
drag, startPoint x: 554, startPoint y: 450, endPoint x: 449, endPoint y: 470, distance: 106.8
click at [449, 470] on div "Tell us more about your payment Enter one-time or monthly payment amount SGD 87…" at bounding box center [668, 155] width 1336 height 1374
paste input "LTAX25R"
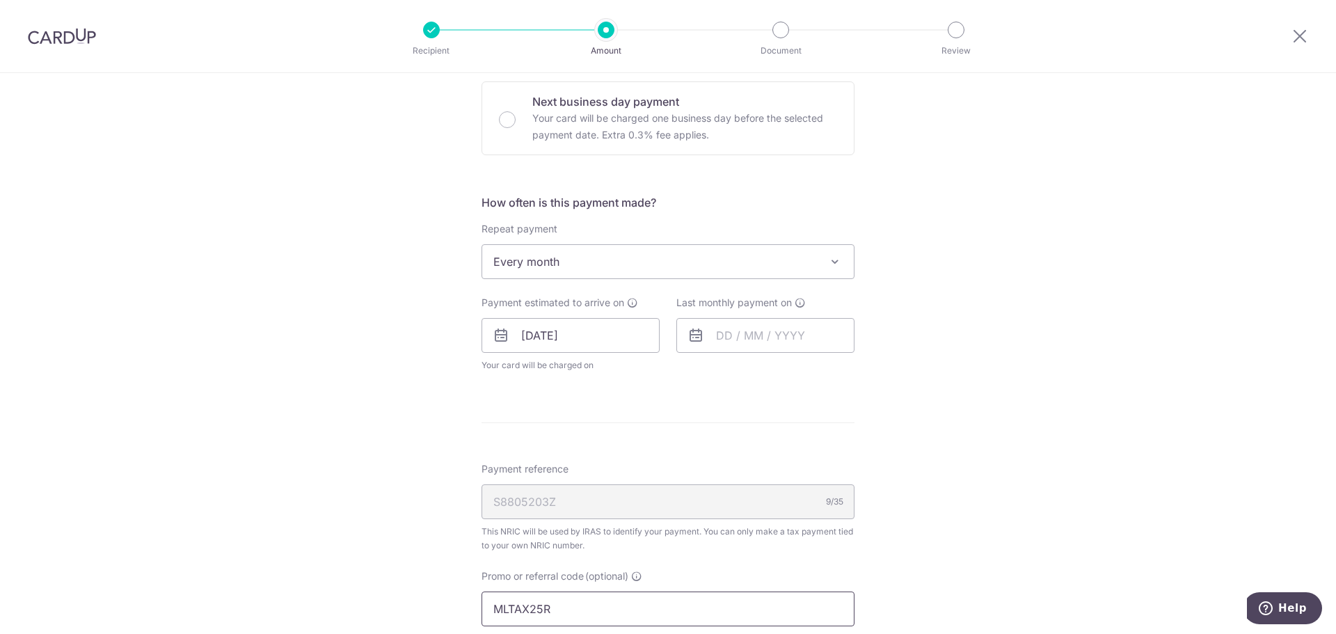
scroll to position [326, 0]
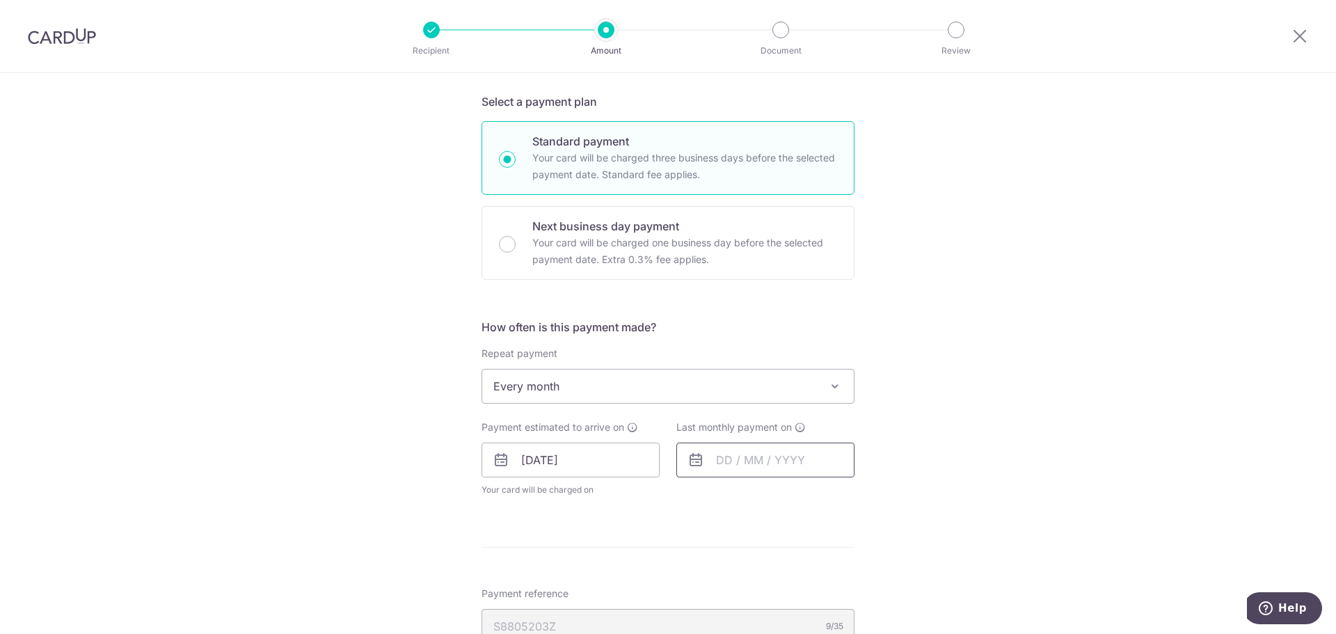
type input "MLTAX25R"
click at [739, 472] on input "text" at bounding box center [765, 459] width 178 height 35
click at [872, 501] on link "Next" at bounding box center [873, 497] width 17 height 17
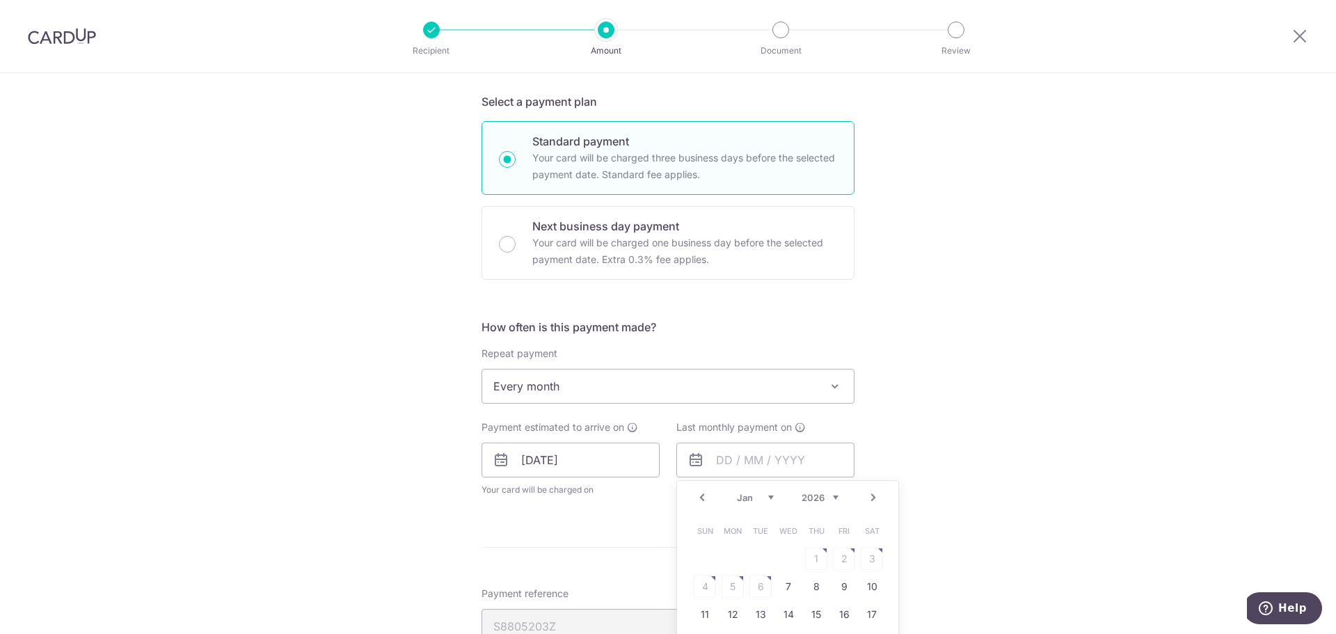
click at [872, 501] on link "Next" at bounding box center [873, 497] width 17 height 17
click at [871, 501] on link "Next" at bounding box center [873, 497] width 17 height 17
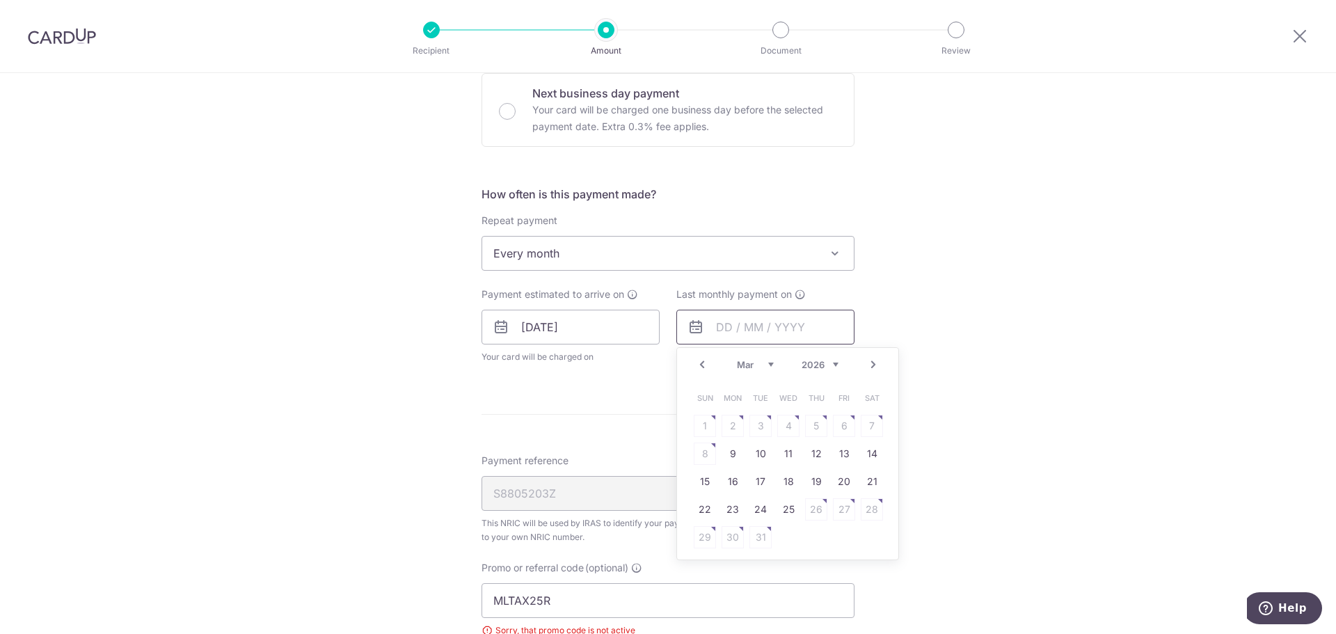
scroll to position [465, 0]
click at [749, 502] on link "24" at bounding box center [760, 503] width 22 height 22
type input "[DATE]"
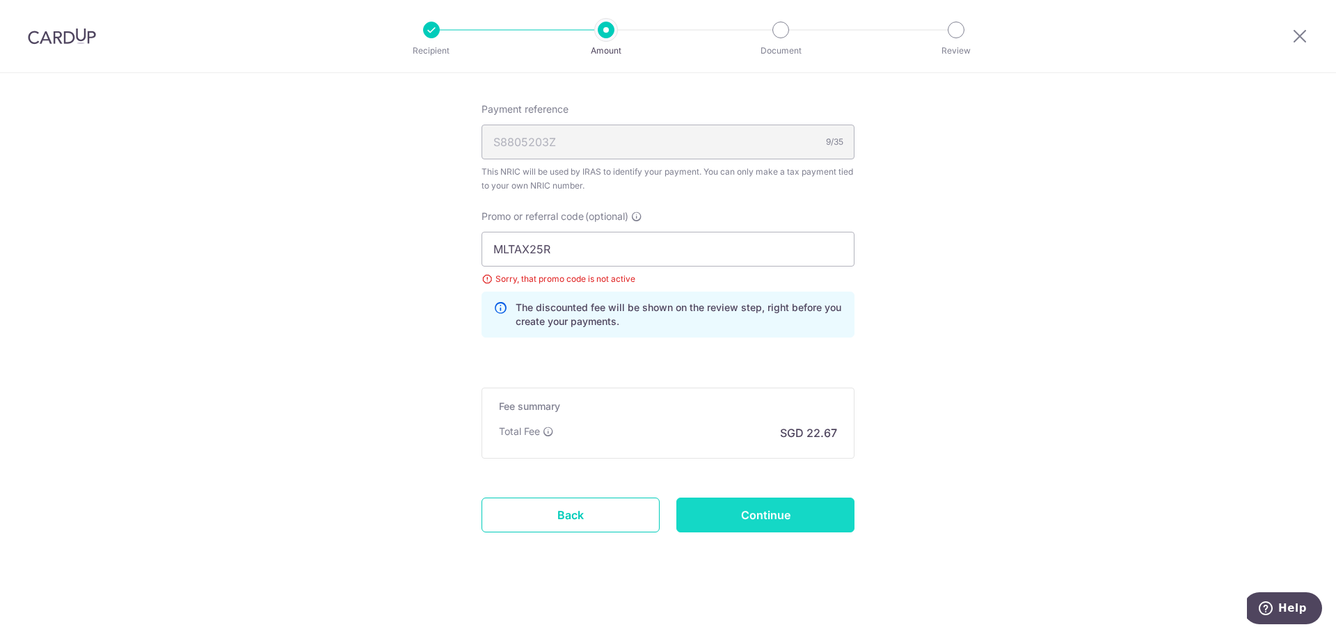
scroll to position [870, 0]
click at [750, 513] on input "Continue" at bounding box center [765, 512] width 178 height 35
type input "Update Schedule"
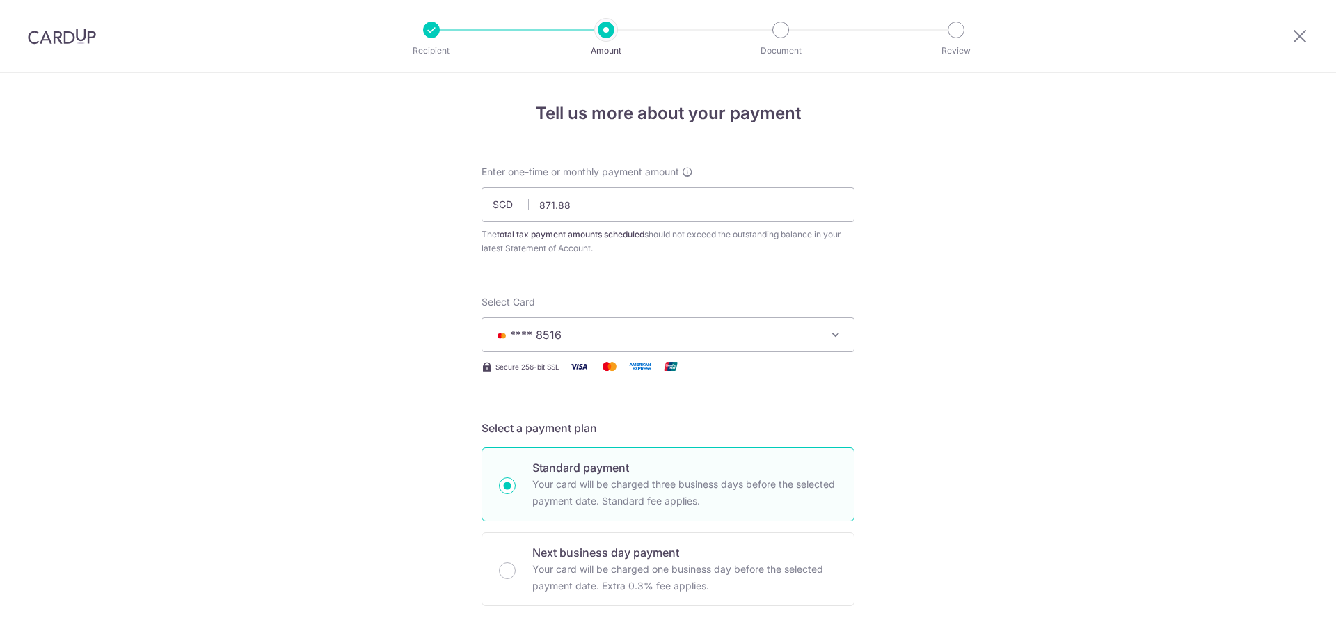
scroll to position [813, 0]
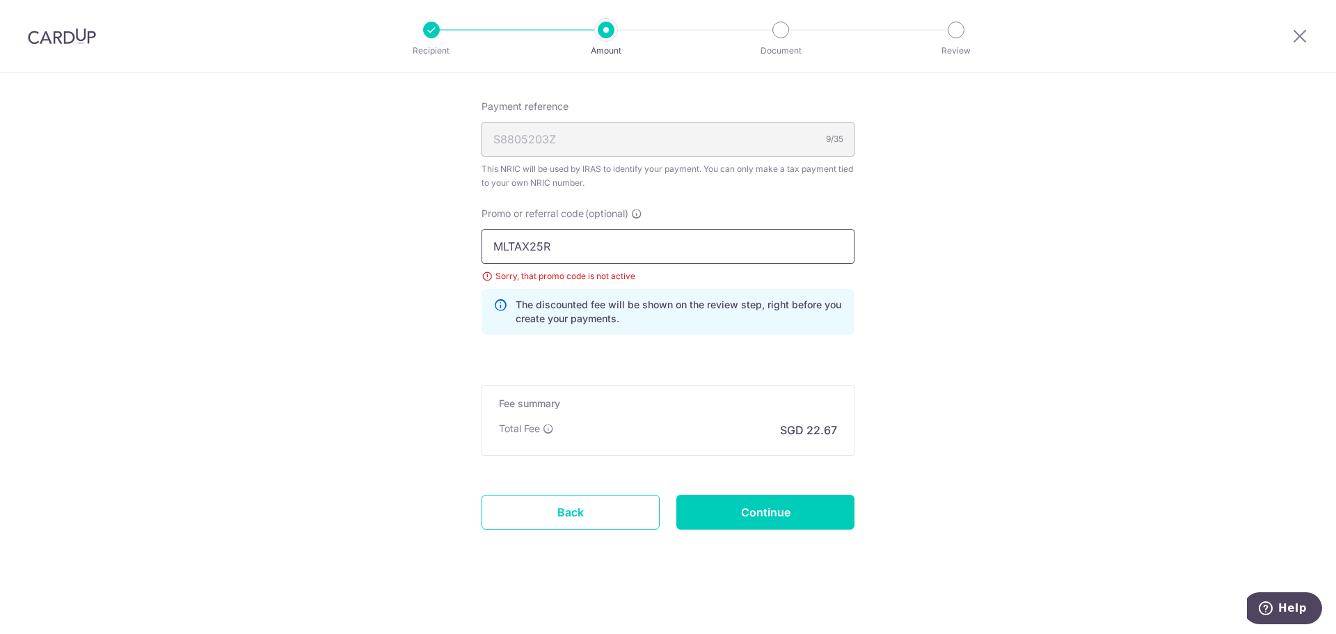
drag, startPoint x: 583, startPoint y: 244, endPoint x: 442, endPoint y: 255, distance: 141.7
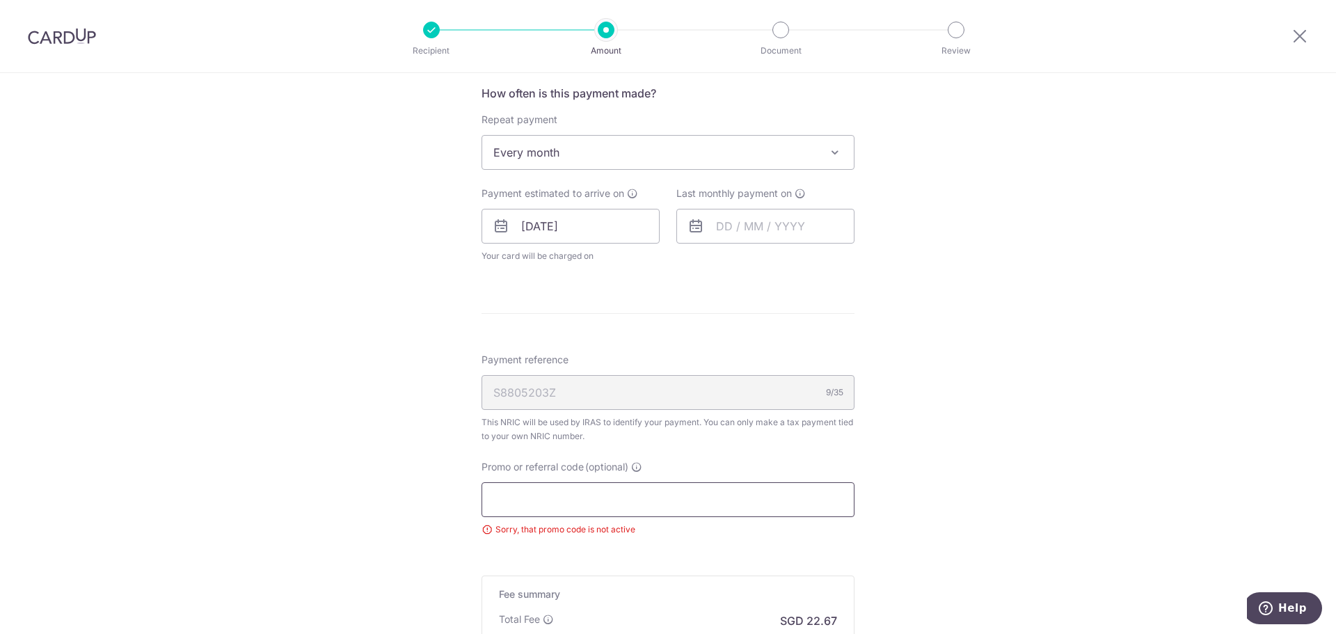
scroll to position [542, 0]
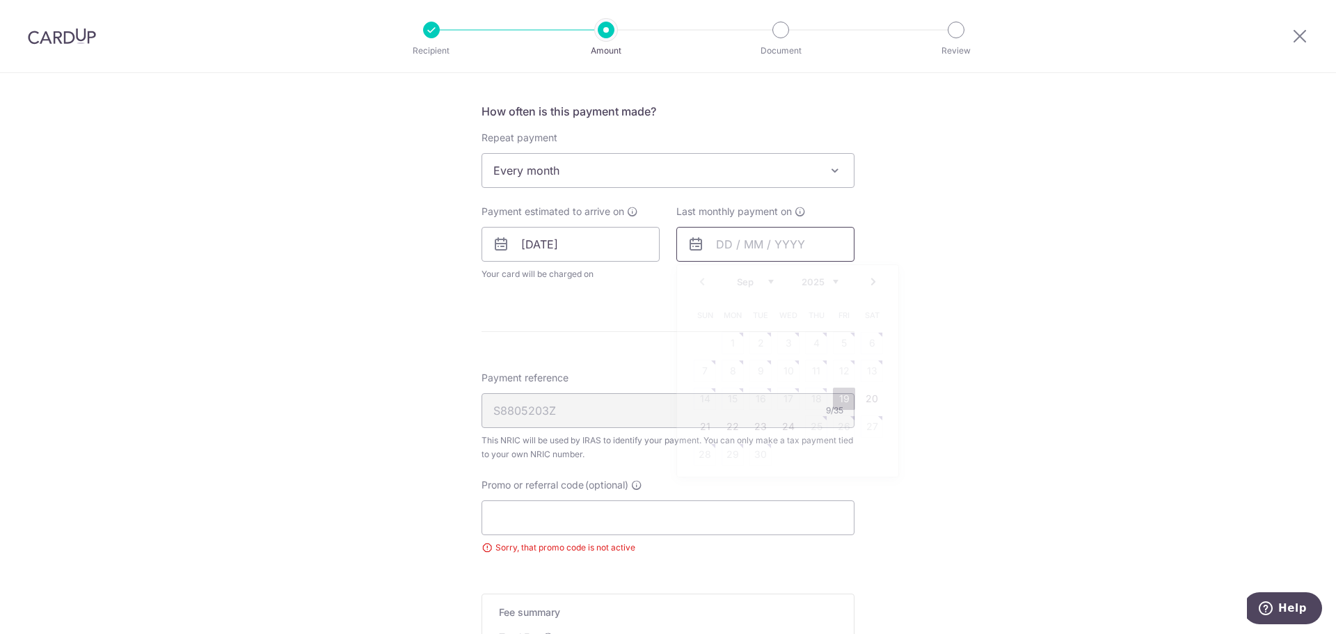
click at [763, 239] on input "text" at bounding box center [765, 244] width 178 height 35
click at [872, 285] on link "Next" at bounding box center [873, 281] width 17 height 17
click at [873, 285] on link "Next" at bounding box center [873, 281] width 17 height 17
click at [873, 286] on link "Next" at bounding box center [873, 281] width 17 height 17
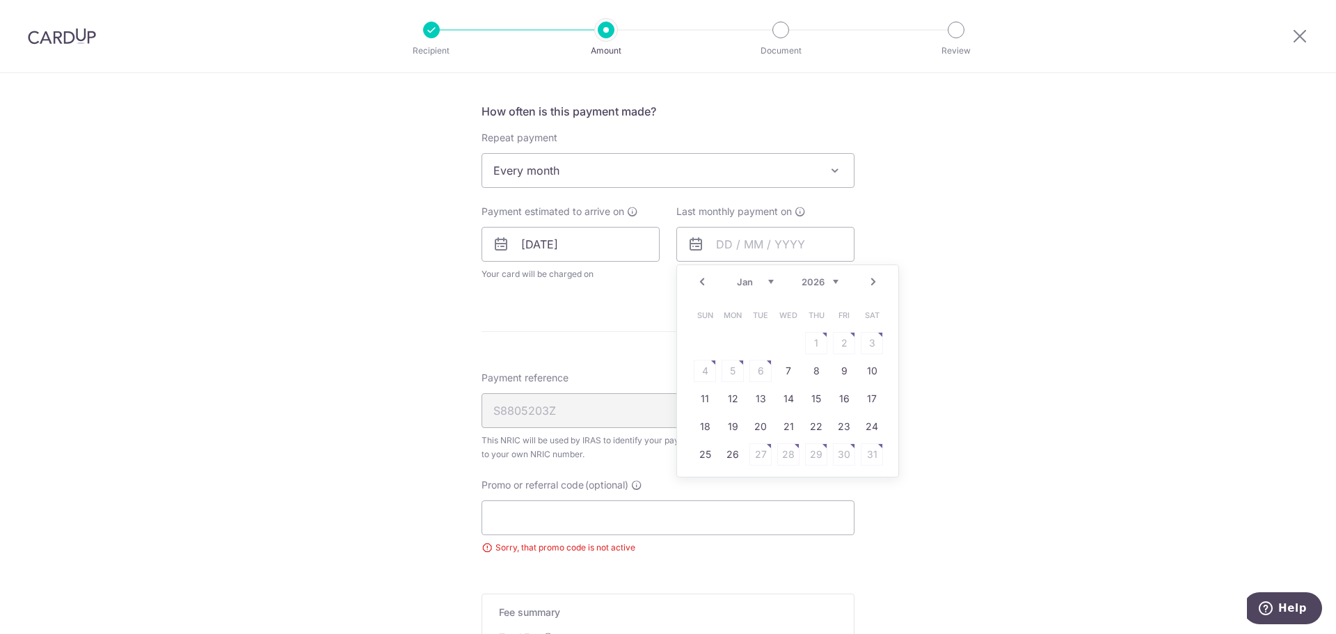
click at [873, 288] on link "Next" at bounding box center [873, 281] width 17 height 17
click at [783, 429] on link "25" at bounding box center [788, 426] width 22 height 22
type input "25/03/2026"
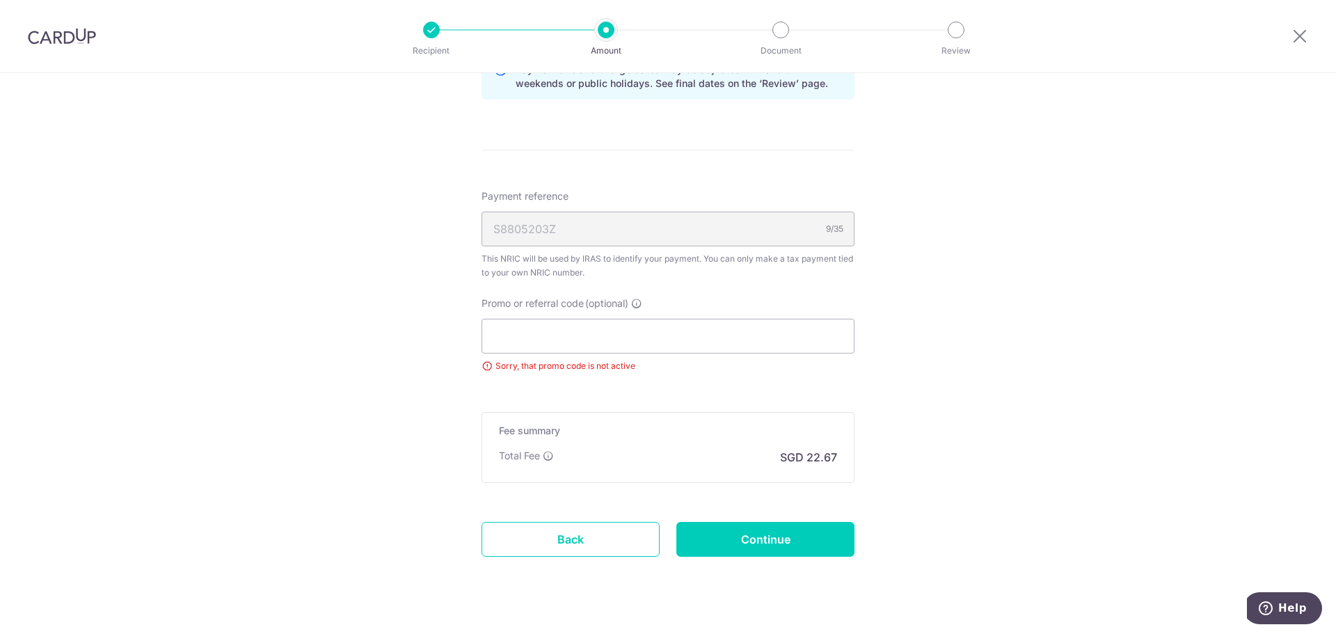
scroll to position [808, 0]
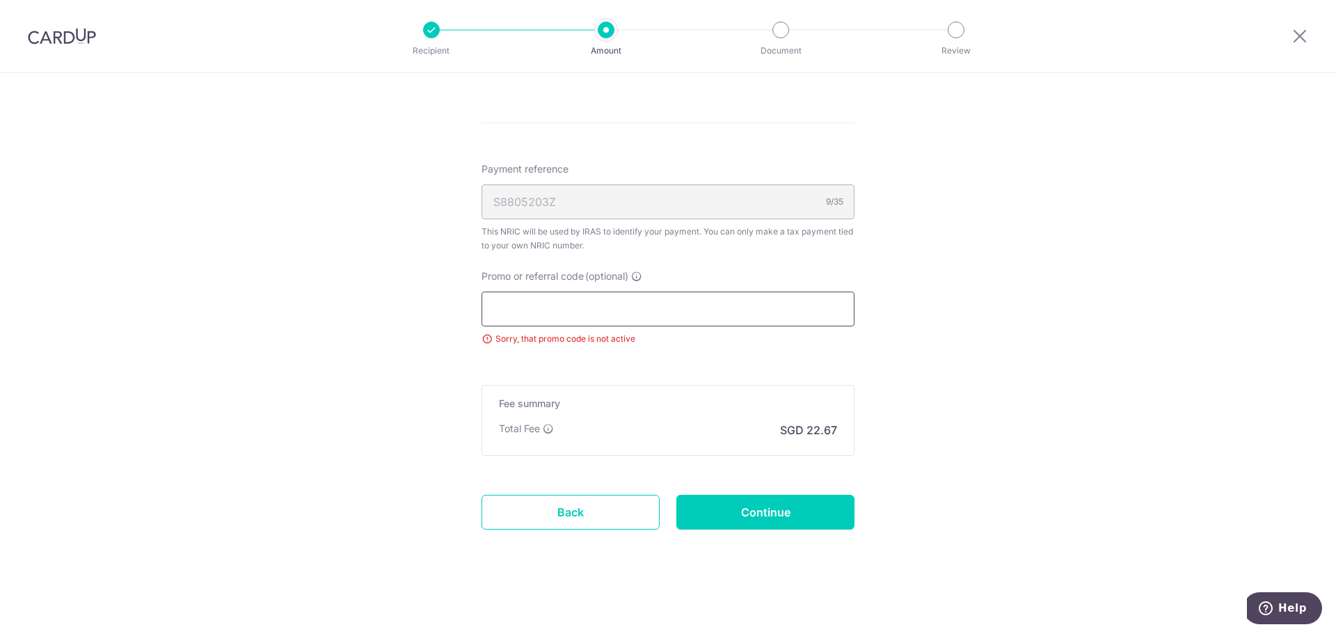
click at [529, 310] on input "Promo or referral code (optional)" at bounding box center [667, 309] width 373 height 35
click at [548, 305] on input "Promo or referral code (optional)" at bounding box center [667, 309] width 373 height 35
paste input "MLTAX25R"
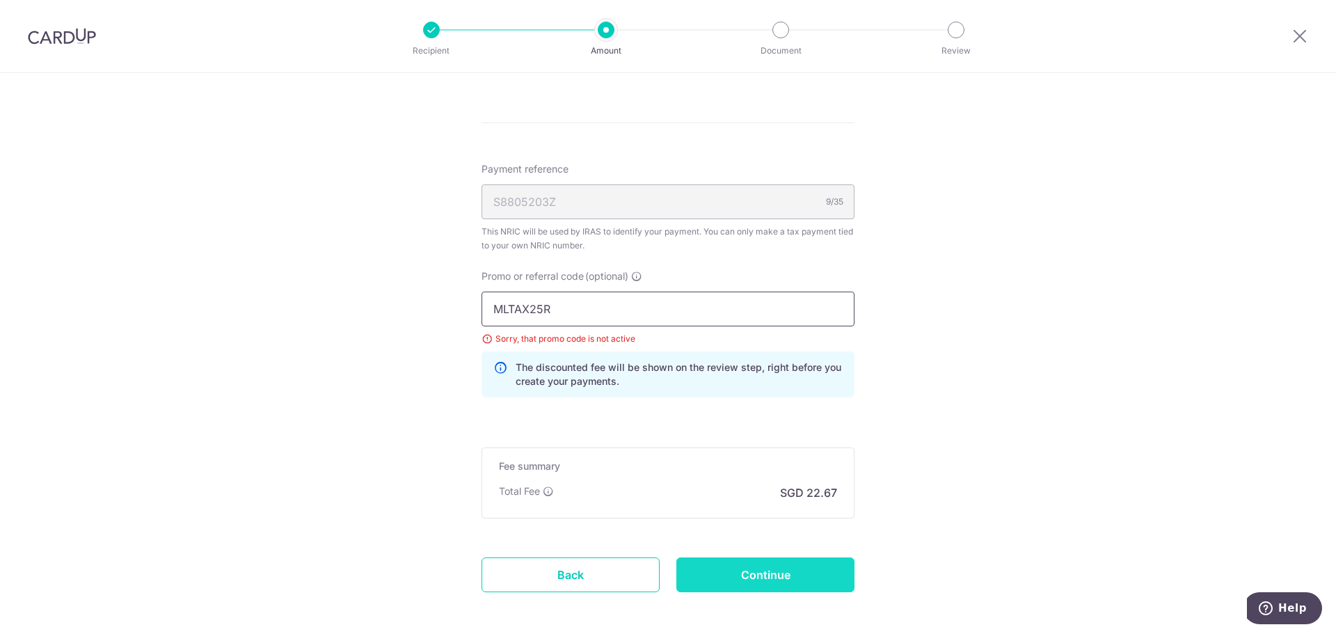
type input "MLTAX25R"
click at [765, 574] on input "Continue" at bounding box center [765, 574] width 178 height 35
type input "Update Schedule"
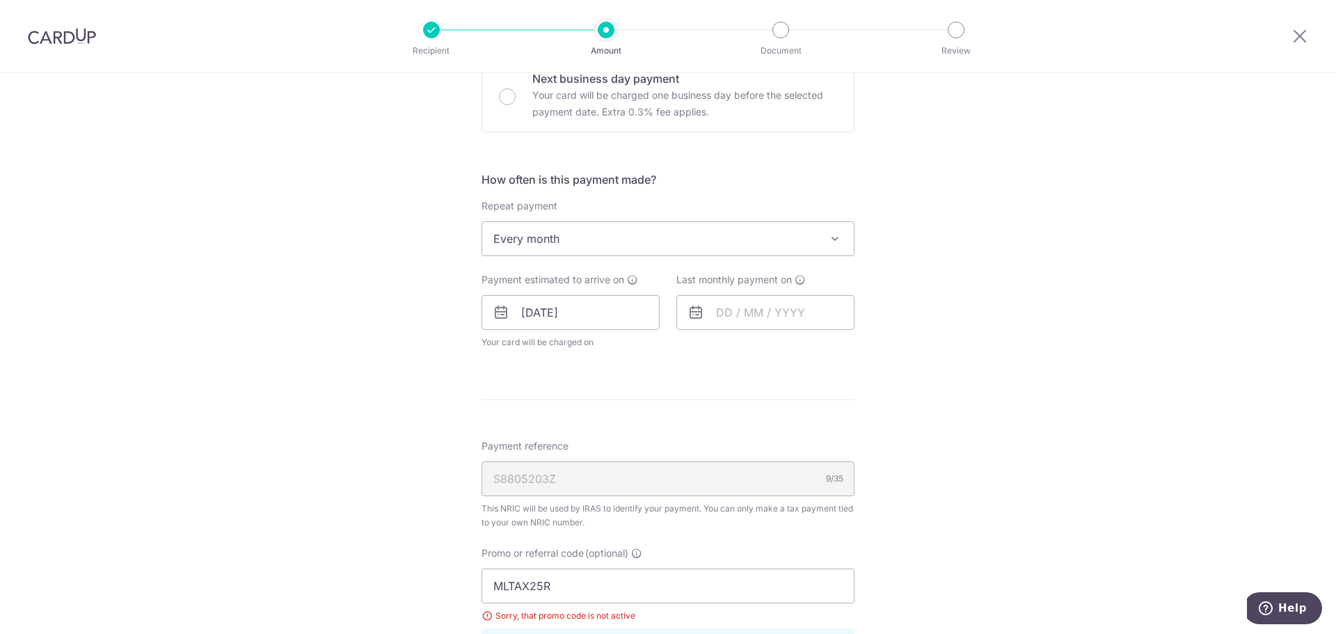
scroll to position [465, 0]
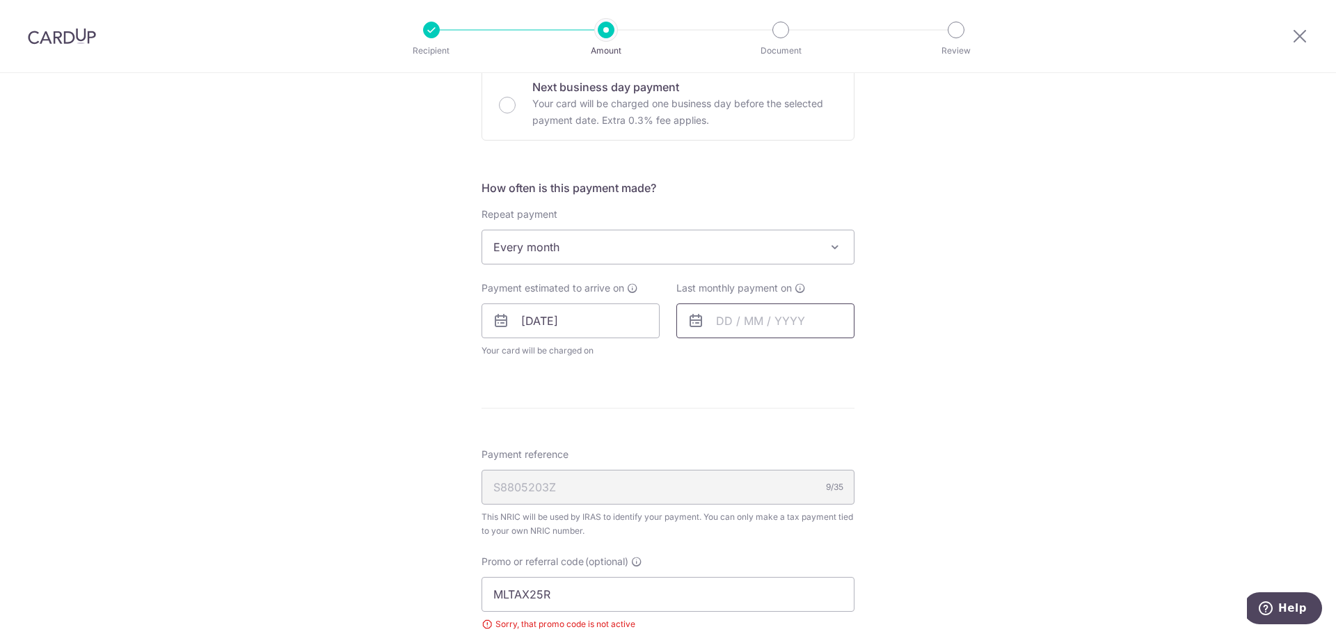
click at [761, 314] on input "text" at bounding box center [765, 320] width 178 height 35
click at [878, 355] on div "Prev Next Sep Oct Nov Dec 2025 2026" at bounding box center [787, 358] width 221 height 33
click at [866, 358] on link "Next" at bounding box center [873, 358] width 17 height 17
click at [866, 359] on link "Next" at bounding box center [873, 358] width 17 height 17
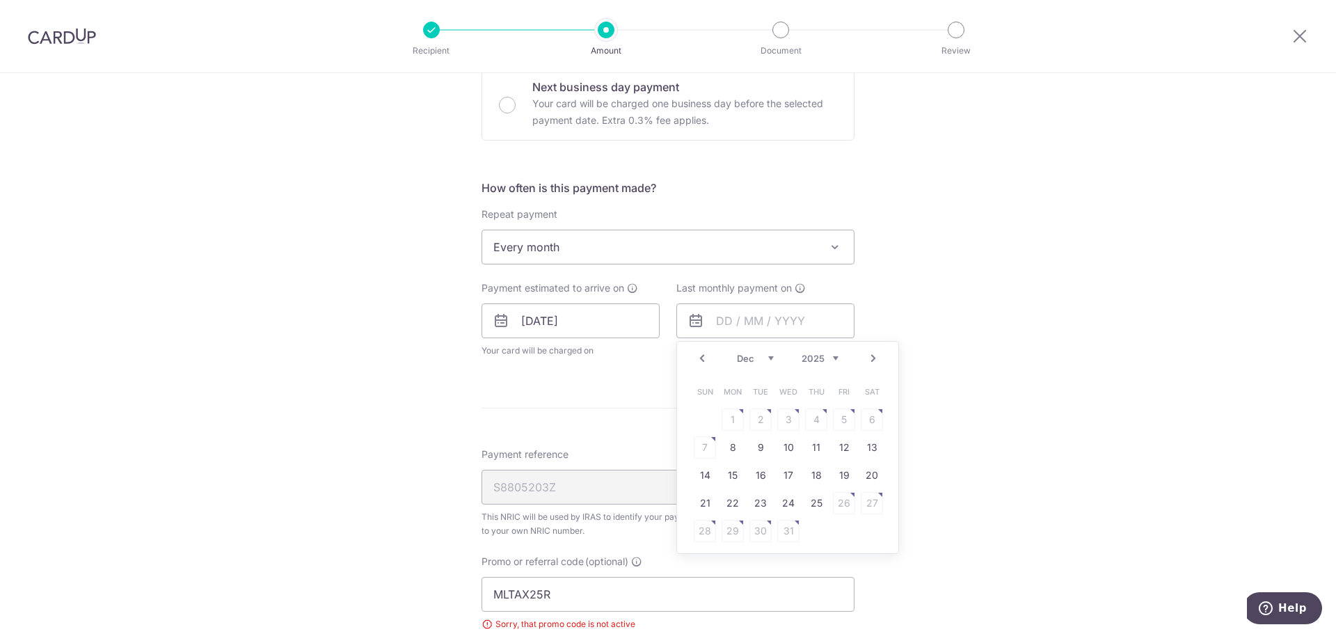
click at [866, 359] on link "Next" at bounding box center [873, 358] width 17 height 17
click at [792, 501] on link "25" at bounding box center [788, 503] width 22 height 22
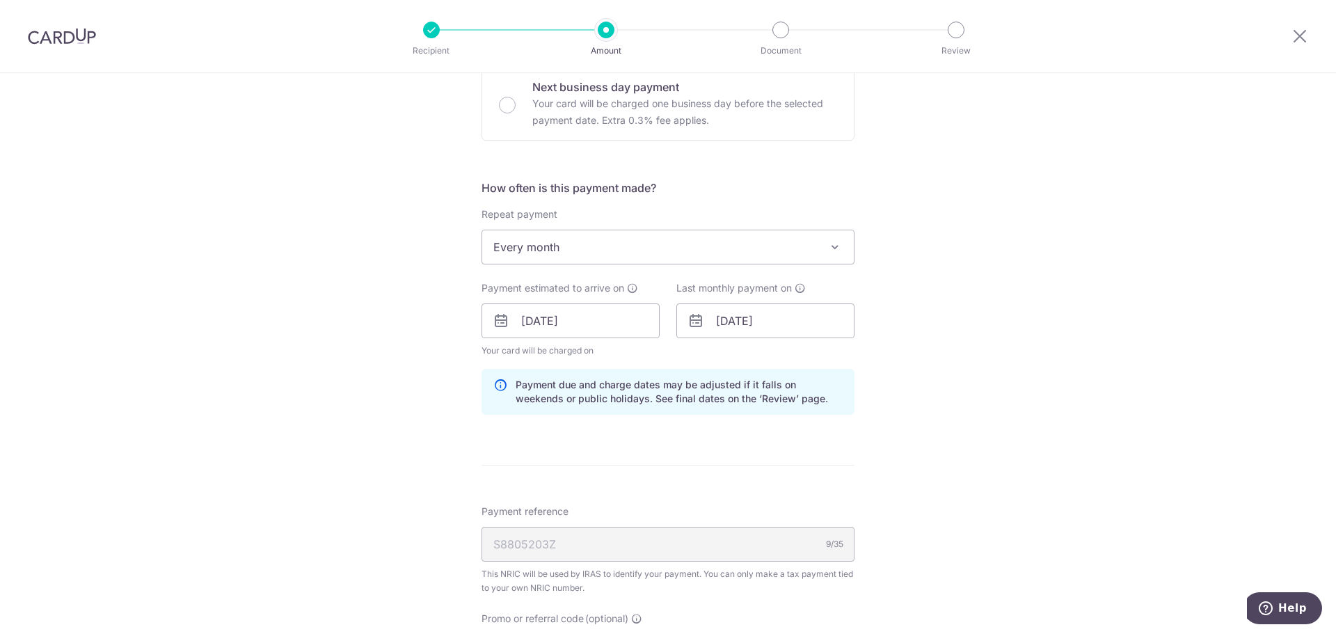
click at [913, 373] on div "Tell us more about your payment Enter one-time or monthly payment amount SGD 87…" at bounding box center [668, 323] width 1336 height 1431
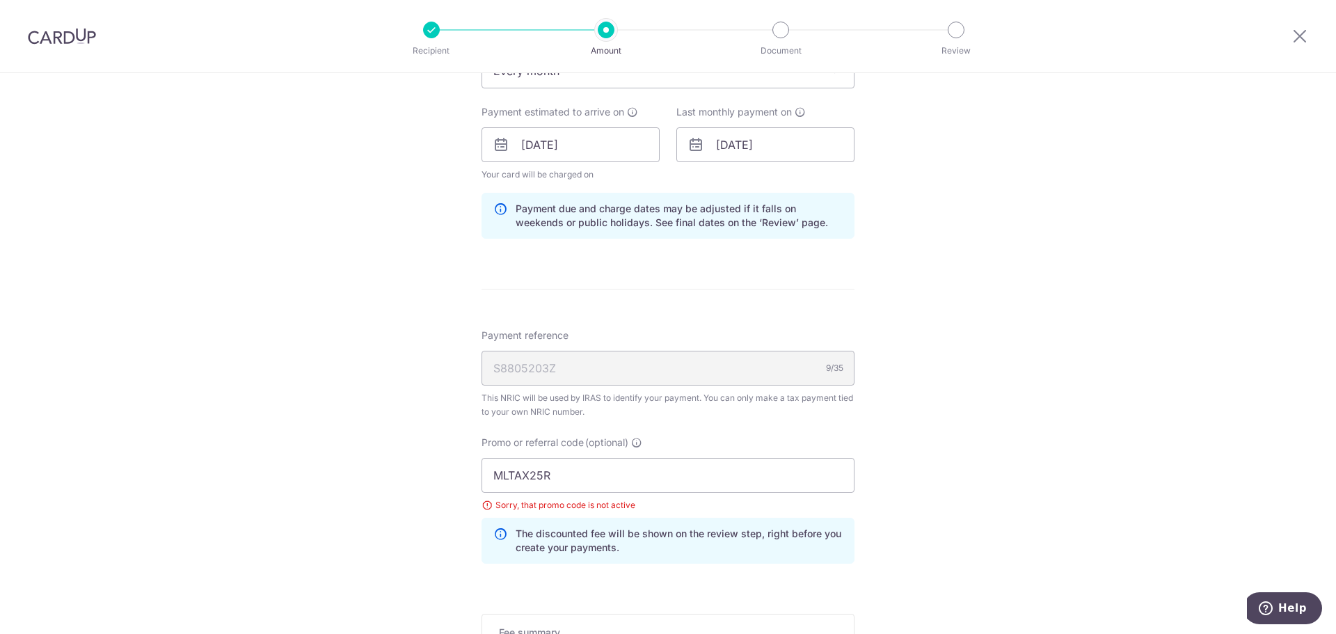
scroll to position [592, 0]
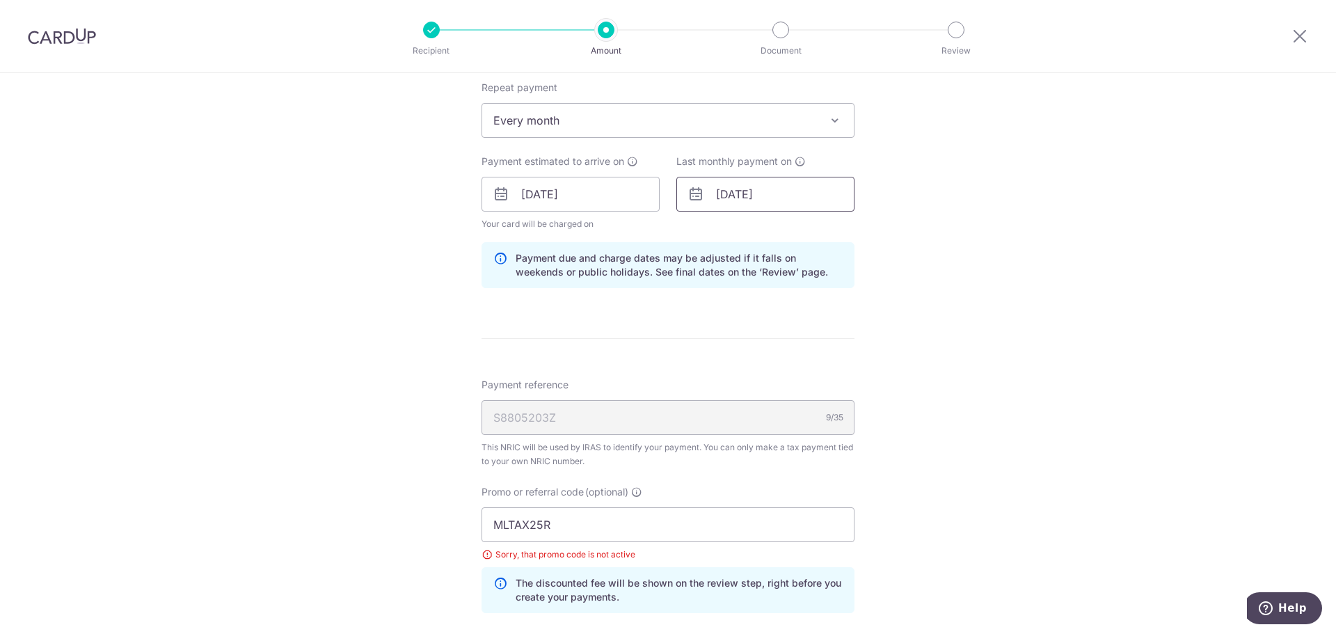
click at [765, 198] on input "25/03/2026" at bounding box center [765, 194] width 178 height 35
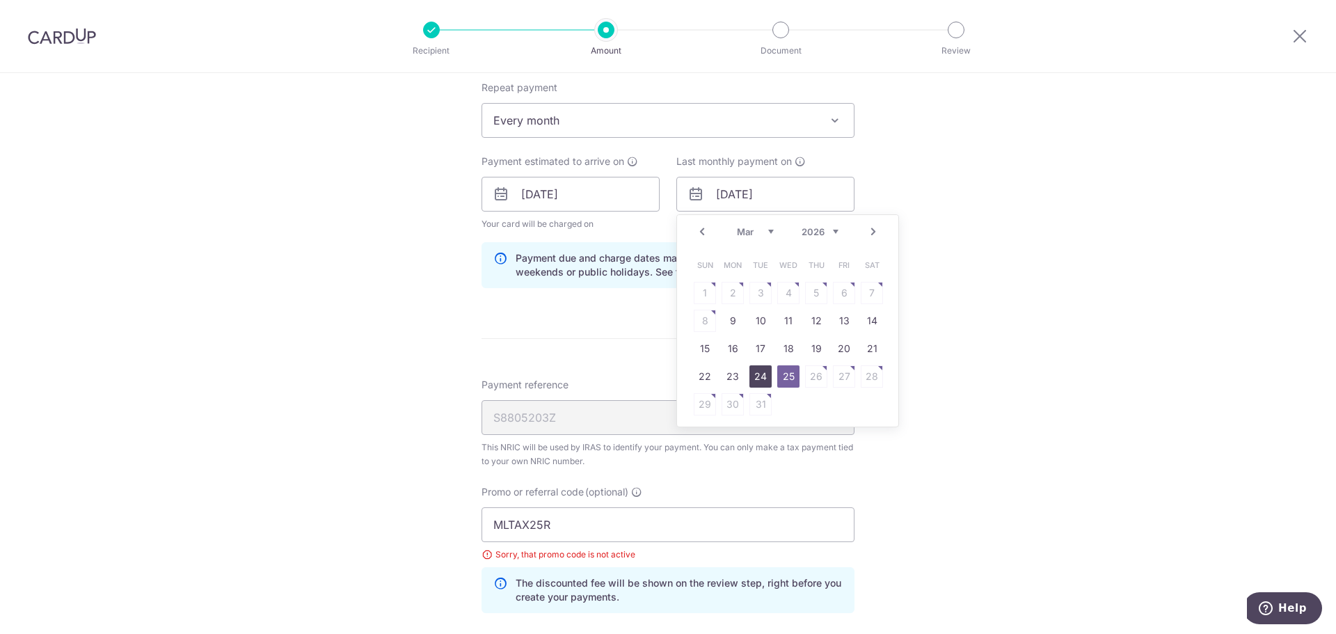
click at [757, 384] on link "24" at bounding box center [760, 376] width 22 height 22
type input "[DATE]"
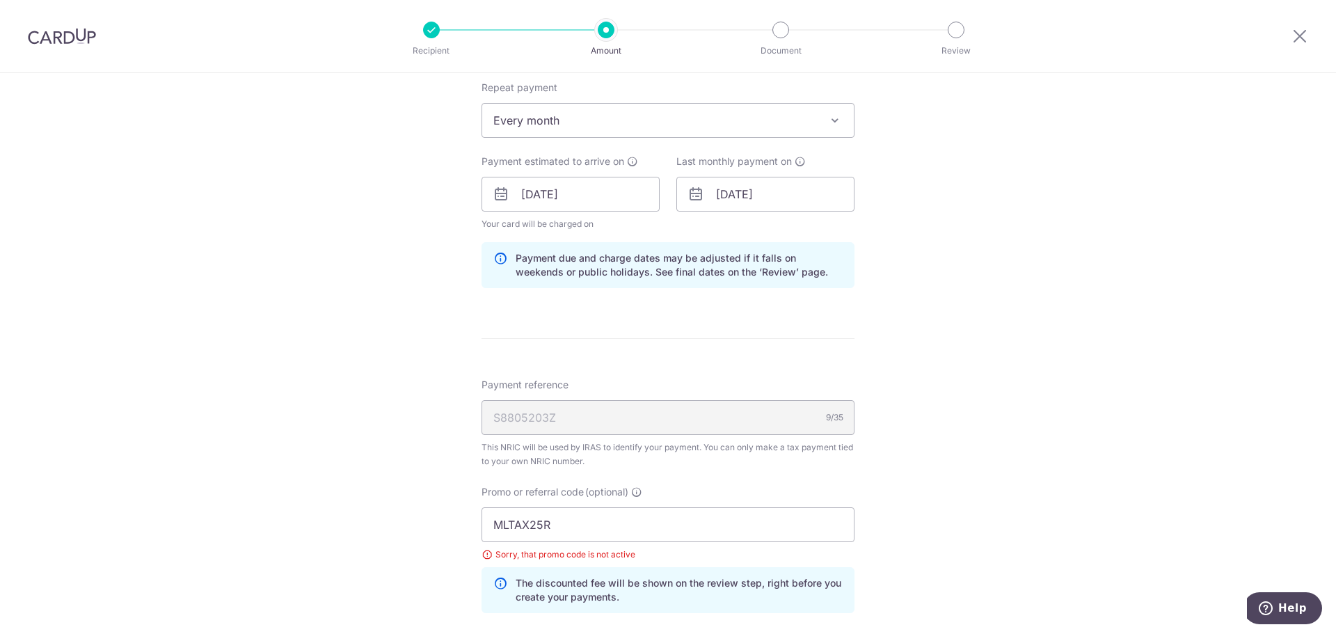
click at [886, 374] on div "Tell us more about your payment Enter one-time or monthly payment amount SGD 87…" at bounding box center [668, 196] width 1336 height 1431
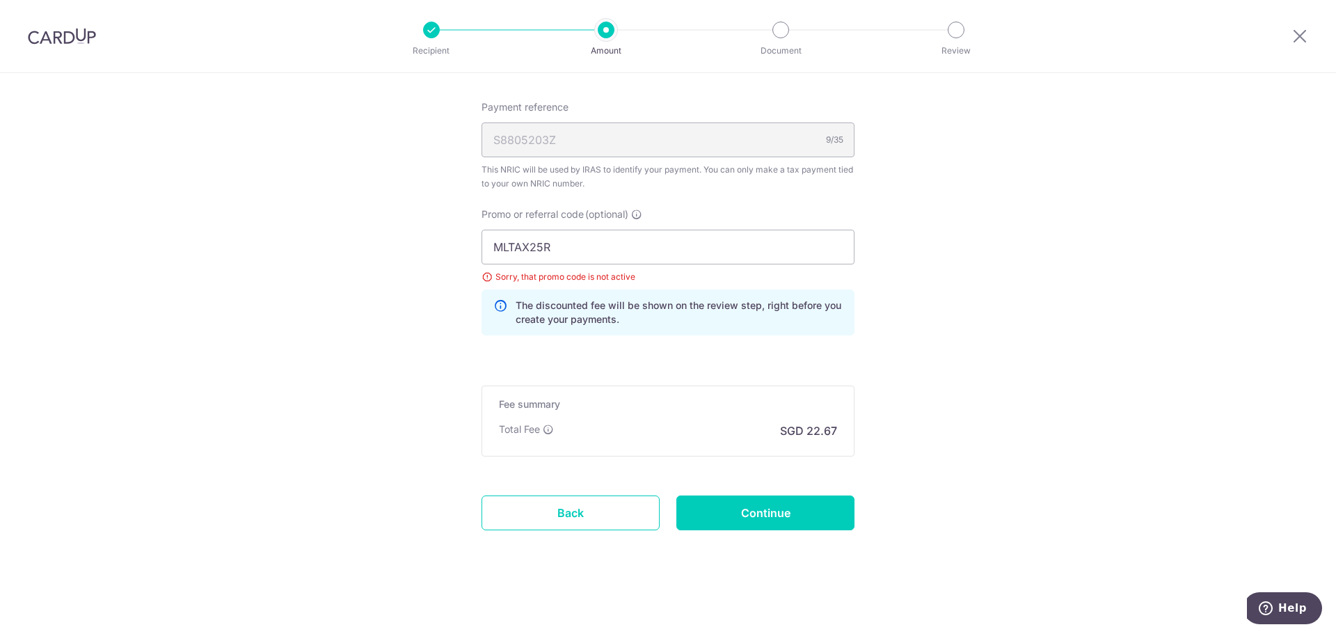
scroll to position [870, 0]
drag, startPoint x: 582, startPoint y: 253, endPoint x: 449, endPoint y: 259, distance: 132.3
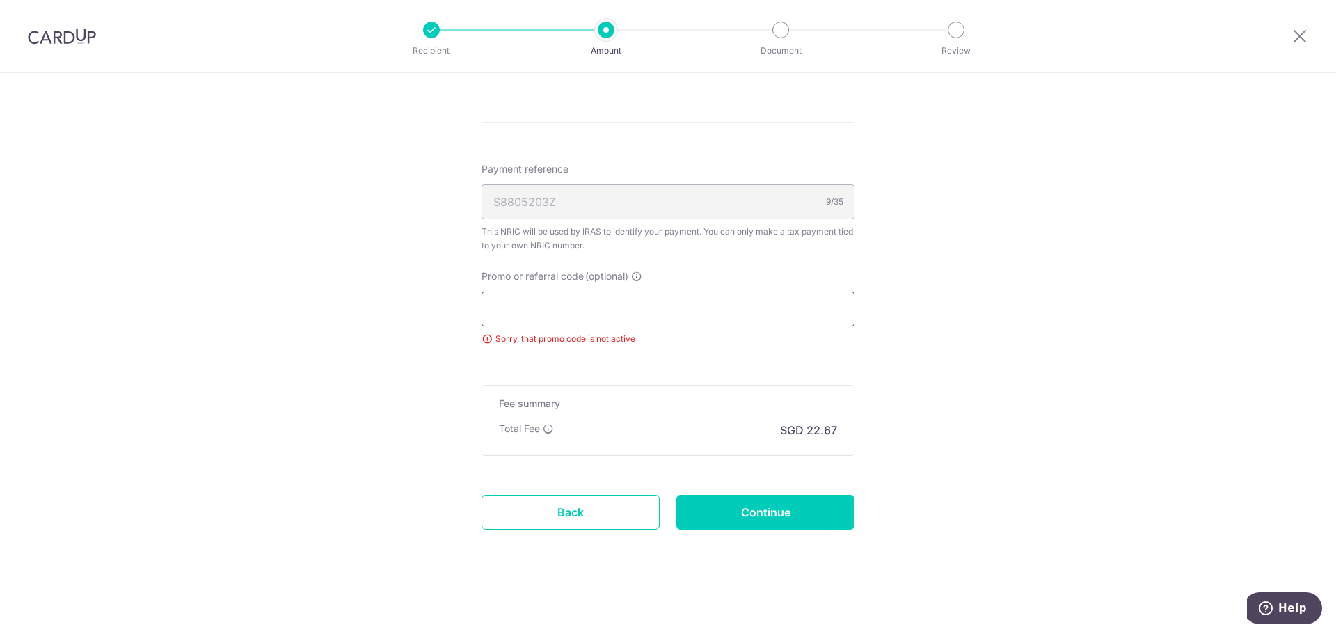
scroll to position [808, 0]
click at [774, 516] on input "Continue" at bounding box center [765, 512] width 178 height 35
type input "Update Schedule"
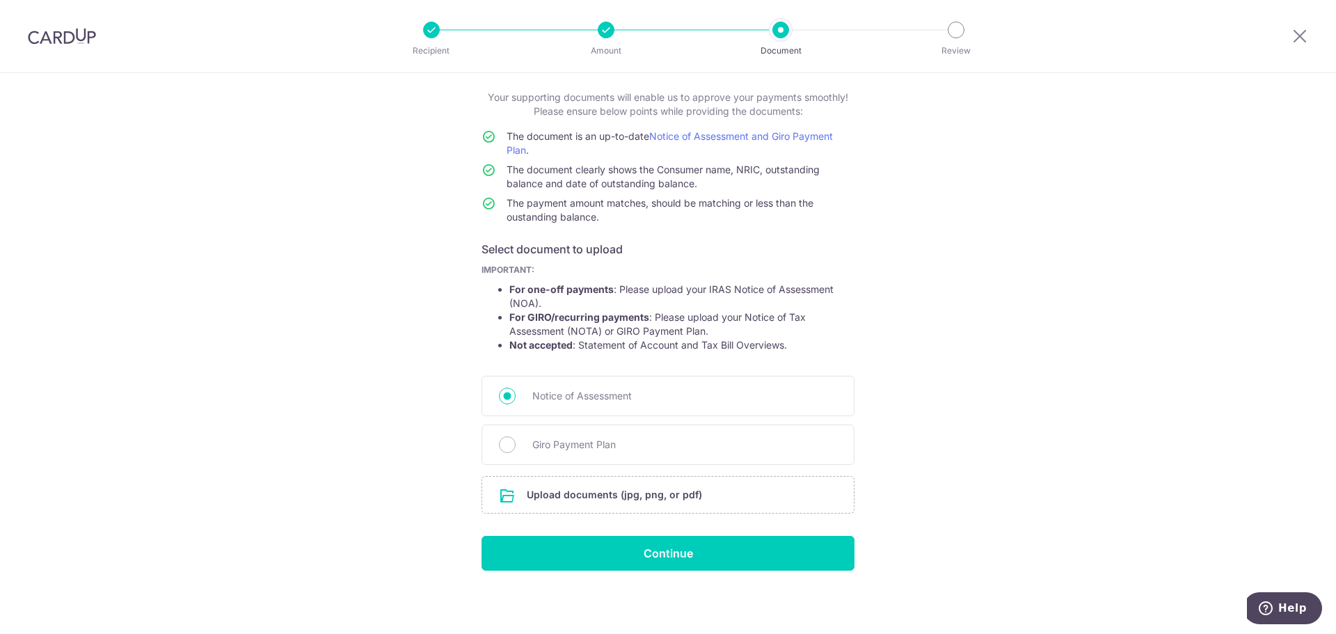
scroll to position [77, 0]
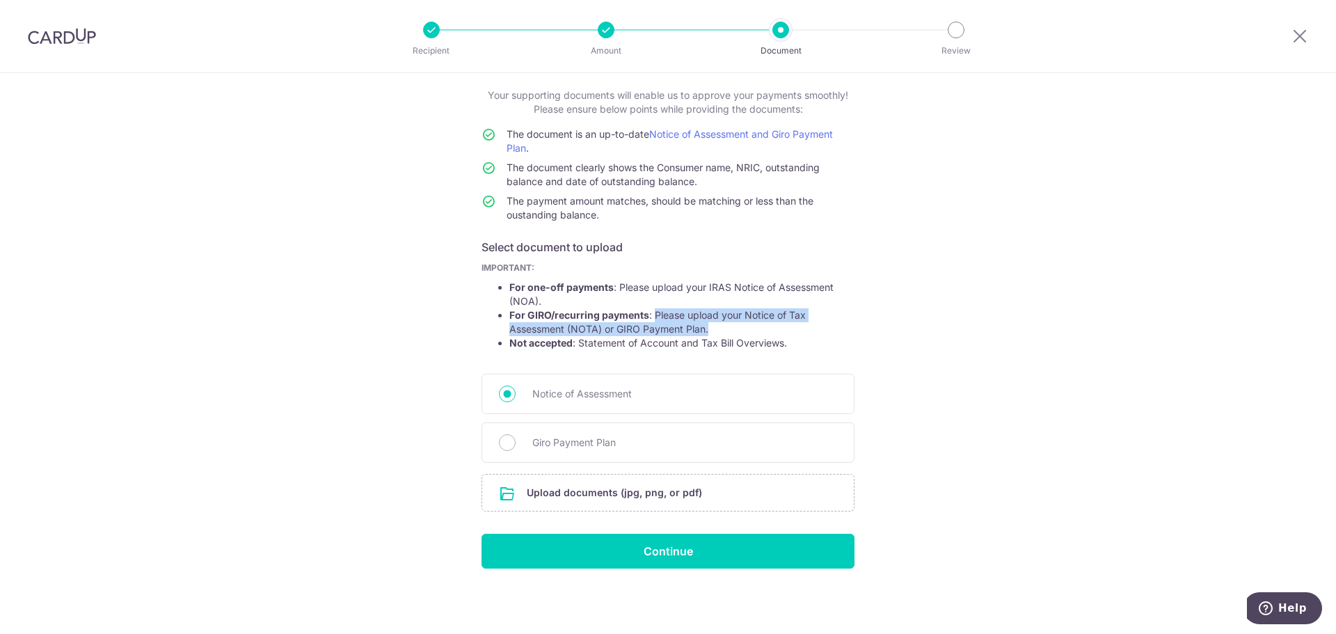
drag, startPoint x: 652, startPoint y: 315, endPoint x: 780, endPoint y: 325, distance: 128.4
click at [780, 325] on li "For GIRO/recurring payments : Please upload your Notice of Tax Assessment (NOTA…" at bounding box center [681, 322] width 345 height 28
click at [500, 447] on input "Giro Payment Plan" at bounding box center [507, 442] width 17 height 17
radio input "true"
click at [582, 493] on input "file" at bounding box center [668, 492] width 372 height 36
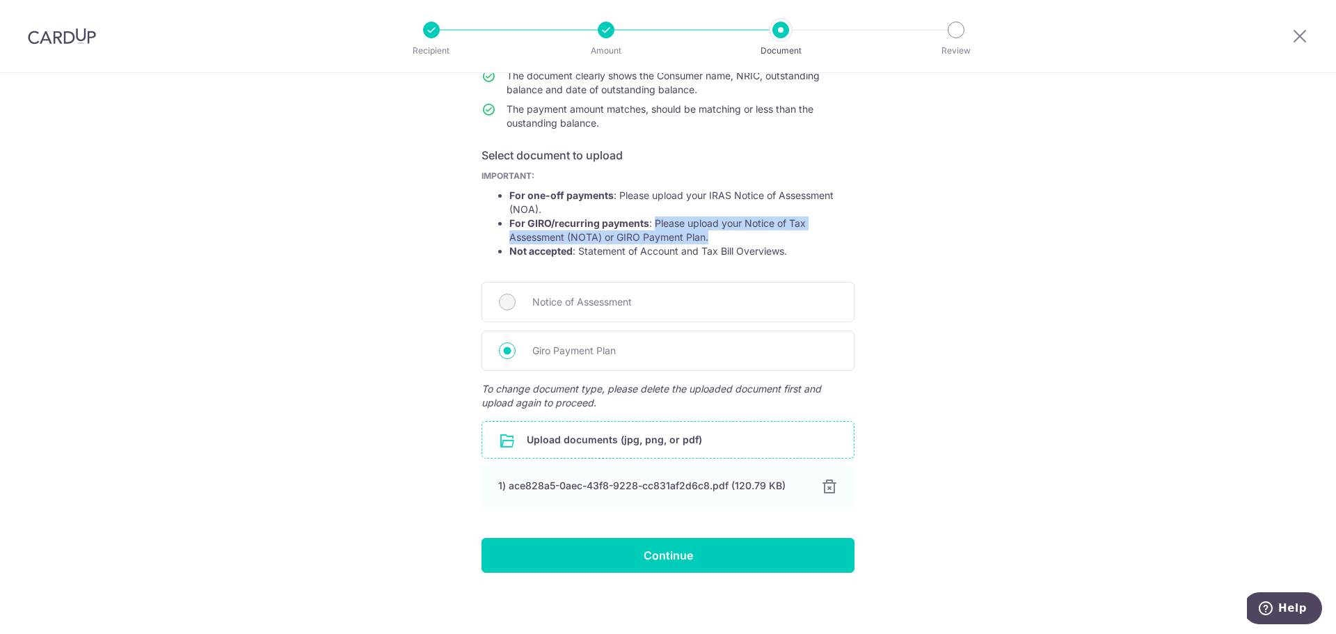
scroll to position [173, 0]
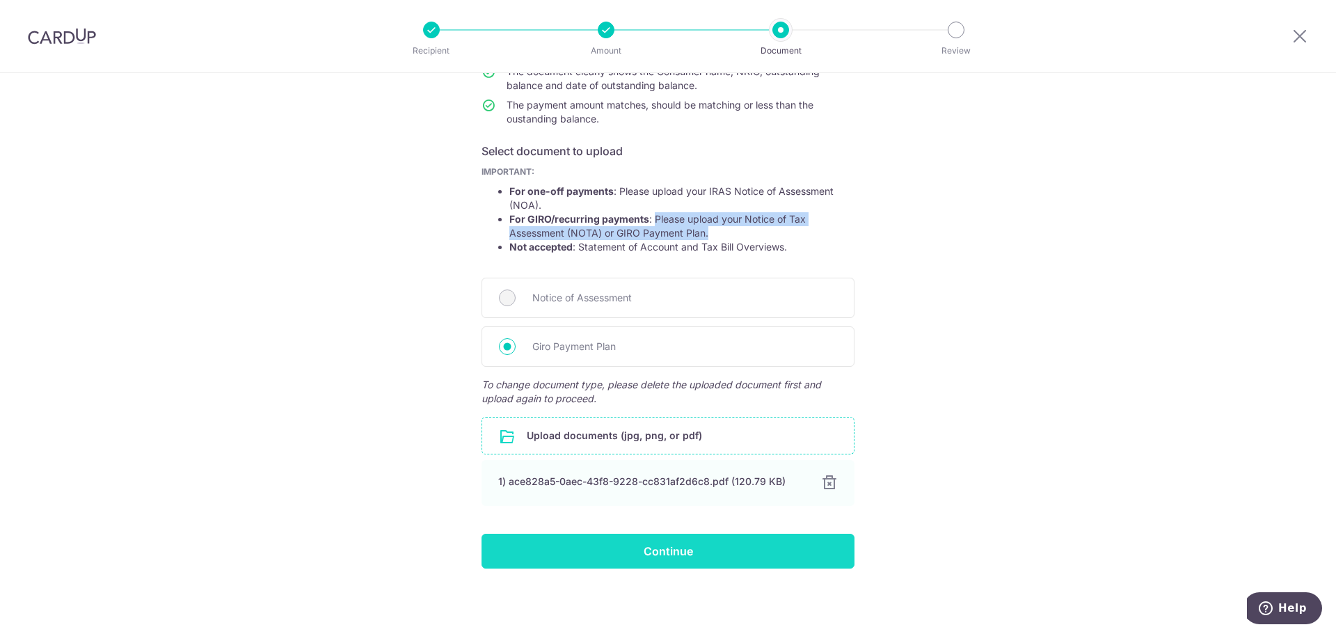
click at [592, 547] on input "Continue" at bounding box center [667, 551] width 373 height 35
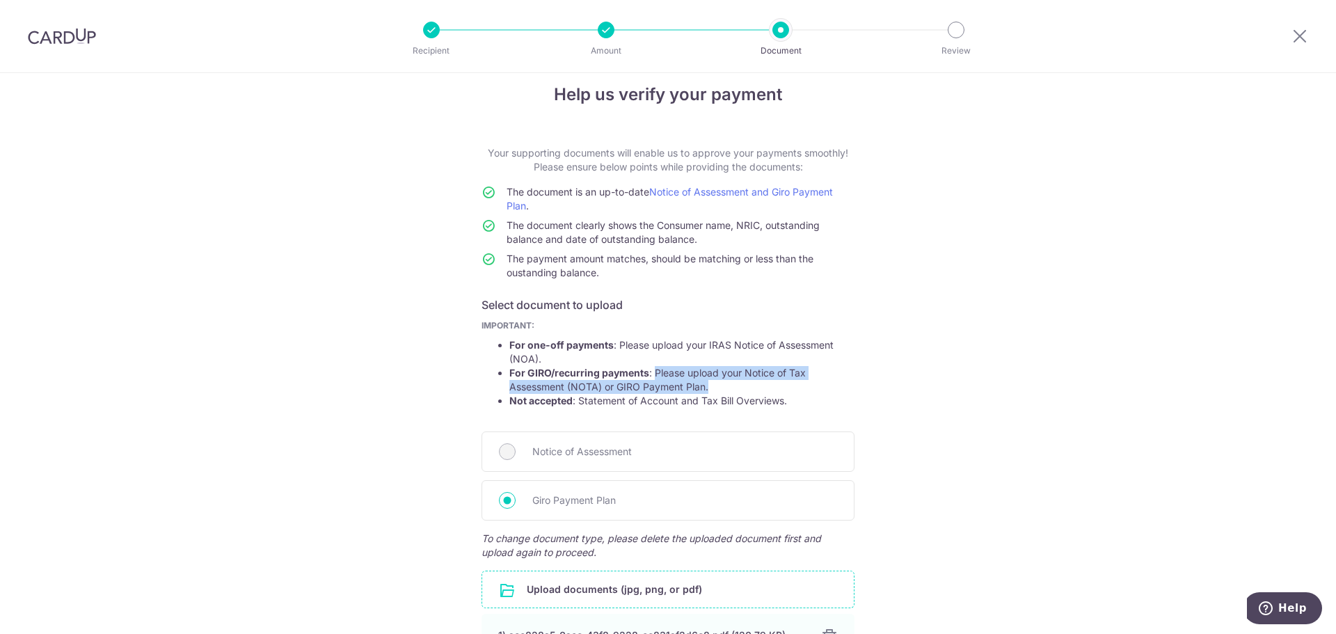
scroll to position [0, 0]
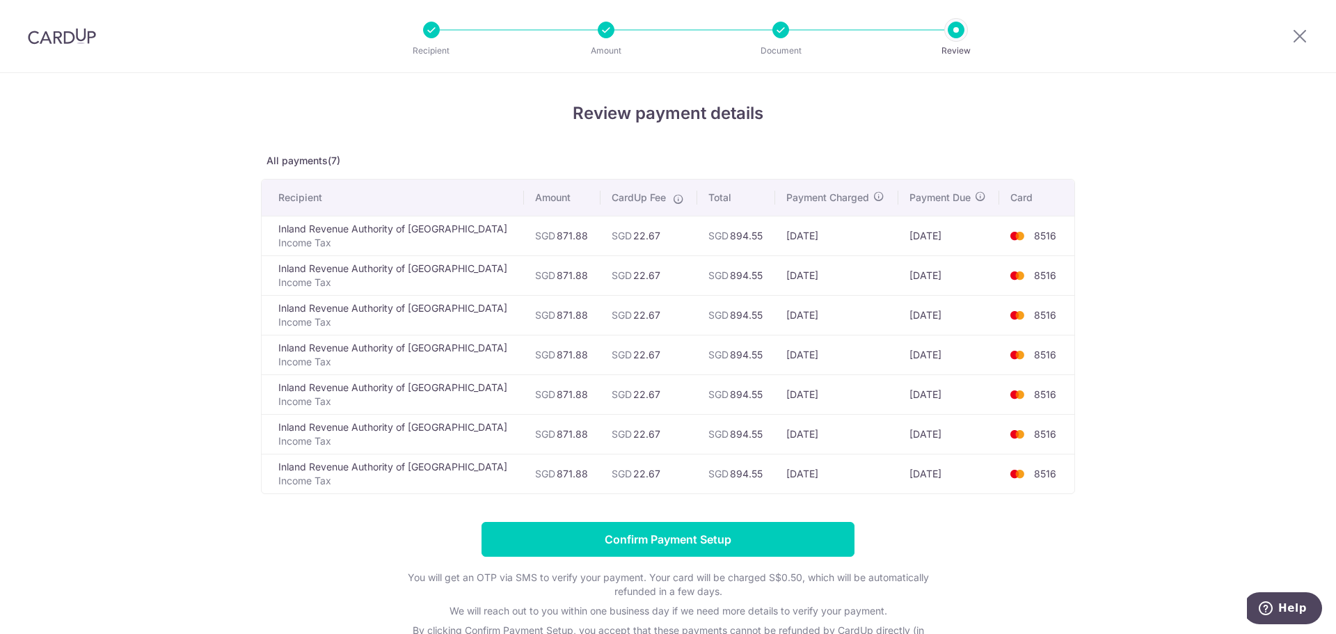
click at [294, 65] on header "Recipient Amount Document Review" at bounding box center [668, 36] width 1336 height 73
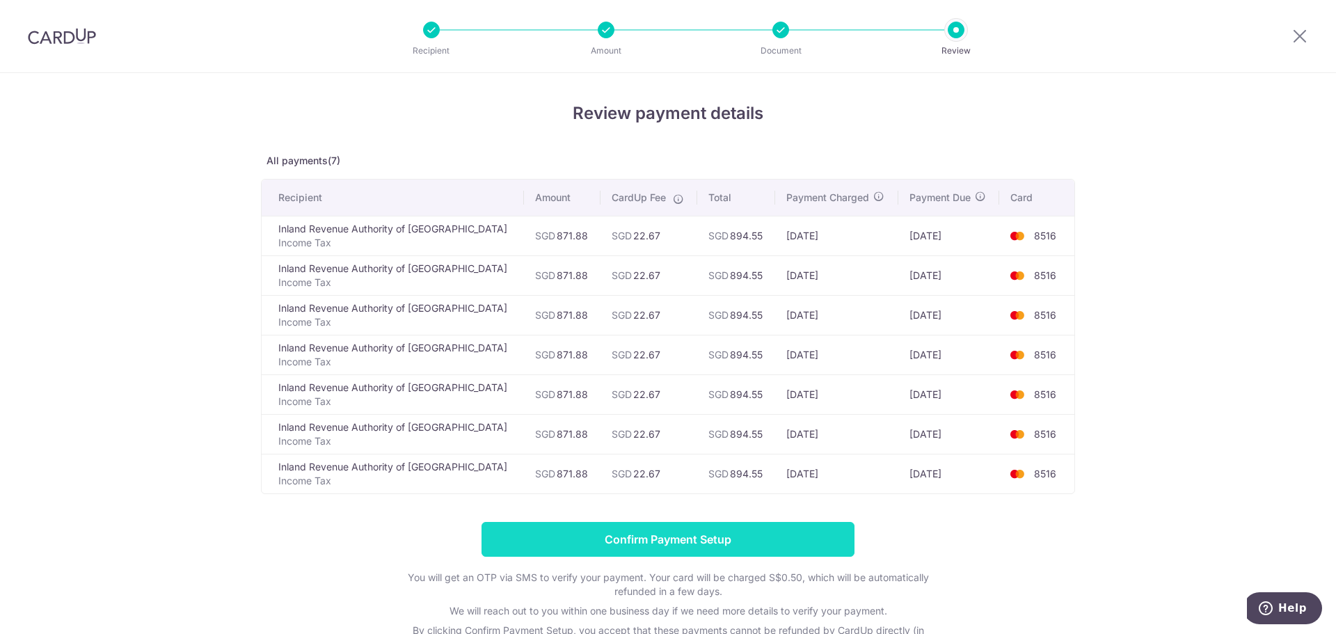
click at [559, 538] on input "Confirm Payment Setup" at bounding box center [667, 539] width 373 height 35
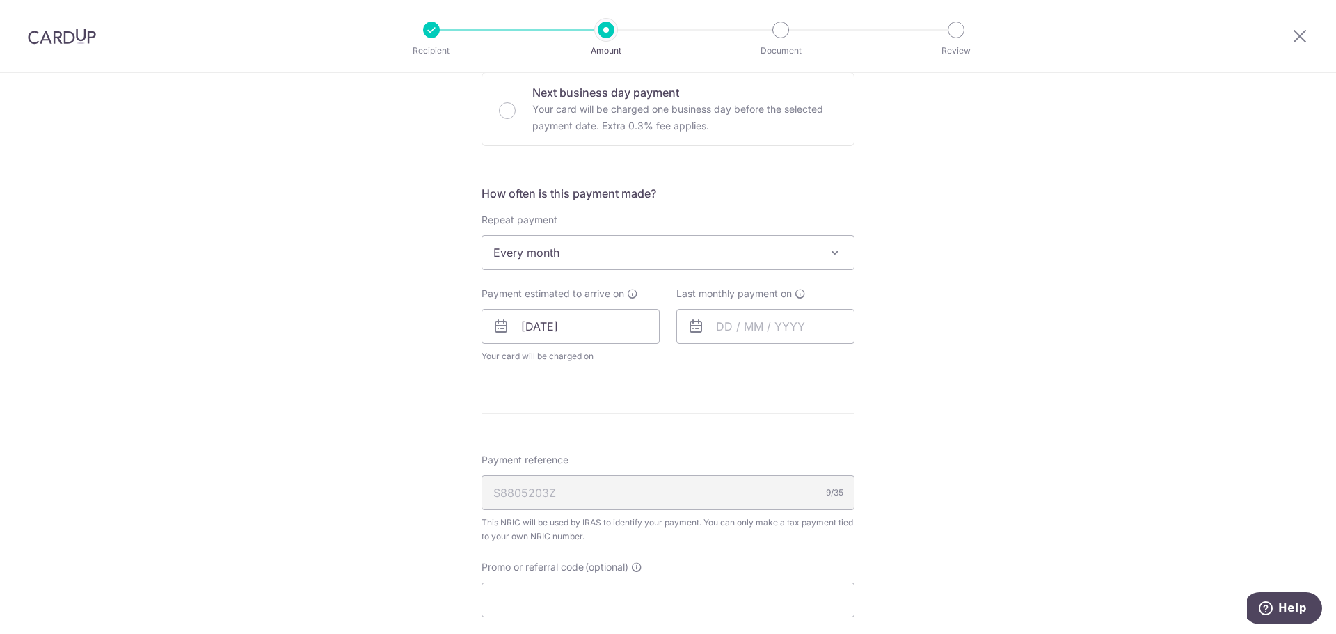
scroll to position [557, 0]
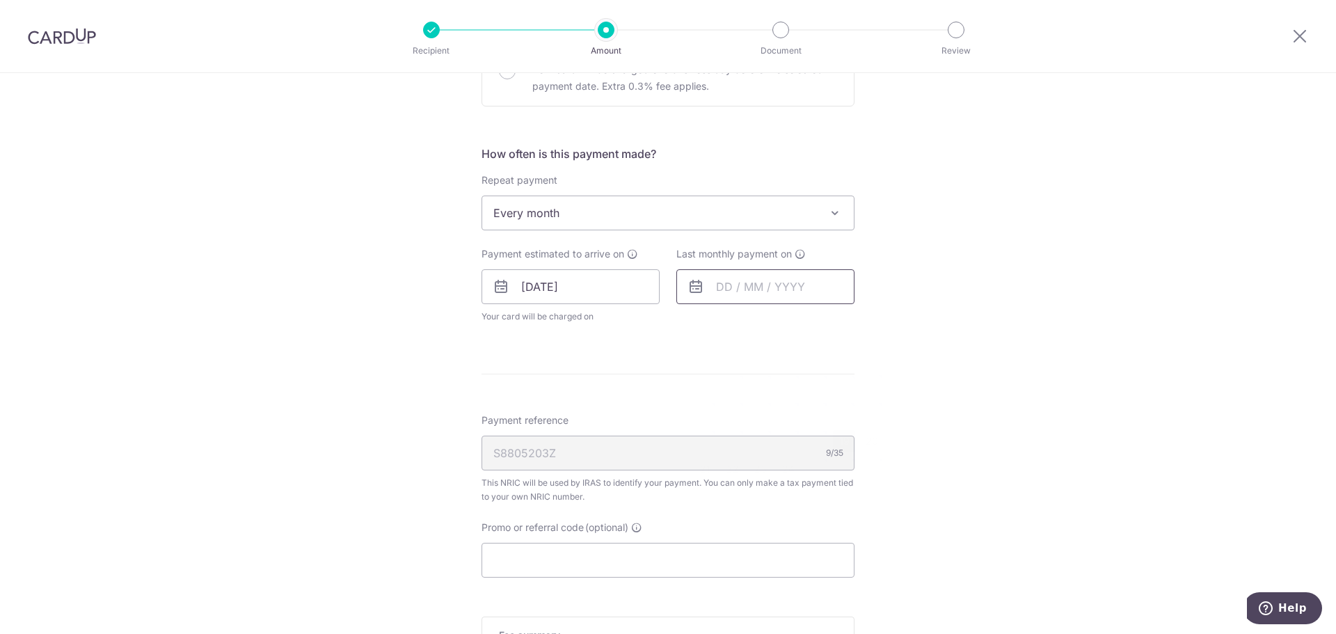
click at [735, 288] on input "text" at bounding box center [765, 286] width 178 height 35
click at [875, 323] on link "Next" at bounding box center [873, 324] width 17 height 17
click at [873, 322] on link "Next" at bounding box center [873, 324] width 17 height 17
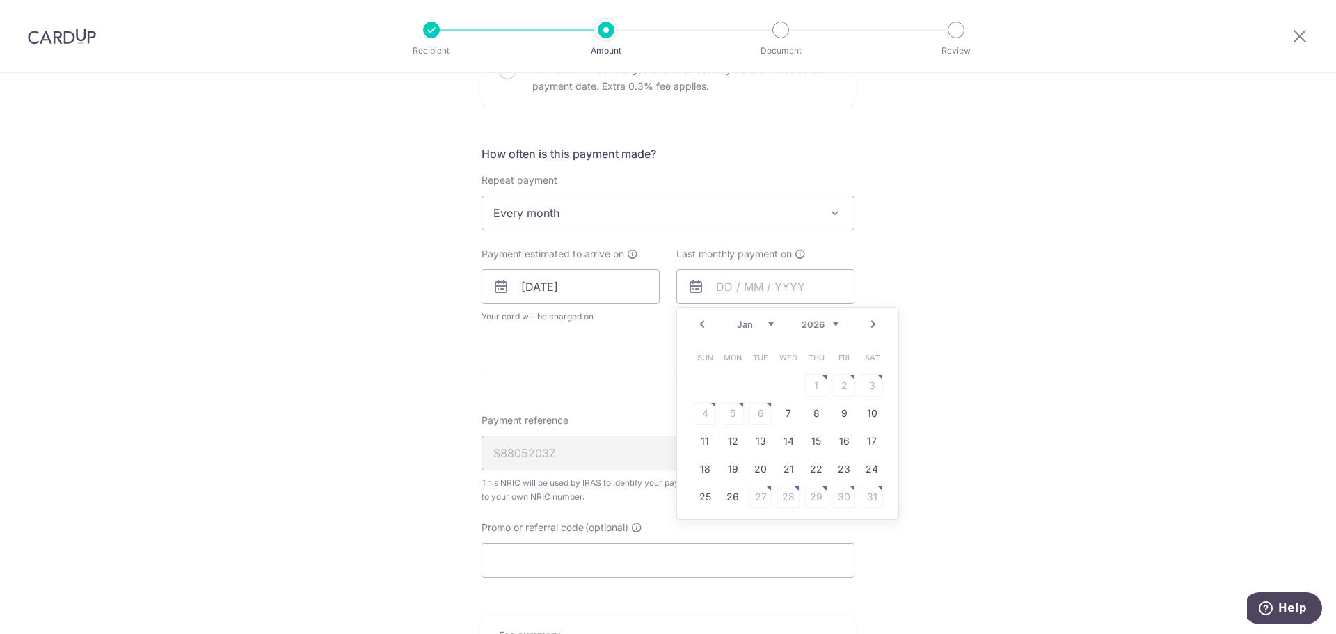
click at [873, 322] on link "Next" at bounding box center [873, 324] width 17 height 17
click at [761, 472] on link "24" at bounding box center [760, 469] width 22 height 22
type input "[DATE]"
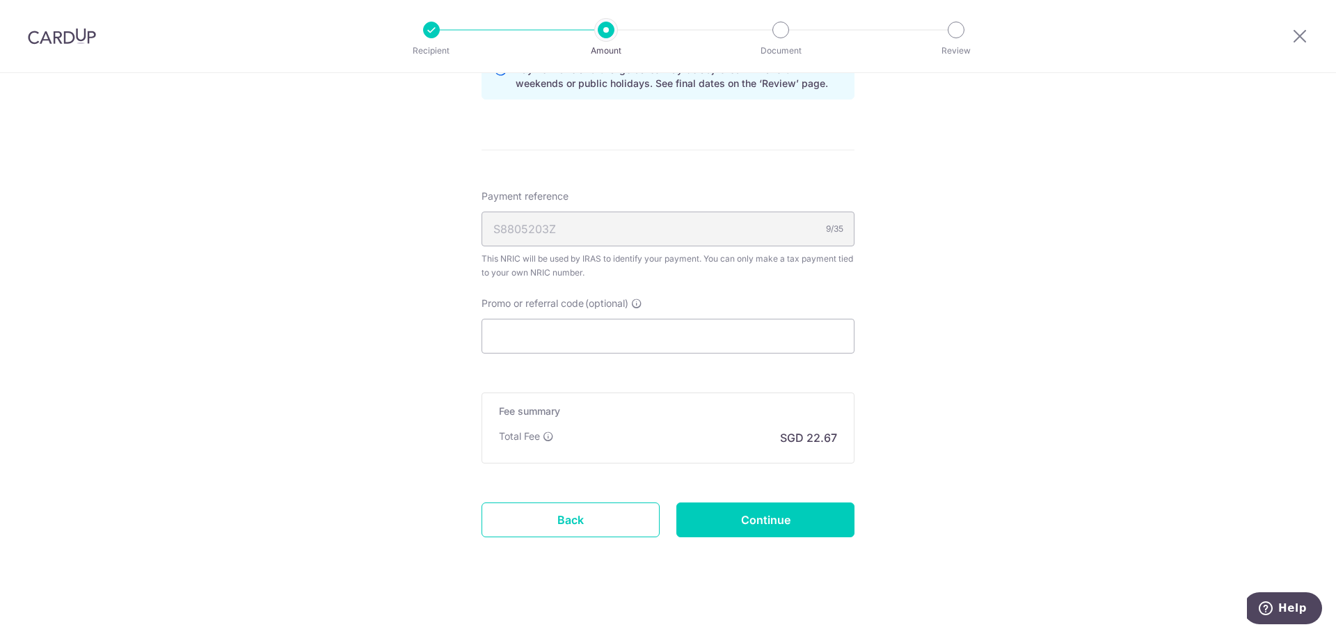
scroll to position [845, 0]
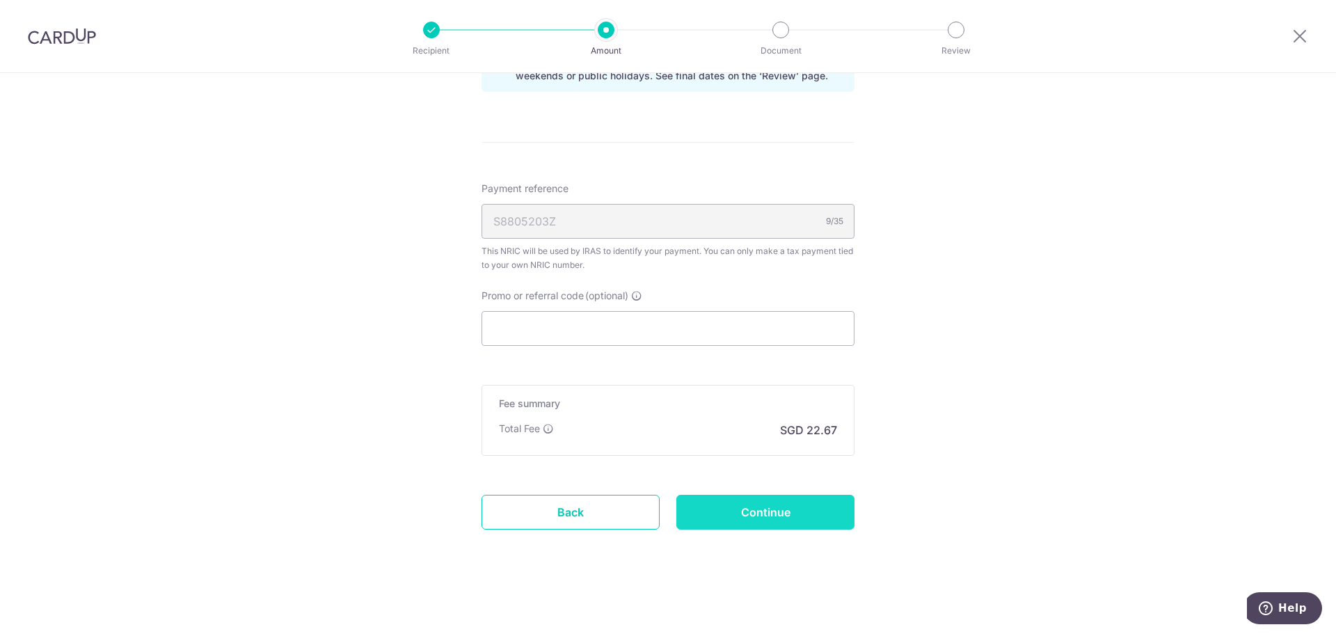
click at [769, 511] on input "Continue" at bounding box center [765, 512] width 178 height 35
type input "Update Schedule"
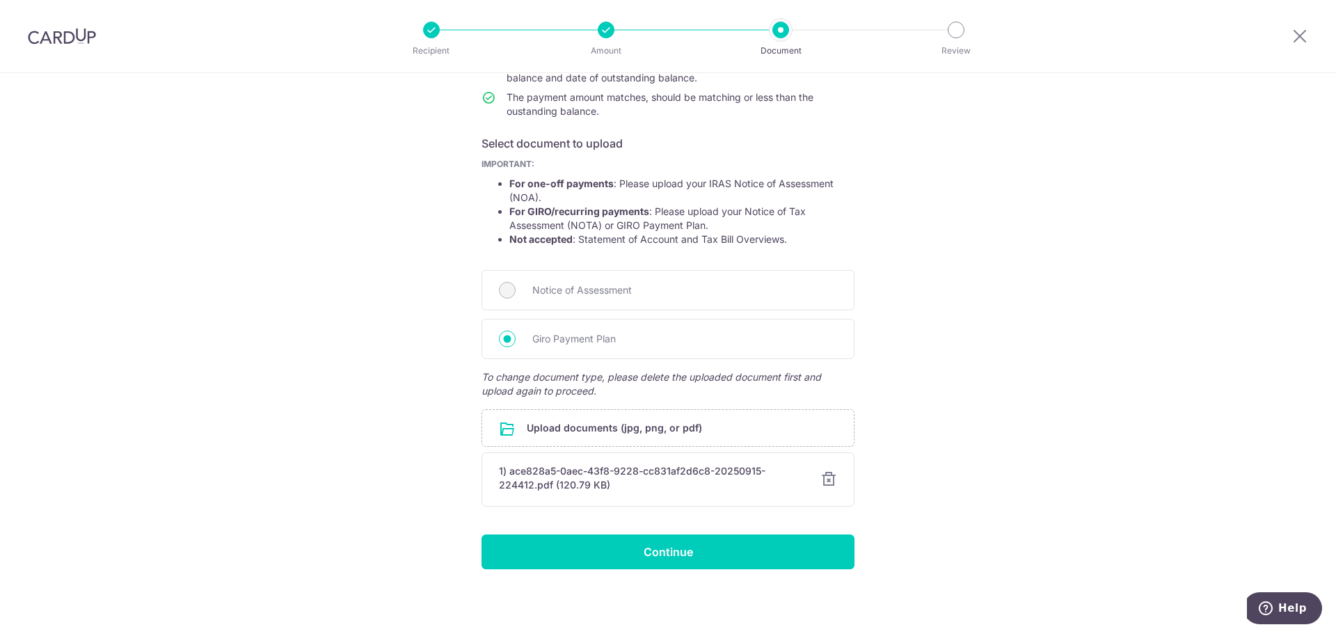
scroll to position [181, 0]
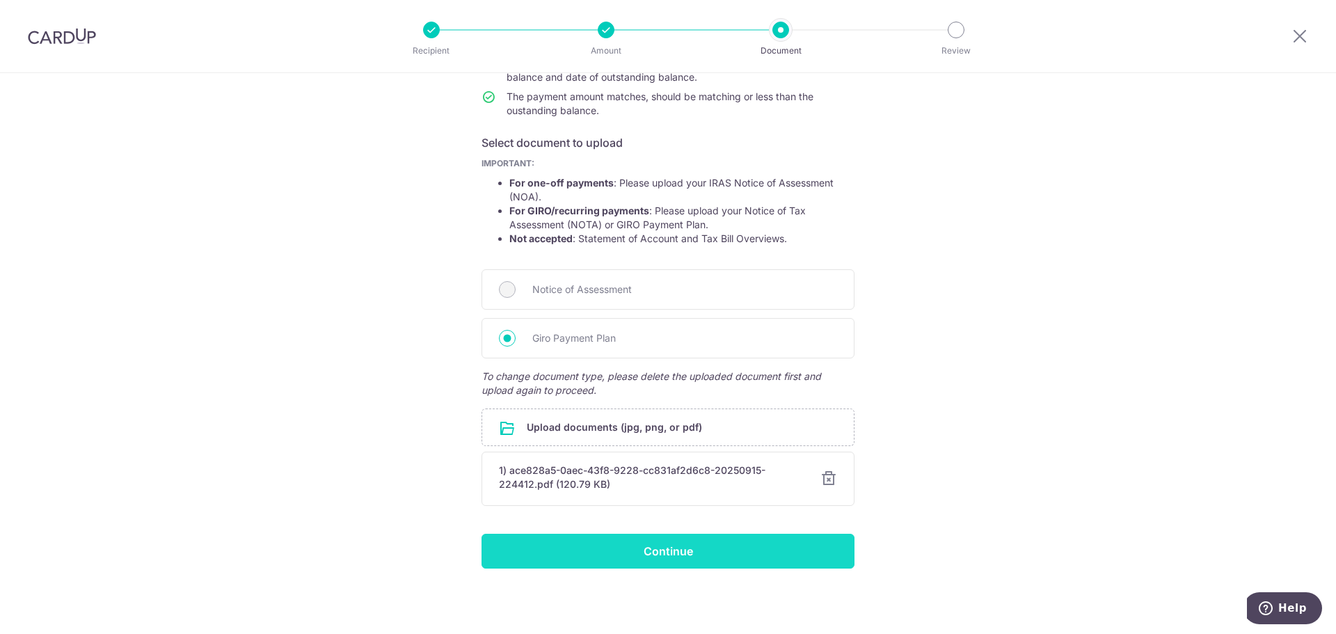
click at [598, 546] on input "Continue" at bounding box center [667, 551] width 373 height 35
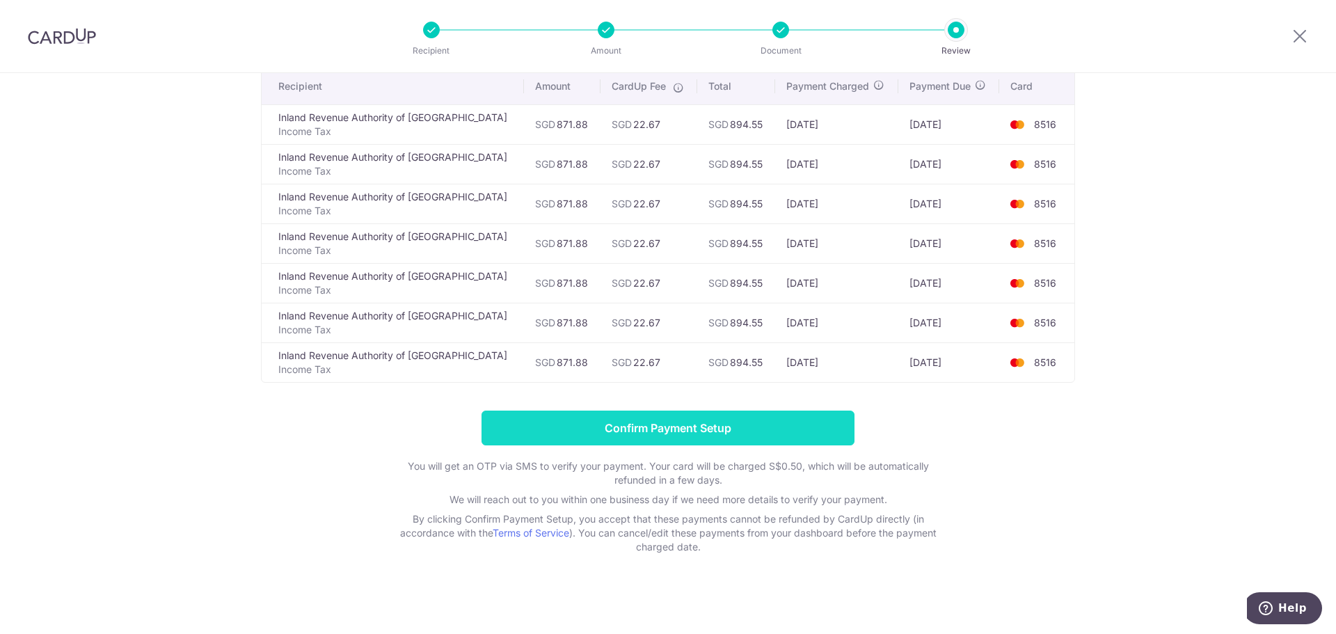
scroll to position [113, 0]
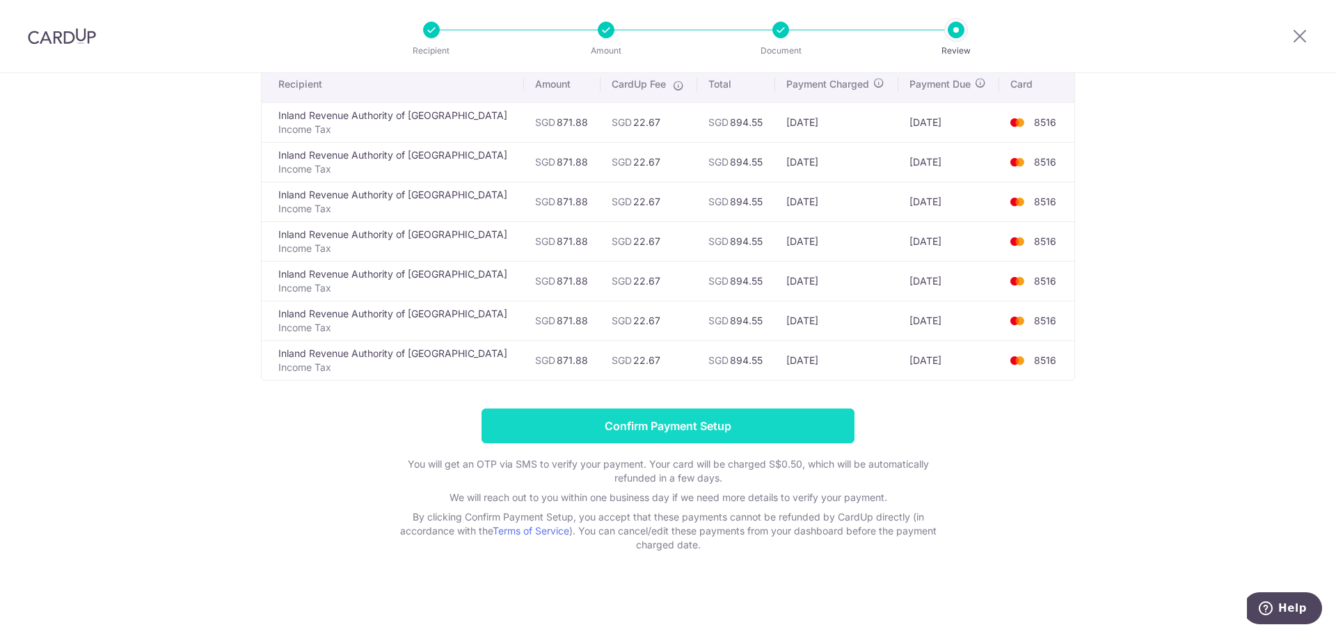
click at [659, 431] on input "Confirm Payment Setup" at bounding box center [667, 425] width 373 height 35
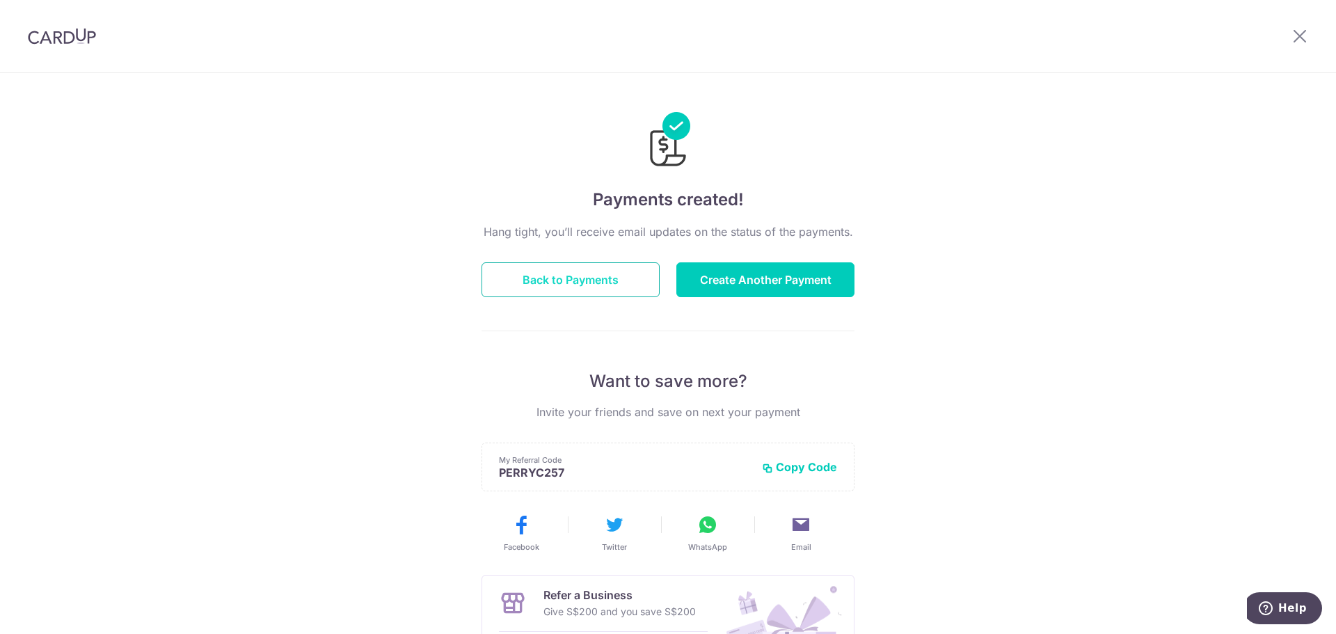
click at [561, 286] on button "Back to Payments" at bounding box center [570, 279] width 178 height 35
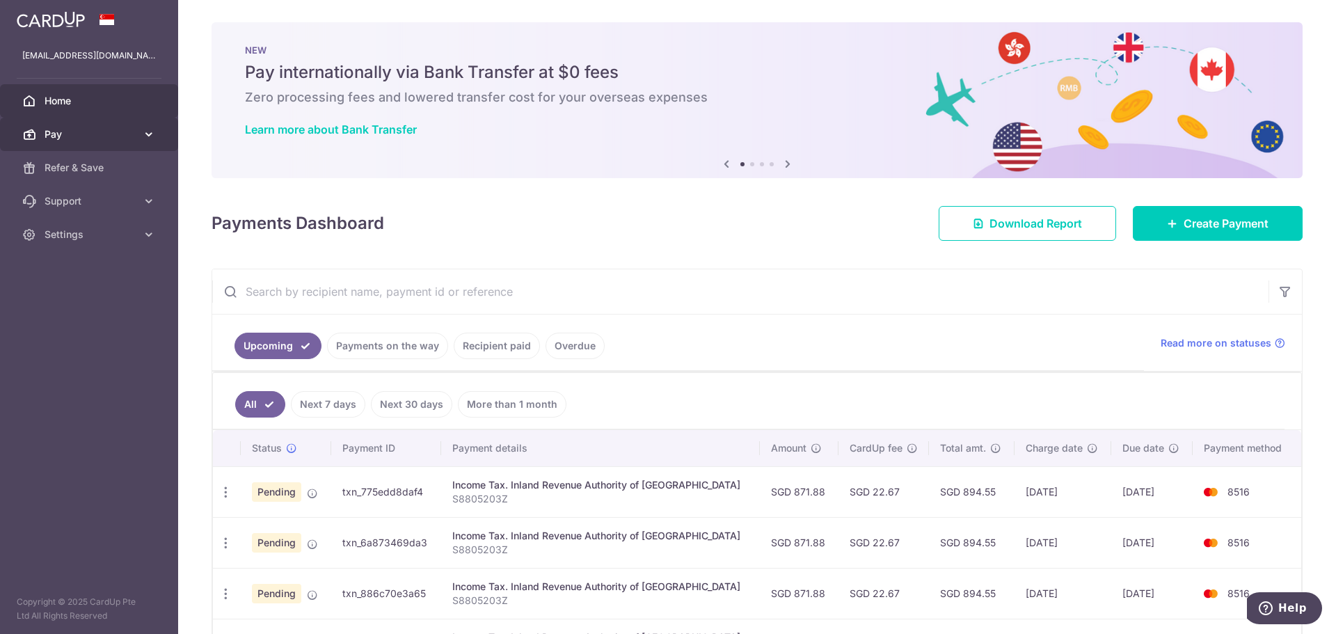
click at [86, 141] on link "Pay" at bounding box center [89, 134] width 178 height 33
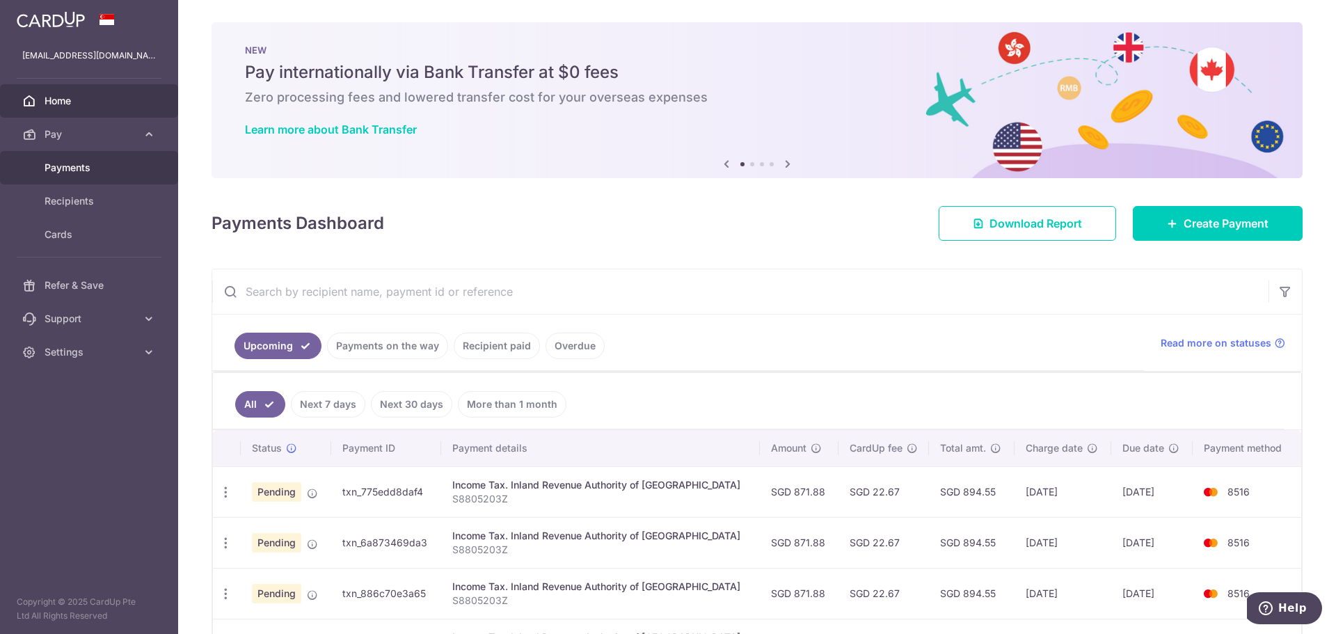
click at [81, 173] on span "Payments" at bounding box center [91, 168] width 92 height 14
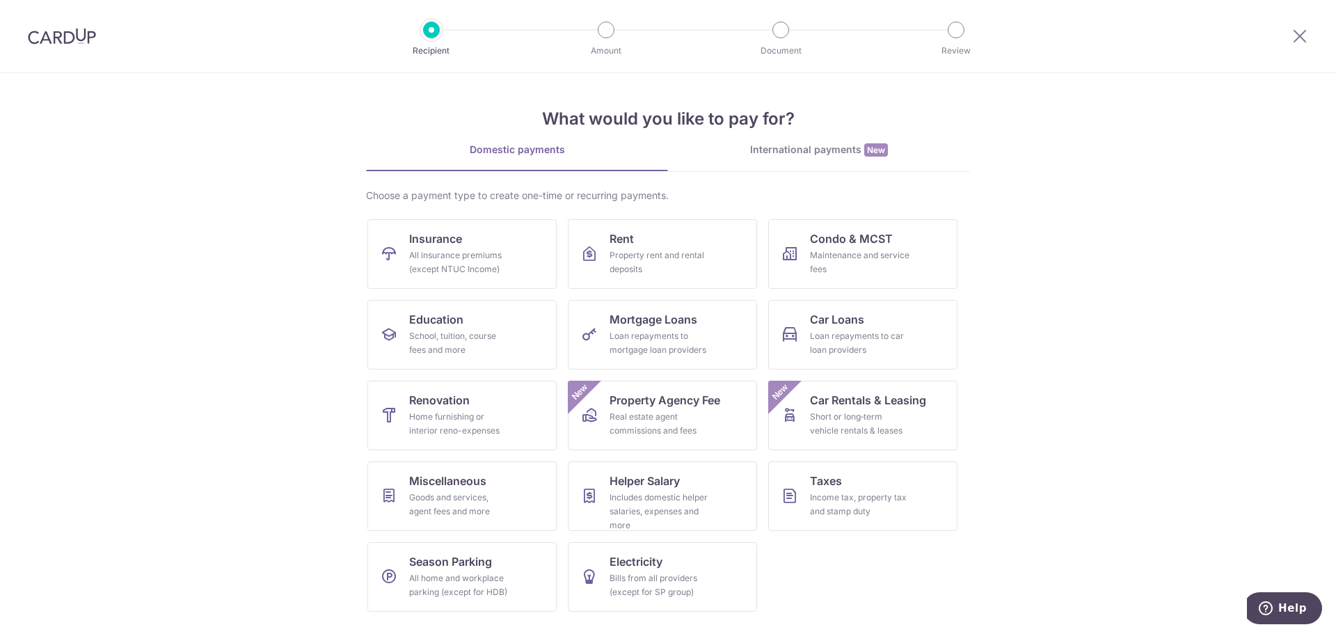
click at [76, 38] on img at bounding box center [62, 36] width 68 height 17
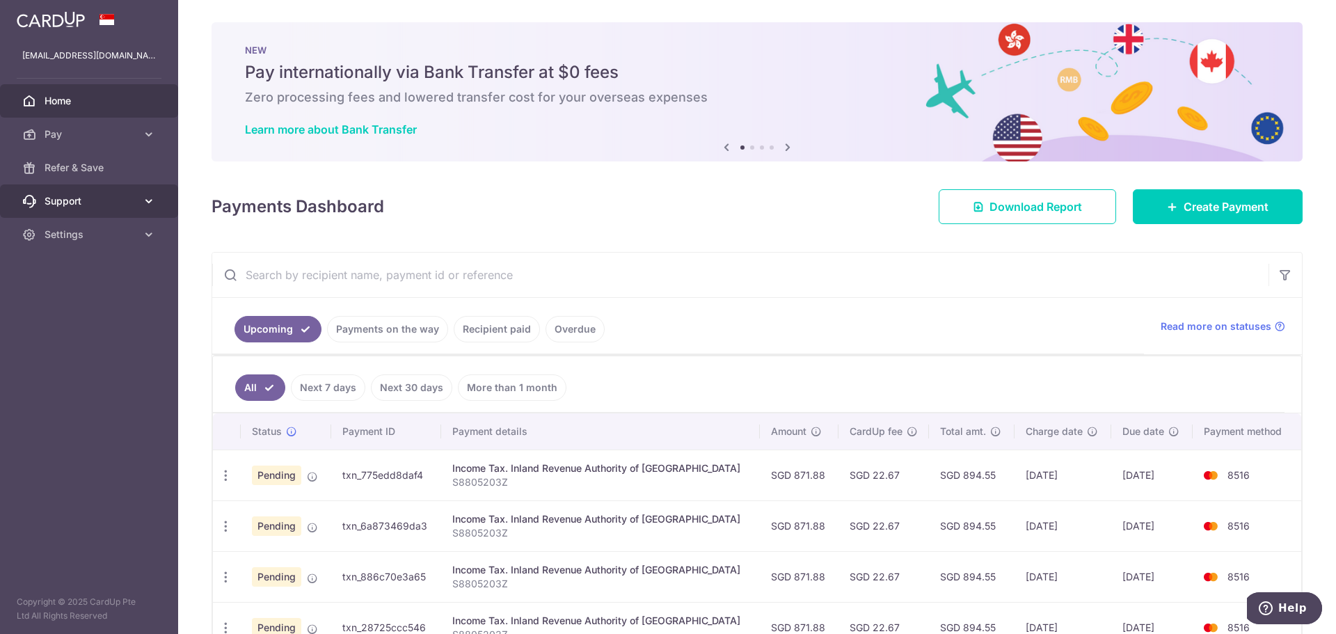
click at [96, 198] on span "Support" at bounding box center [91, 201] width 92 height 14
click at [97, 233] on span "Settings" at bounding box center [91, 235] width 92 height 14
click at [783, 200] on div "Payments Dashboard Download Report Create Payment" at bounding box center [757, 204] width 1091 height 40
